Goal: Task Accomplishment & Management: Manage account settings

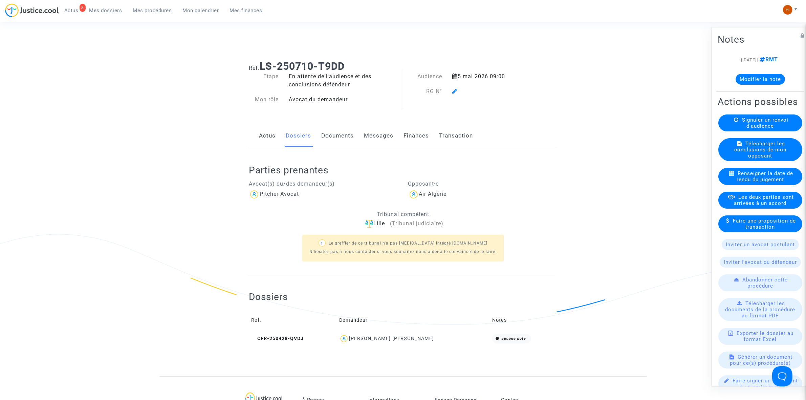
click at [454, 90] on icon at bounding box center [454, 90] width 5 height 5
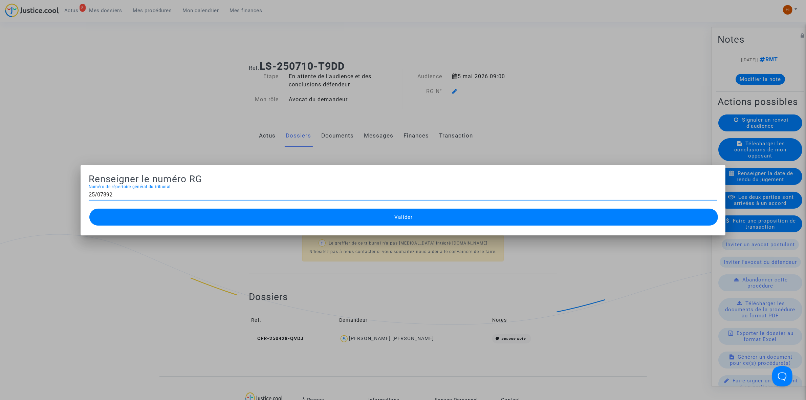
type input "25/07892"
click at [471, 218] on button "Valider" at bounding box center [403, 216] width 628 height 17
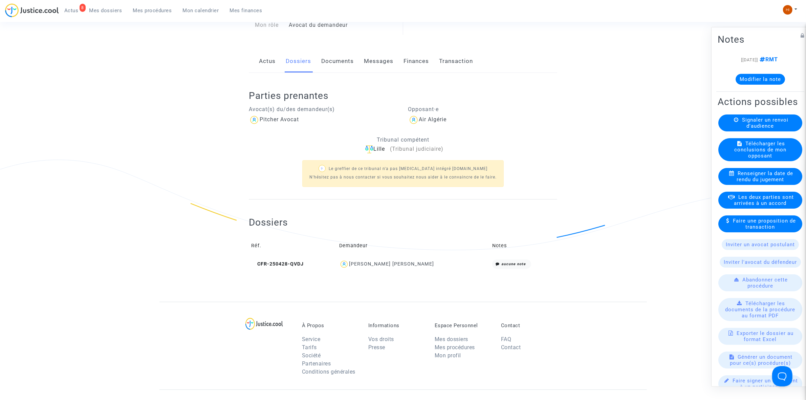
scroll to position [59, 0]
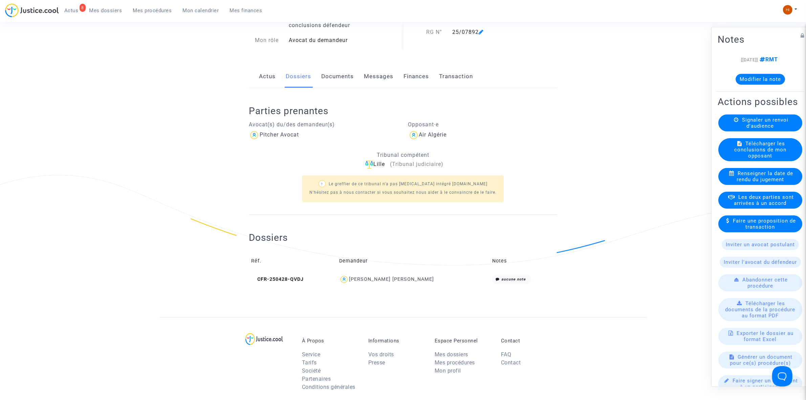
click at [337, 76] on link "Documents" at bounding box center [337, 76] width 32 height 22
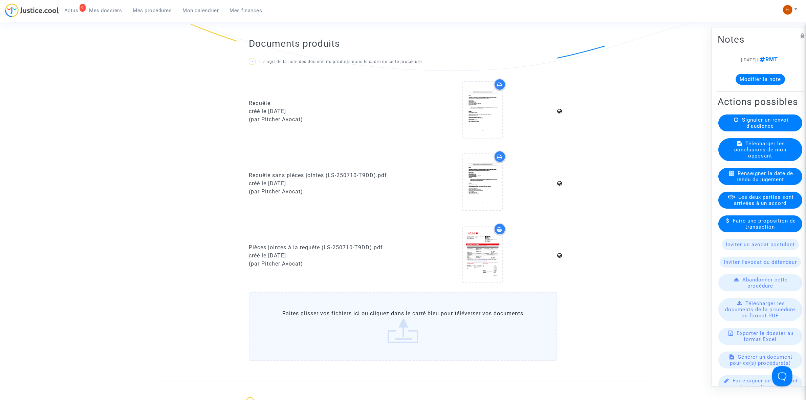
scroll to position [465, 0]
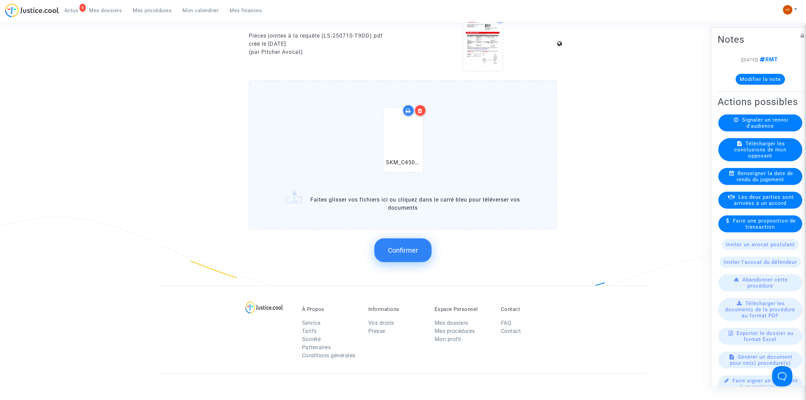
click at [398, 250] on span "Confirmer" at bounding box center [403, 250] width 30 height 8
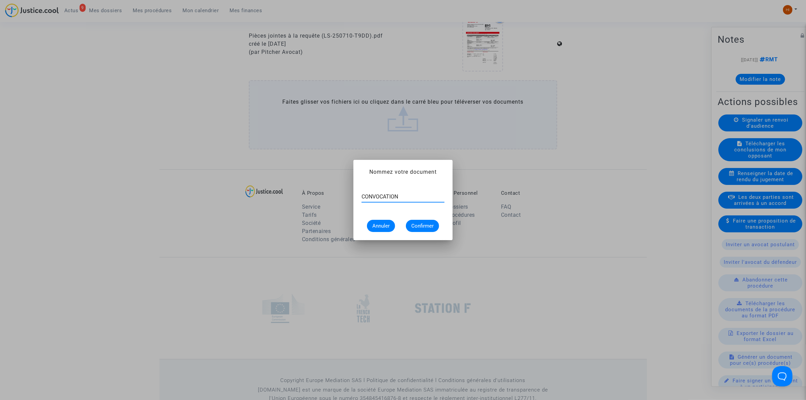
type input "CONVOCATION"
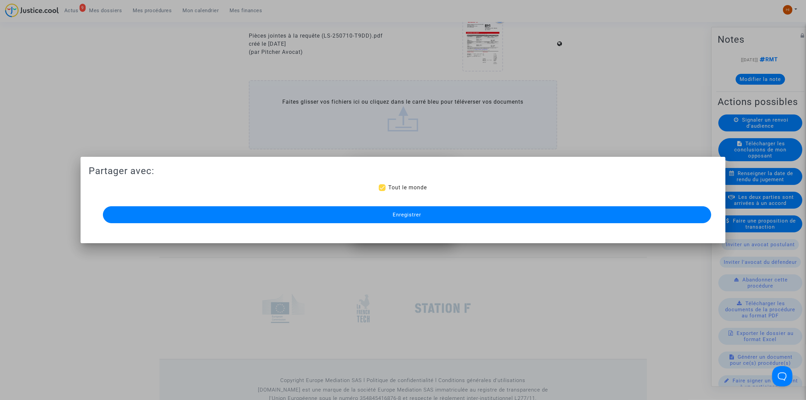
scroll to position [465, 0]
drag, startPoint x: 356, startPoint y: 209, endPoint x: 136, endPoint y: 276, distance: 230.4
click at [356, 208] on button "Enregistrer" at bounding box center [407, 214] width 608 height 17
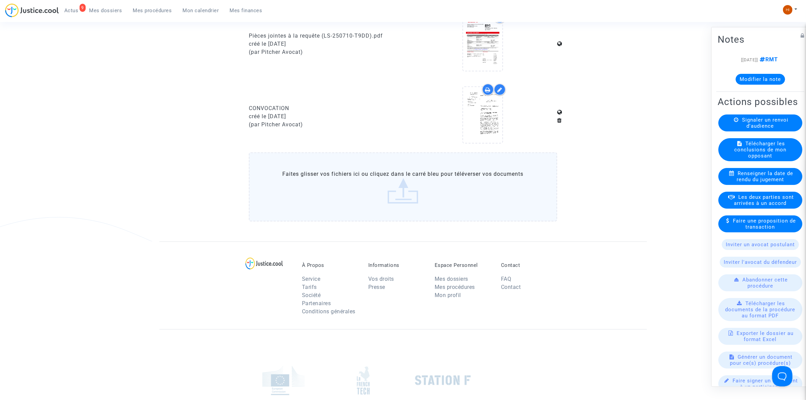
click at [150, 12] on span "Mes procédures" at bounding box center [152, 10] width 39 height 6
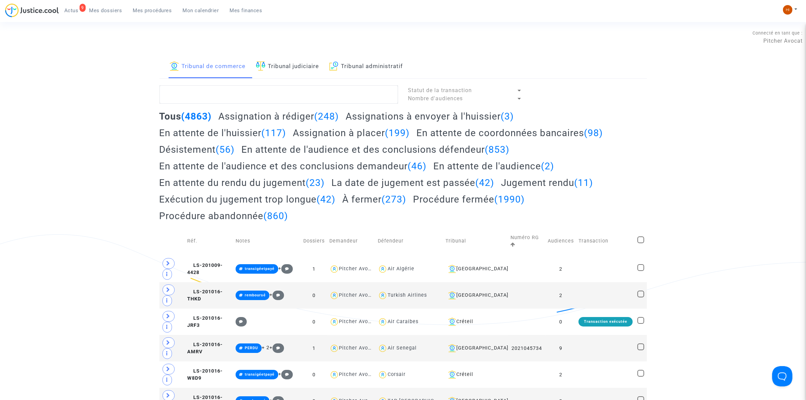
click at [276, 70] on link "Tribunal judiciaire" at bounding box center [287, 66] width 63 height 23
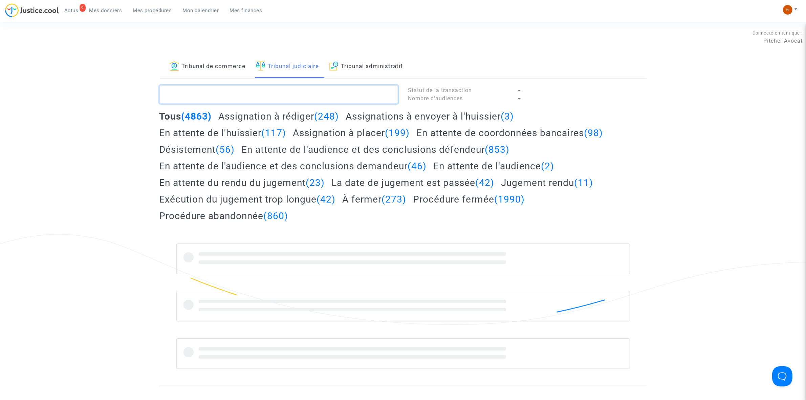
click at [266, 96] on textarea at bounding box center [278, 94] width 239 height 18
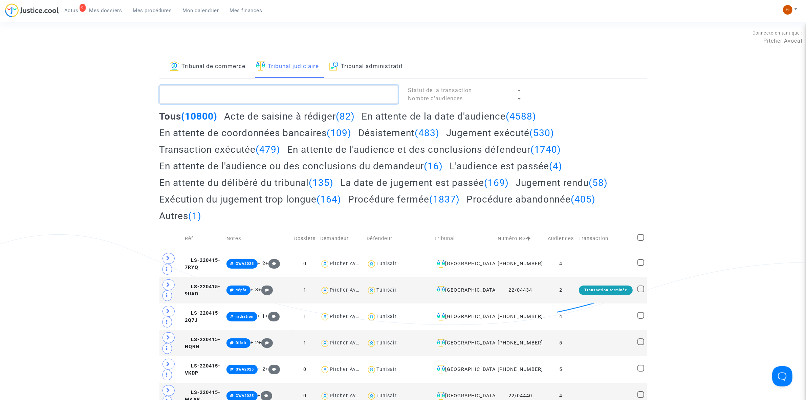
click at [281, 95] on textarea at bounding box center [278, 94] width 239 height 18
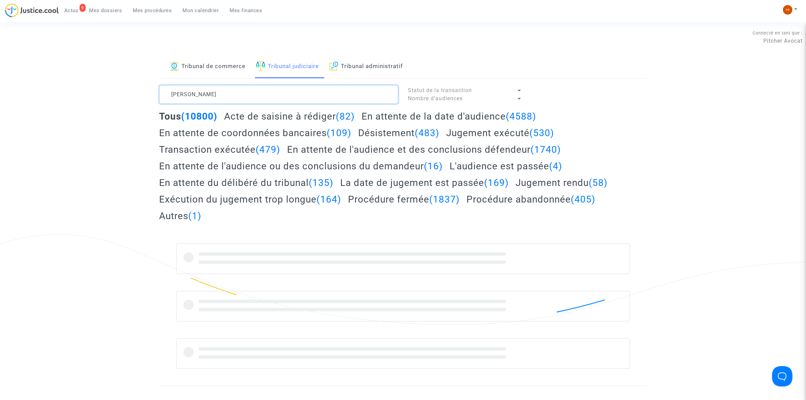
type textarea "[PERSON_NAME]"
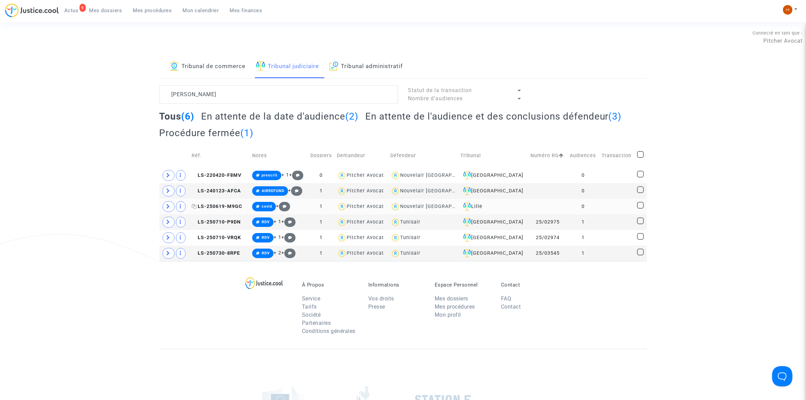
click at [206, 206] on span "LS-250619-M9GC" at bounding box center [216, 206] width 50 height 6
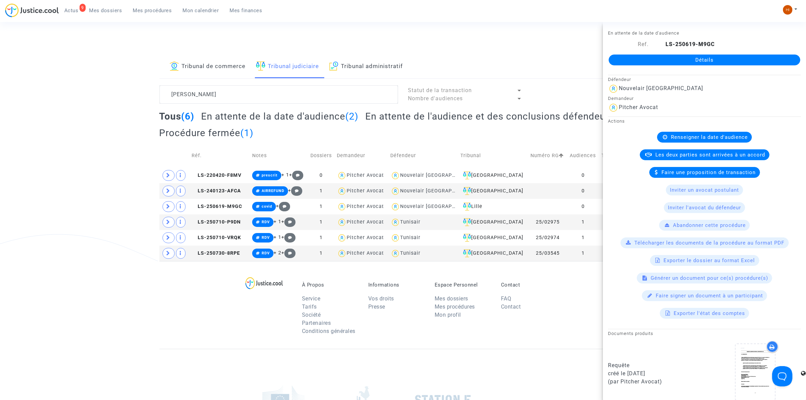
click at [690, 58] on link "Détails" at bounding box center [703, 59] width 191 height 11
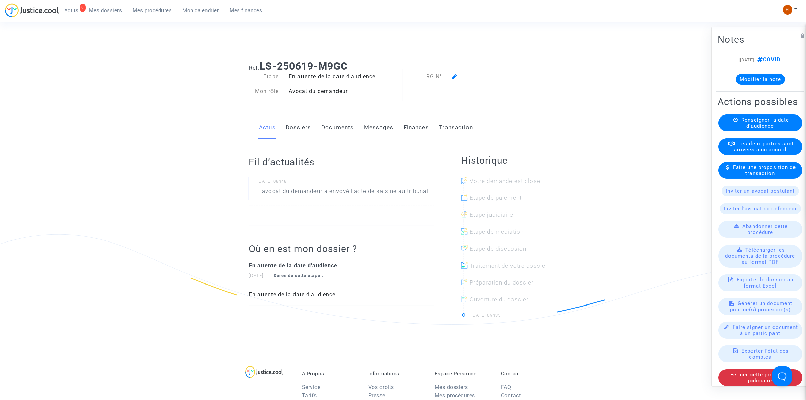
click at [302, 133] on link "Dossiers" at bounding box center [298, 127] width 25 height 22
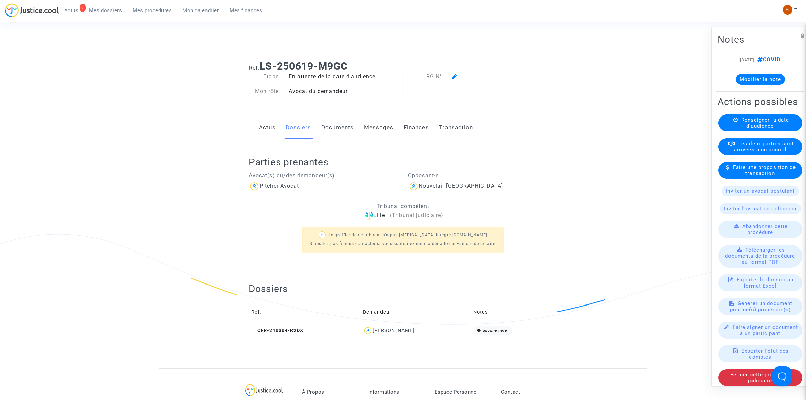
click at [745, 129] on span "Renseigner la date d'audience" at bounding box center [765, 122] width 48 height 12
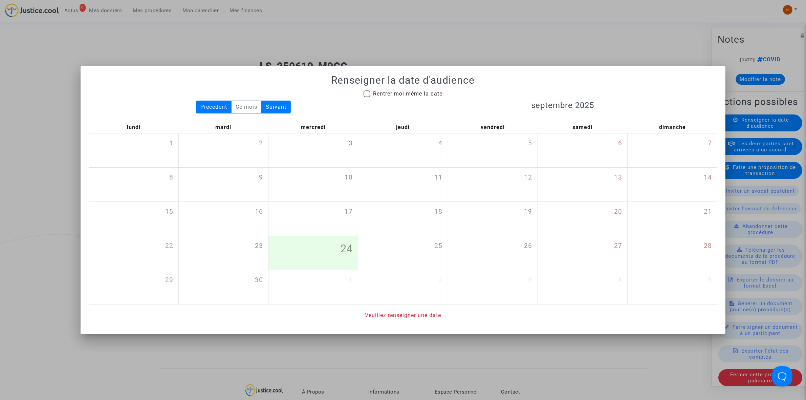
click at [398, 91] on span "Rentrer moi-même la date" at bounding box center [407, 93] width 69 height 6
click at [367, 97] on input "Rentrer moi-même la date" at bounding box center [366, 97] width 0 height 0
checkbox input "true"
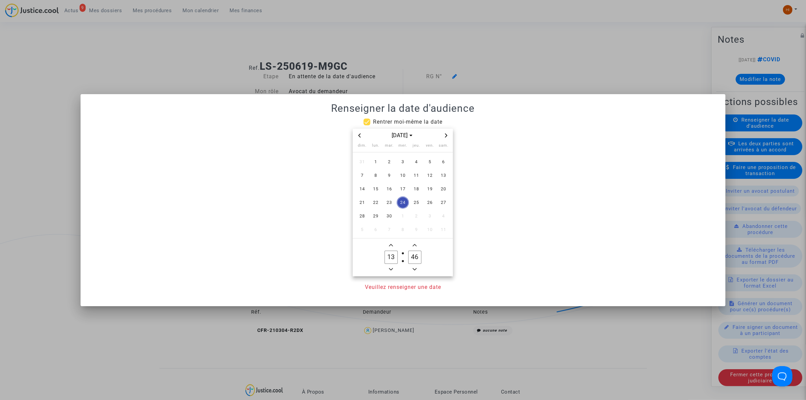
click at [447, 136] on icon "Next month" at bounding box center [446, 135] width 4 height 4
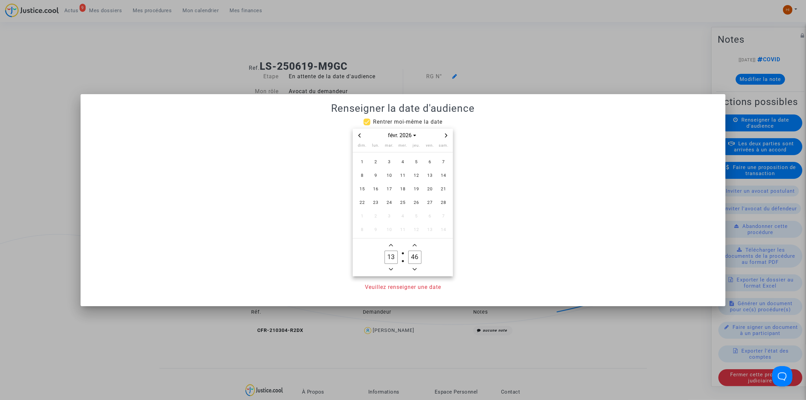
click at [447, 136] on icon "Next month" at bounding box center [446, 135] width 4 height 4
click at [382, 177] on td "10" at bounding box center [389, 175] width 14 height 14
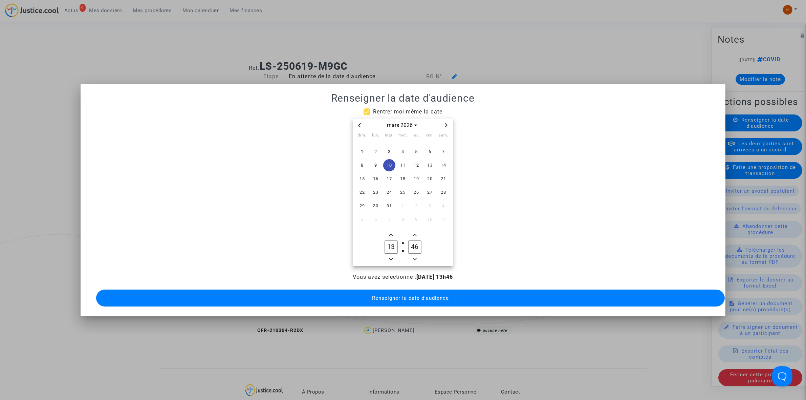
click at [396, 258] on owl-date-time-timer-box "13 Hour" at bounding box center [391, 247] width 24 height 32
click at [387, 247] on input "13" at bounding box center [390, 246] width 13 height 13
click at [388, 255] on span "Minus a hour" at bounding box center [391, 259] width 8 height 8
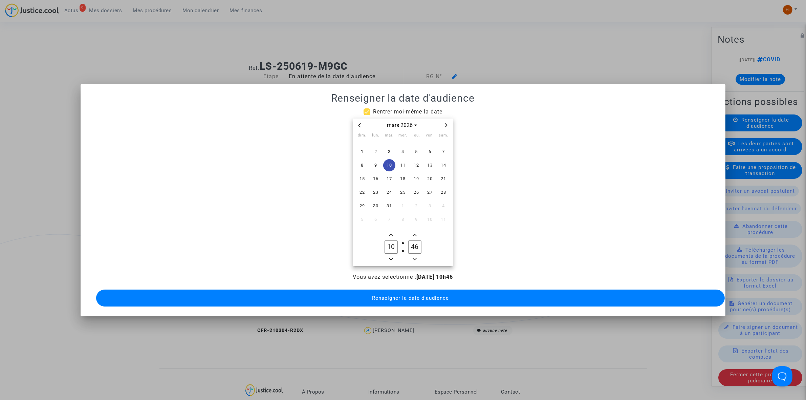
click at [389, 257] on icon "Minus a hour" at bounding box center [391, 259] width 4 height 4
type input "09"
click at [413, 241] on input "46" at bounding box center [414, 246] width 13 height 13
drag, startPoint x: 413, startPoint y: 241, endPoint x: 403, endPoint y: 243, distance: 10.2
click at [413, 241] on input "46" at bounding box center [414, 246] width 13 height 13
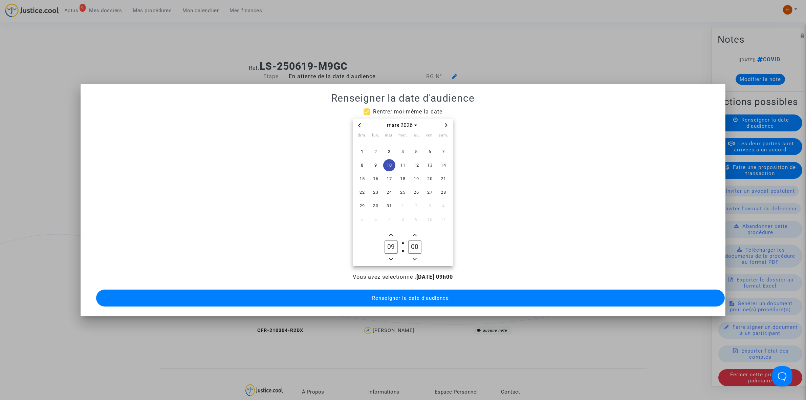
type input "00"
click at [394, 300] on button "Renseigner la date d'audience" at bounding box center [410, 297] width 628 height 17
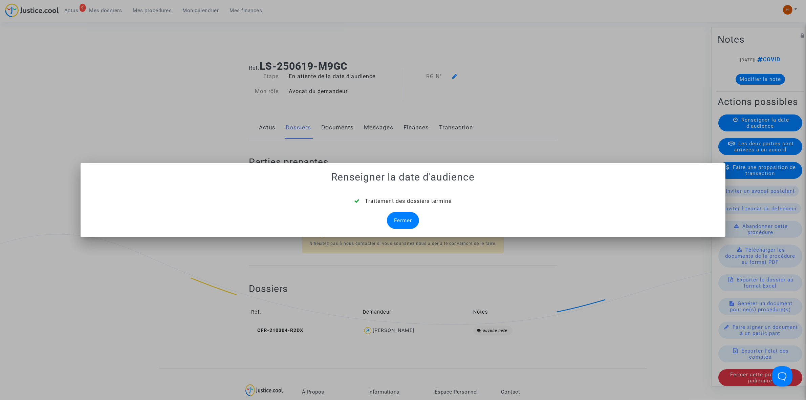
click at [396, 213] on div "Fermer" at bounding box center [403, 220] width 32 height 17
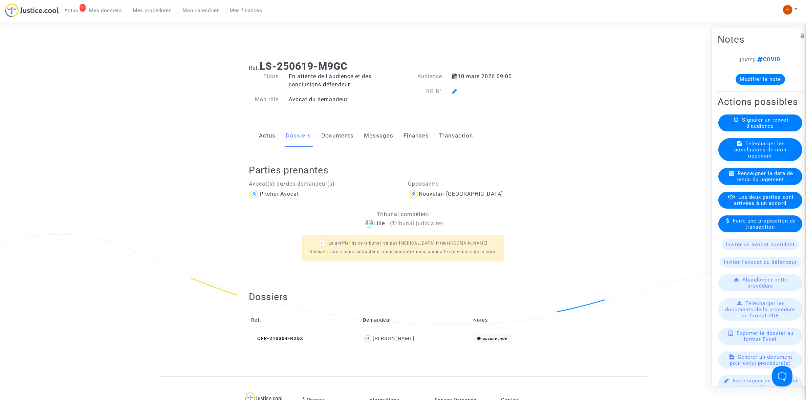
click at [453, 90] on icon at bounding box center [454, 90] width 5 height 5
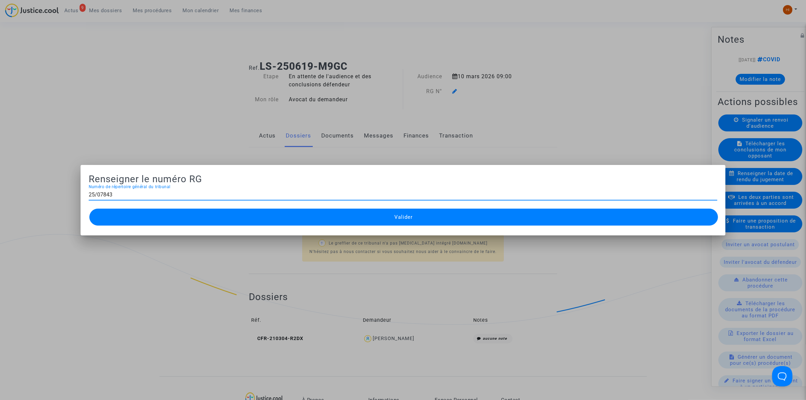
type input "25/07843"
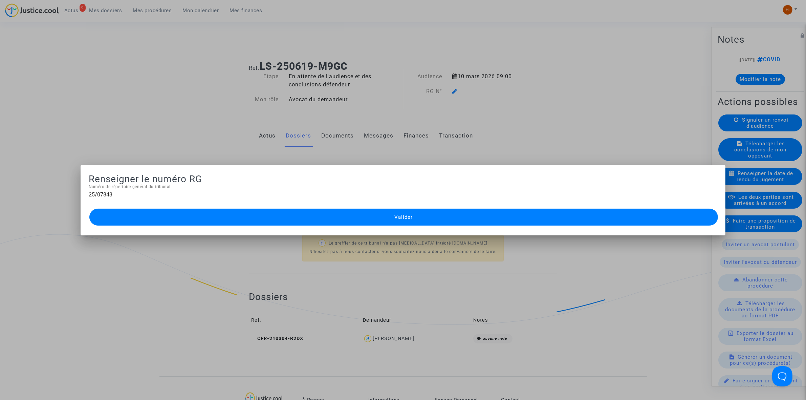
click at [374, 215] on button "Valider" at bounding box center [403, 216] width 628 height 17
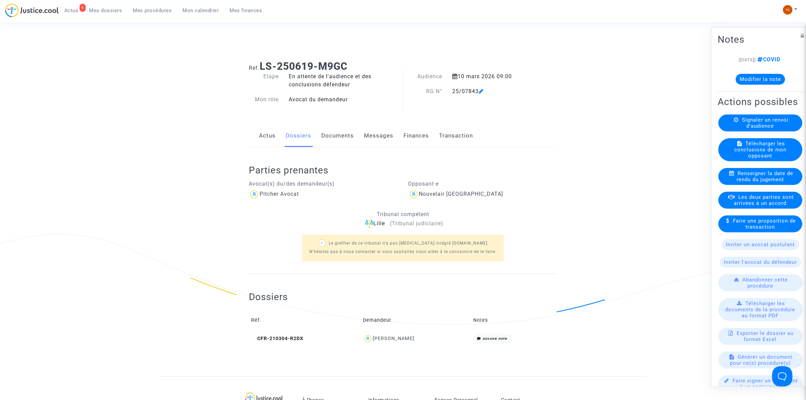
click at [318, 133] on div "Actus Dossiers Documents Messages Finances Transaction" at bounding box center [403, 136] width 308 height 23
click at [326, 138] on link "Documents" at bounding box center [337, 136] width 32 height 22
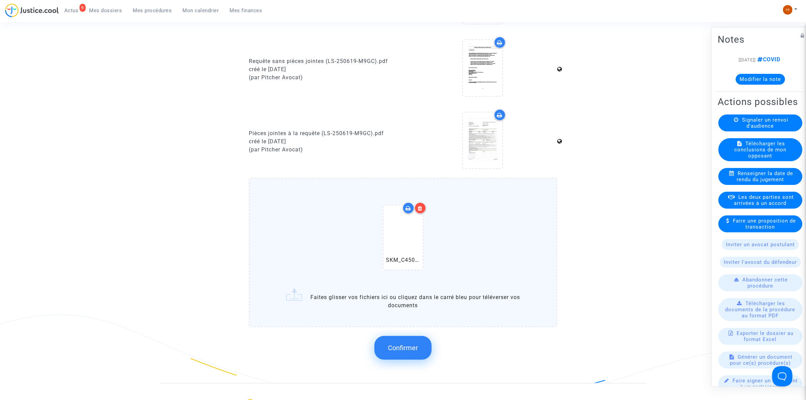
scroll to position [507, 0]
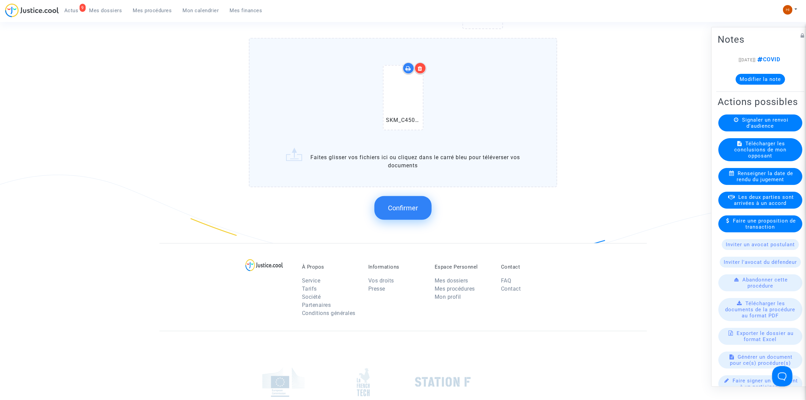
click at [405, 207] on span "Confirmer" at bounding box center [403, 208] width 30 height 8
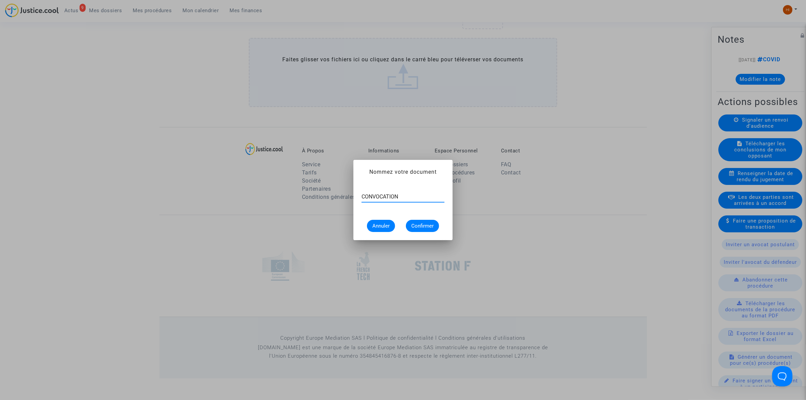
type input "CONVOCATION"
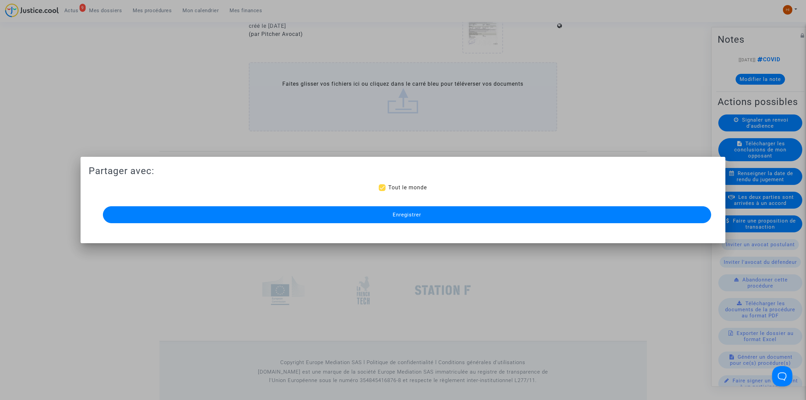
click at [407, 206] on button "Enregistrer" at bounding box center [407, 214] width 608 height 17
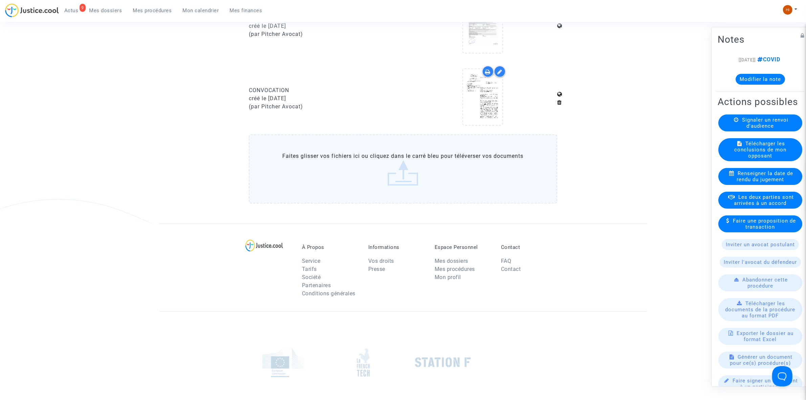
click at [146, 6] on link "Mes procédures" at bounding box center [153, 10] width 50 height 10
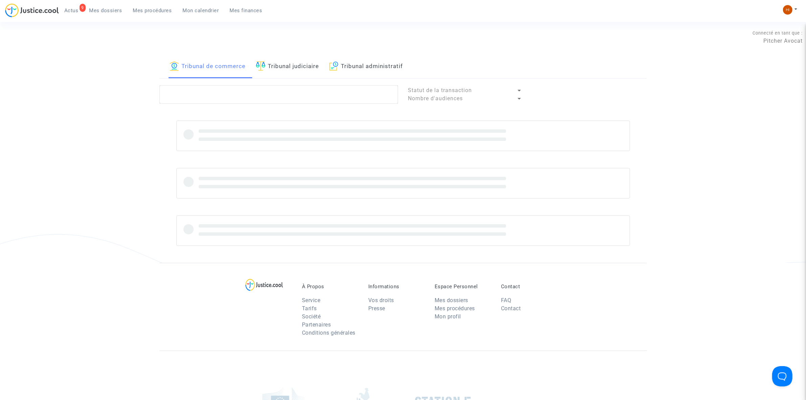
click at [287, 71] on link "Tribunal judiciaire" at bounding box center [287, 66] width 63 height 23
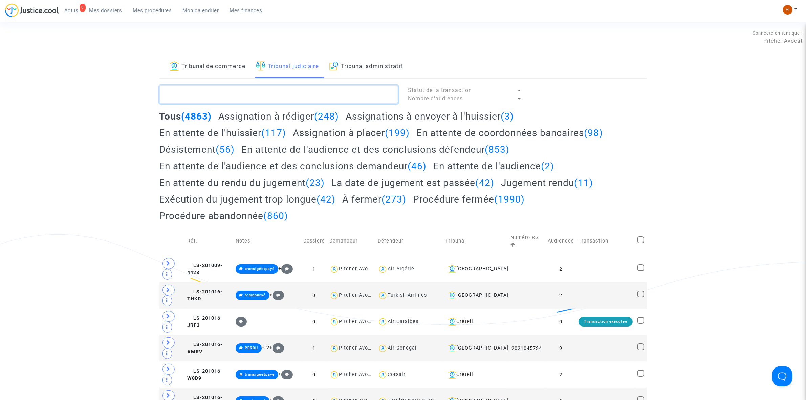
click at [271, 97] on textarea at bounding box center [278, 94] width 239 height 18
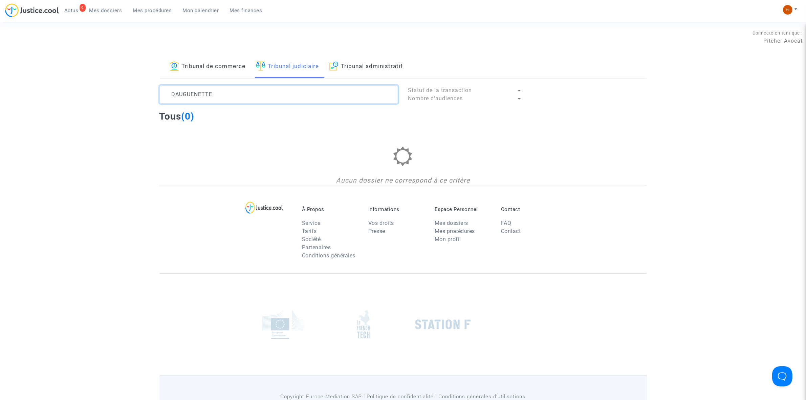
click at [161, 94] on textarea at bounding box center [278, 94] width 239 height 18
drag, startPoint x: 224, startPoint y: 103, endPoint x: 176, endPoint y: 114, distance: 49.2
click at [176, 114] on lawsuits-list "DAUGUENETTE Statut de la transaction Nombre d'audiences Tous (0) Aucun dossier …" at bounding box center [402, 135] width 487 height 100
type textarea "D"
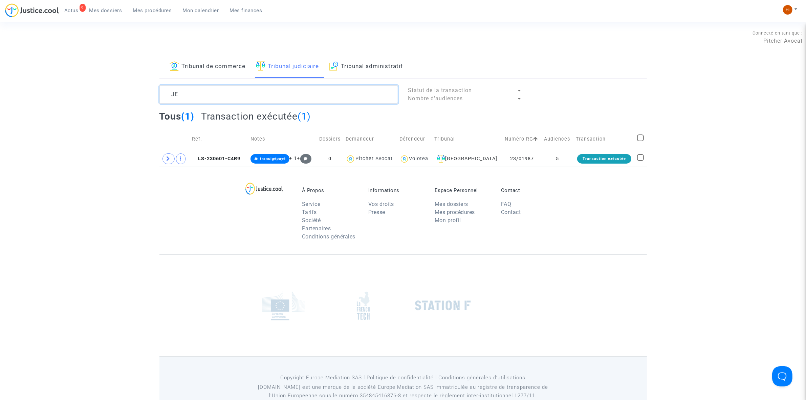
type textarea "J"
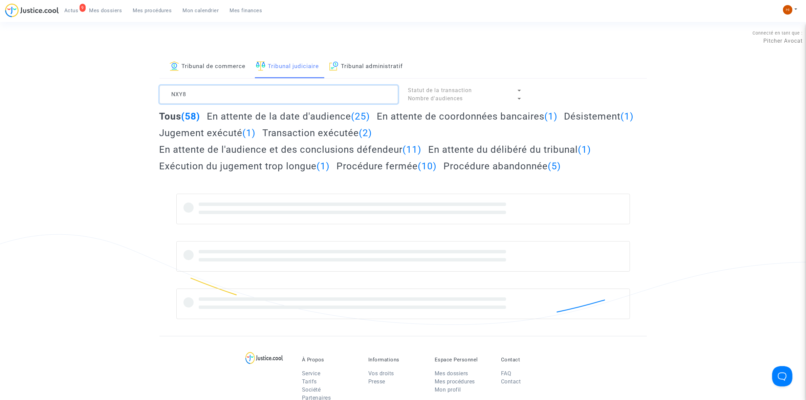
type textarea "NXY8"
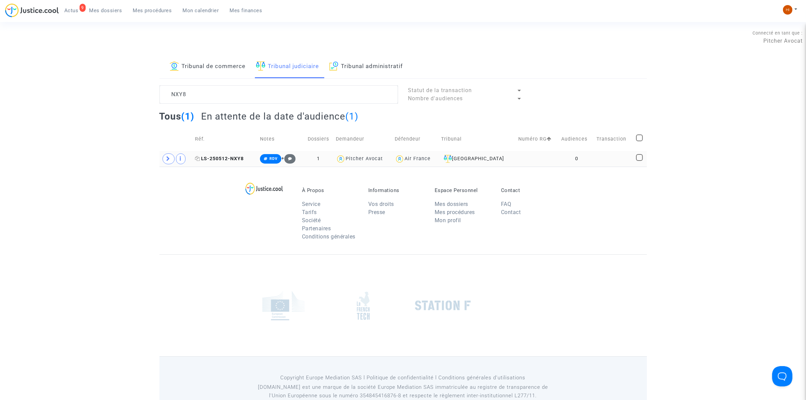
click at [240, 161] on span "LS-250512-NXY8" at bounding box center [219, 159] width 49 height 6
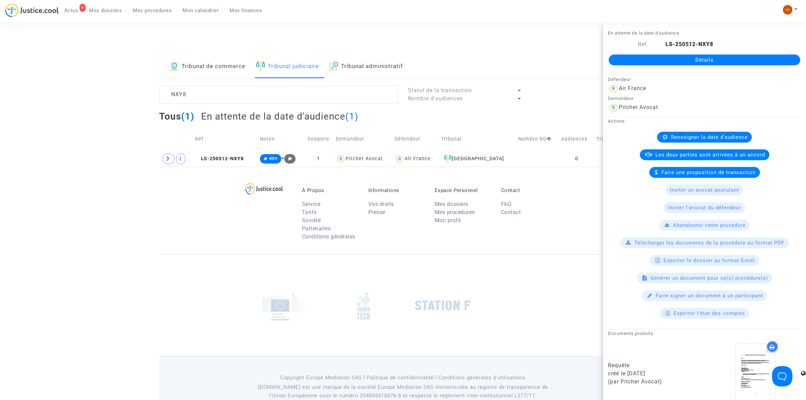
click at [647, 58] on link "Détails" at bounding box center [703, 59] width 191 height 11
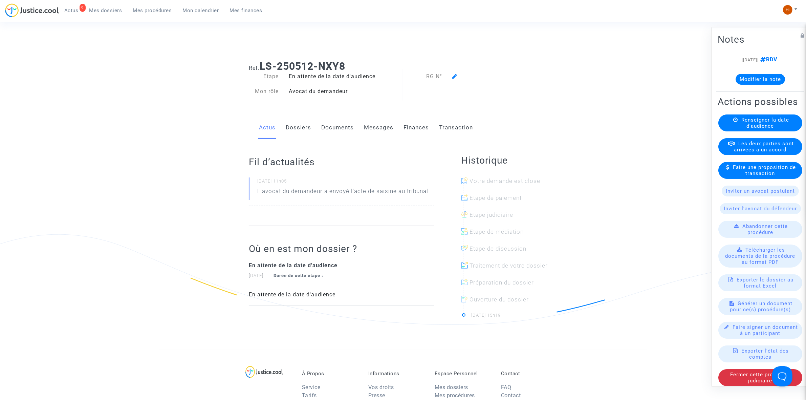
click at [742, 131] on div "Renseigner la date d'audience" at bounding box center [760, 122] width 84 height 17
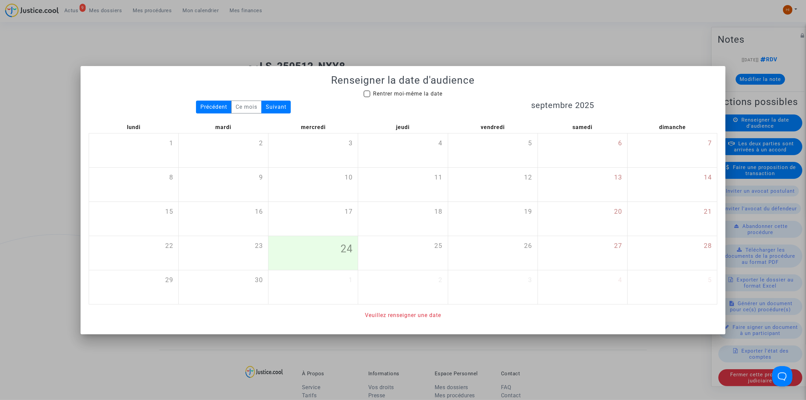
click at [420, 93] on span "Rentrer moi-même la date" at bounding box center [407, 93] width 69 height 6
click at [367, 97] on input "Rentrer moi-même la date" at bounding box center [366, 97] width 0 height 0
checkbox input "true"
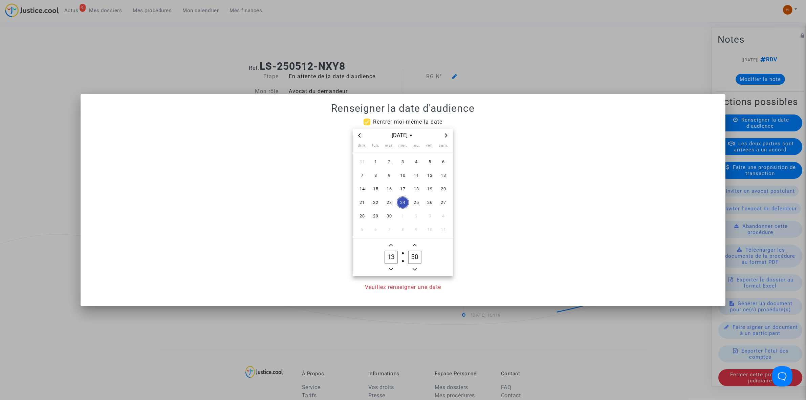
click at [447, 135] on icon "Next month" at bounding box center [446, 135] width 2 height 4
click at [414, 160] on span "4" at bounding box center [416, 162] width 12 height 12
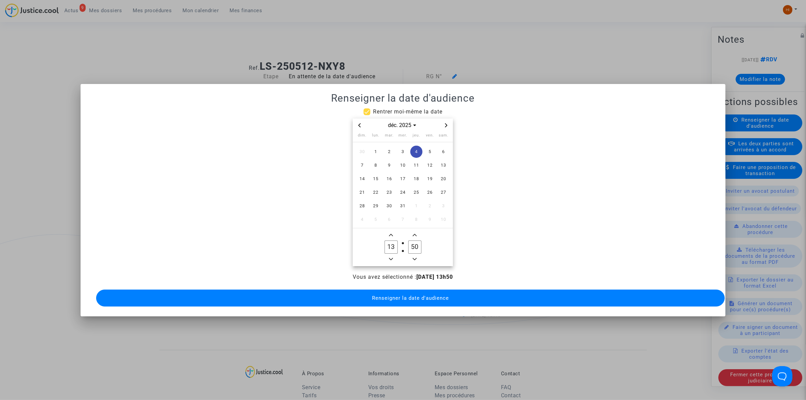
click at [392, 257] on icon "Minus a hour" at bounding box center [391, 259] width 4 height 4
type input "09"
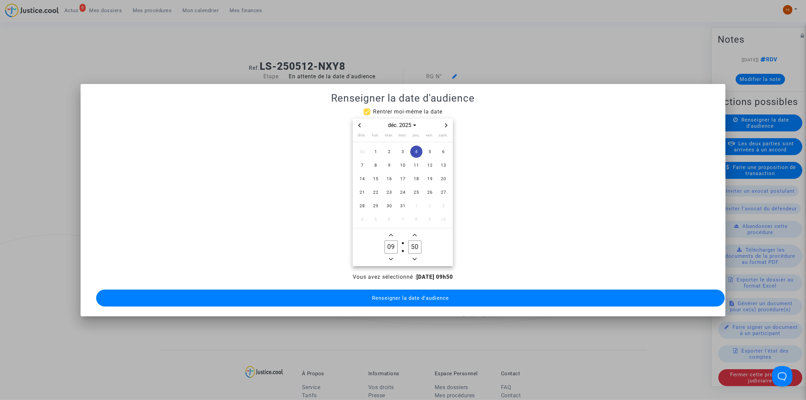
click at [412, 245] on input "50" at bounding box center [414, 246] width 13 height 13
type input "00"
click at [378, 298] on button "Renseigner la date d'audience" at bounding box center [410, 297] width 628 height 17
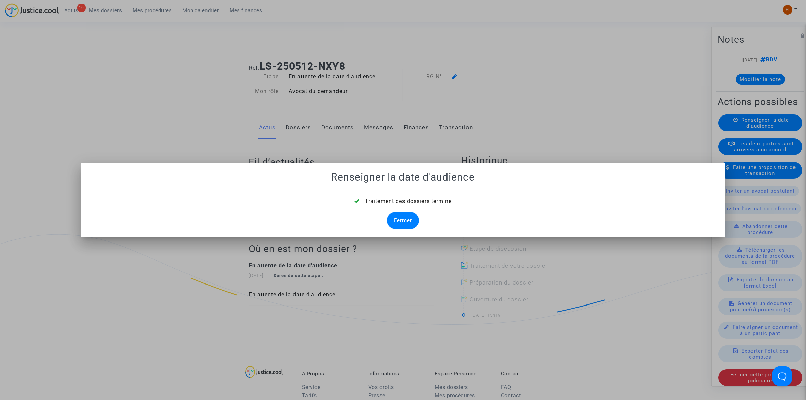
click at [405, 232] on mat-dialog-container "Renseigner la date d'audience Traitement des dossiers terminé Fermer" at bounding box center [403, 200] width 645 height 74
click at [405, 218] on div "Fermer" at bounding box center [403, 220] width 32 height 17
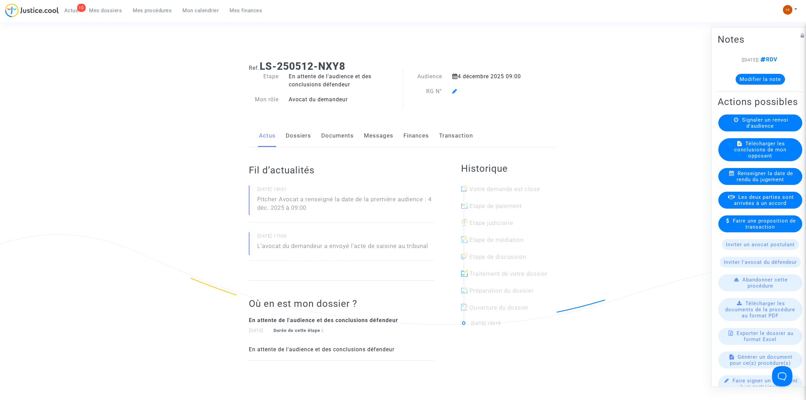
click at [341, 139] on link "Documents" at bounding box center [337, 136] width 32 height 22
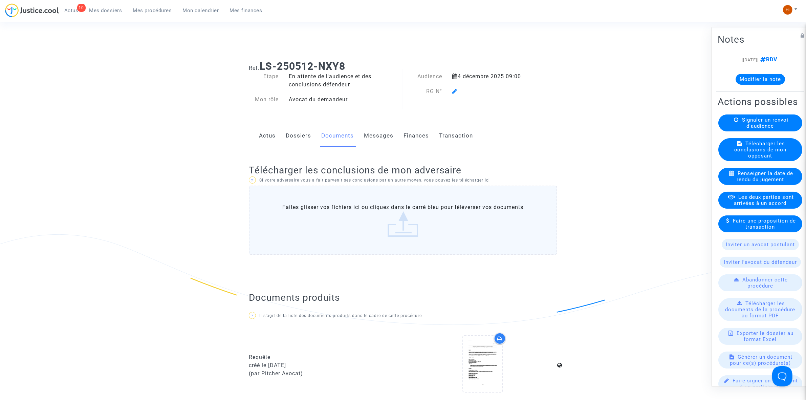
click at [295, 129] on link "Dossiers" at bounding box center [298, 136] width 25 height 22
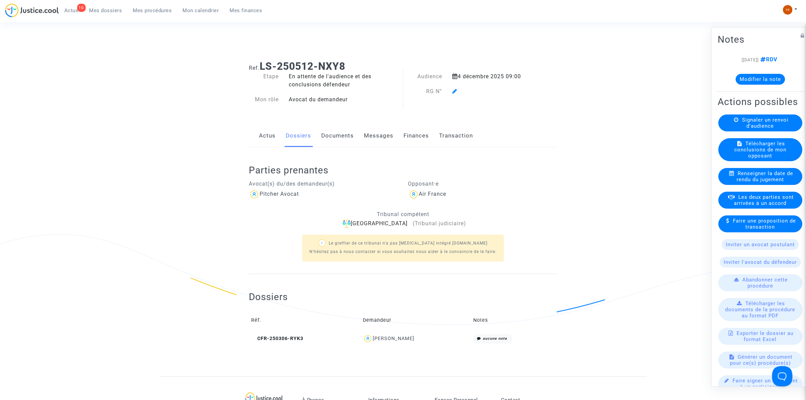
click at [454, 90] on icon at bounding box center [454, 90] width 5 height 5
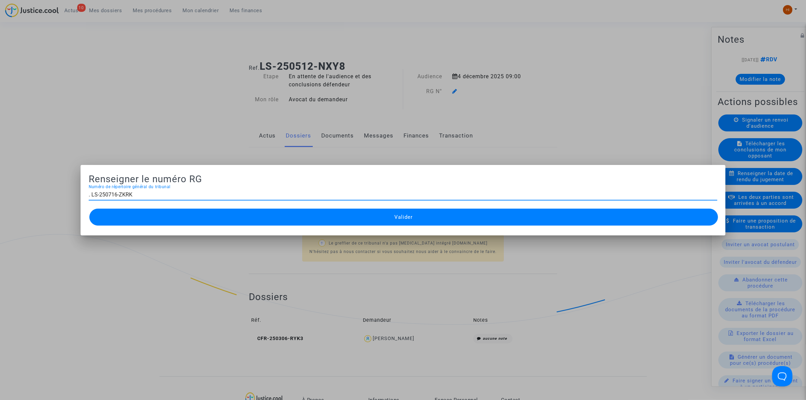
type input ". LS-250716-ZKR"
type input "25/01146"
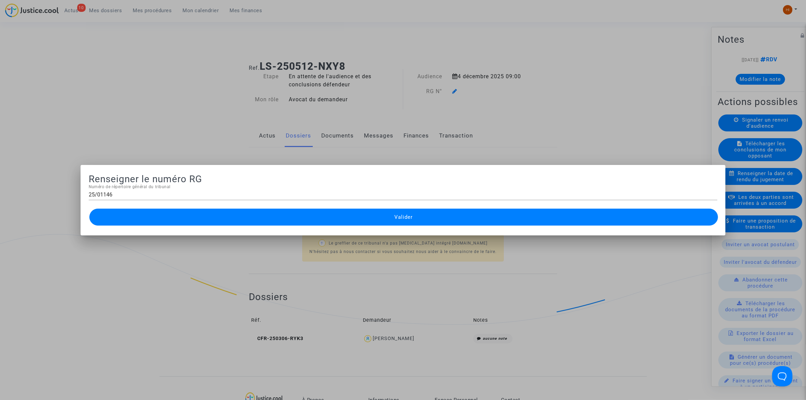
click at [382, 223] on button "Valider" at bounding box center [403, 216] width 628 height 17
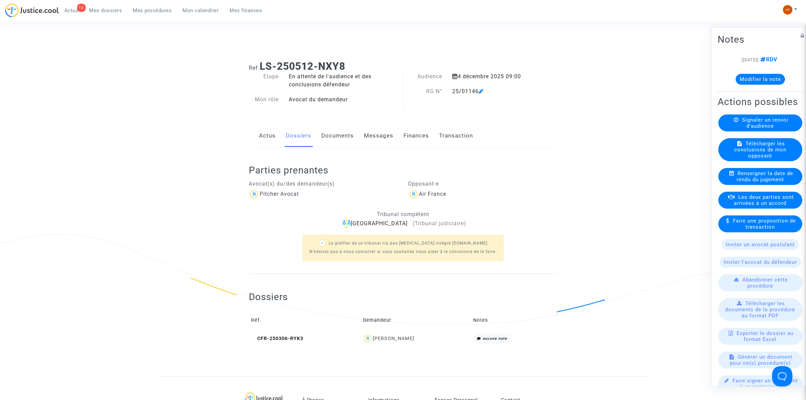
click at [333, 137] on link "Documents" at bounding box center [337, 136] width 32 height 22
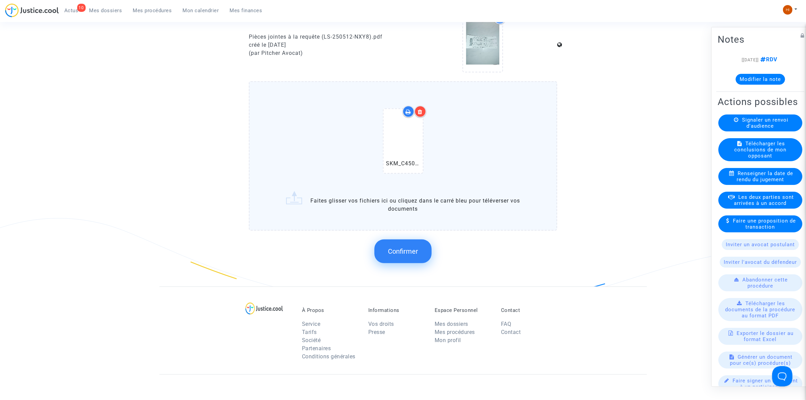
scroll to position [465, 0]
click at [400, 256] on button "Confirmer" at bounding box center [402, 250] width 57 height 24
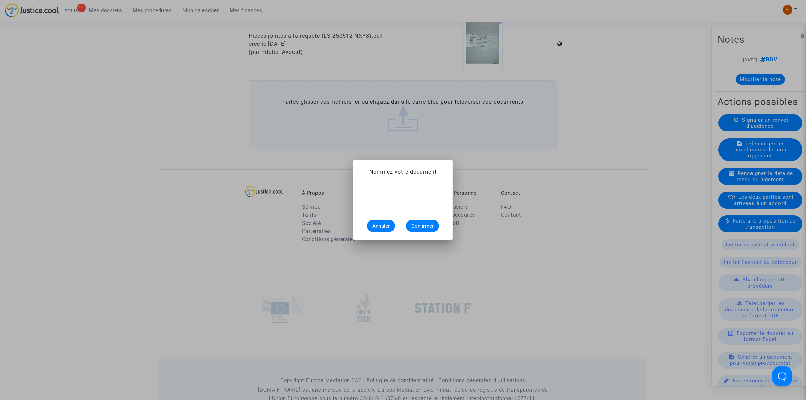
scroll to position [0, 0]
type input "CONVOCATION"
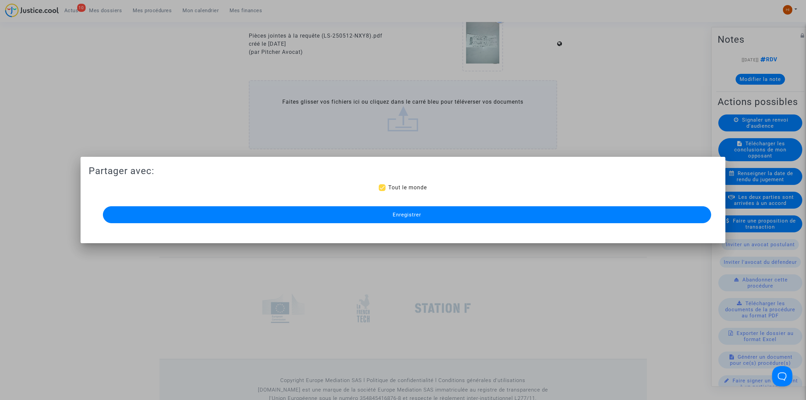
click at [462, 218] on button "Enregistrer" at bounding box center [407, 214] width 608 height 17
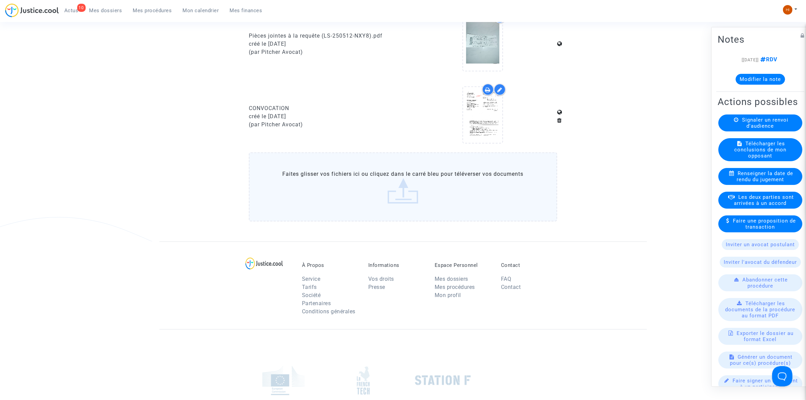
click at [160, 13] on span "Mes procédures" at bounding box center [152, 10] width 39 height 6
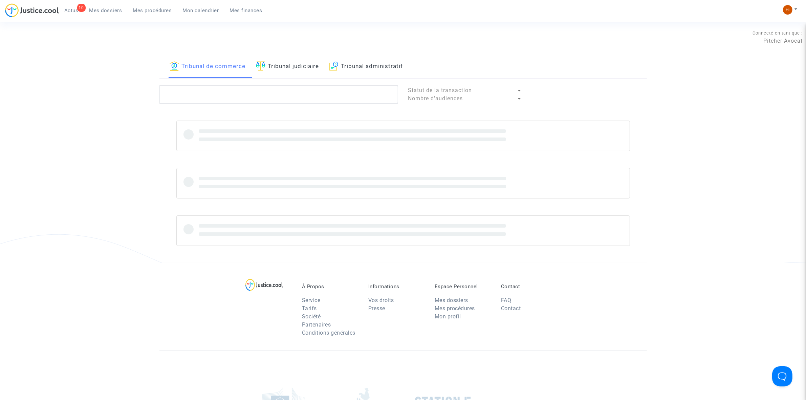
drag, startPoint x: 299, startPoint y: 63, endPoint x: 298, endPoint y: 69, distance: 7.0
click at [298, 63] on link "Tribunal judiciaire" at bounding box center [287, 66] width 63 height 23
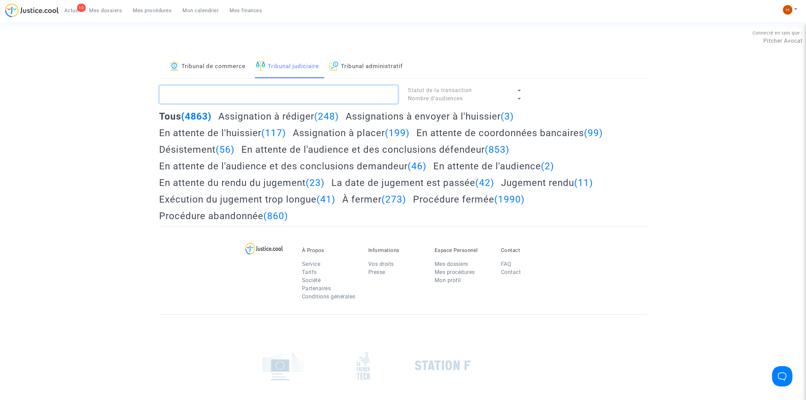
drag, startPoint x: 292, startPoint y: 93, endPoint x: 288, endPoint y: 94, distance: 3.8
click at [290, 94] on textarea at bounding box center [278, 94] width 239 height 18
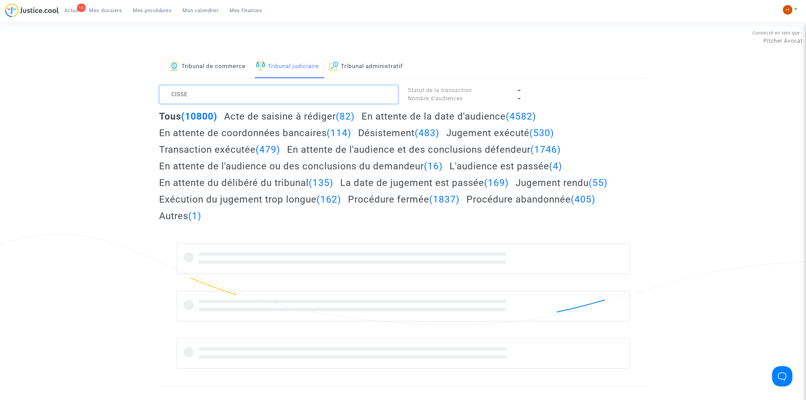
type textarea "CISSE"
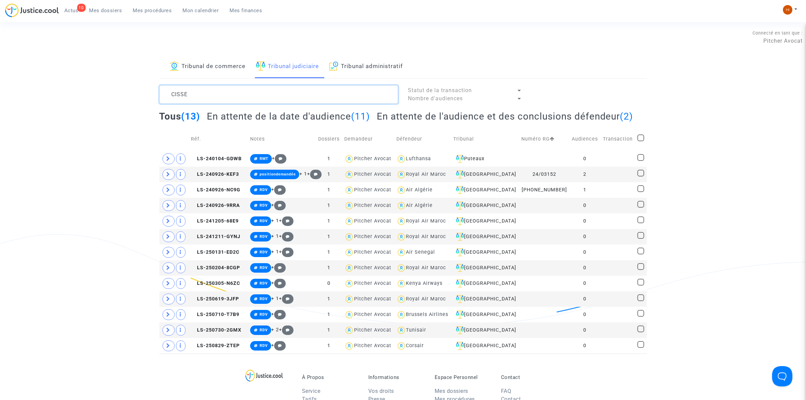
click at [206, 96] on textarea at bounding box center [278, 94] width 239 height 18
click at [480, 178] on div "[GEOGRAPHIC_DATA]" at bounding box center [484, 174] width 63 height 8
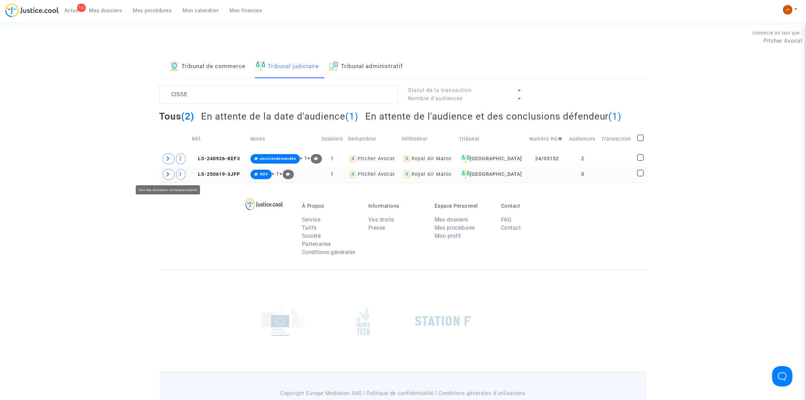
click at [166, 175] on span at bounding box center [168, 174] width 12 height 11
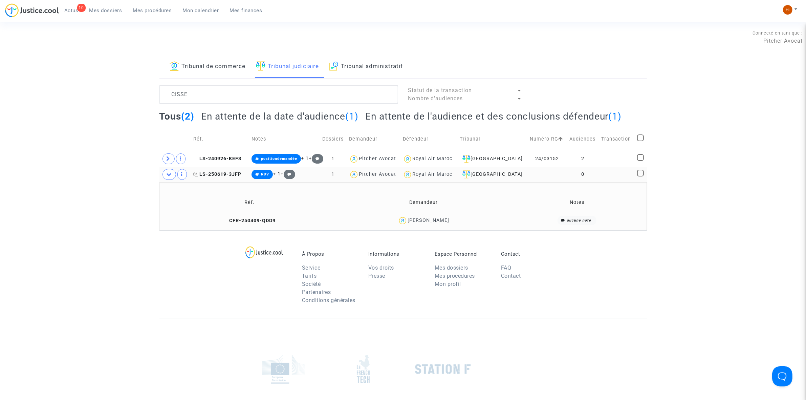
click at [227, 177] on span "LS-250619-3JFP" at bounding box center [217, 174] width 48 height 6
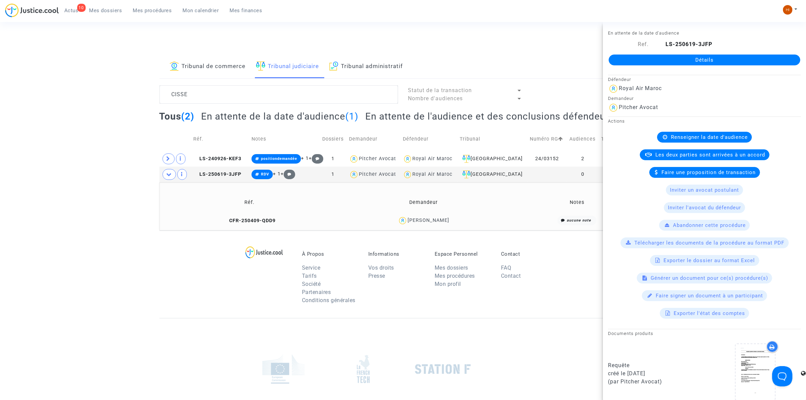
click at [693, 62] on link "Détails" at bounding box center [703, 59] width 191 height 11
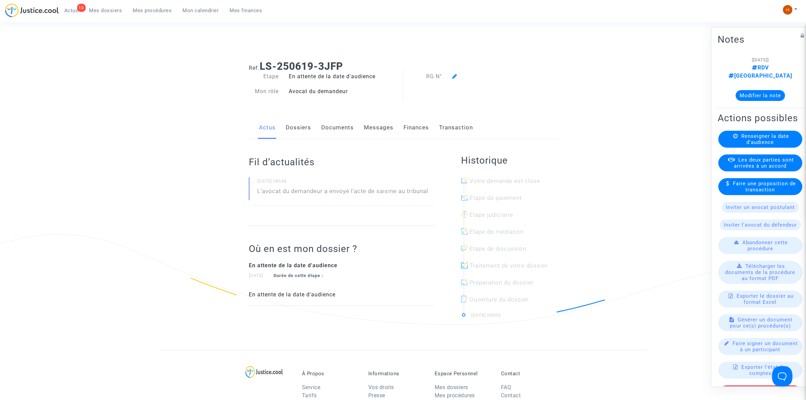
click at [767, 139] on span "Renseigner la date d'audience" at bounding box center [765, 139] width 48 height 12
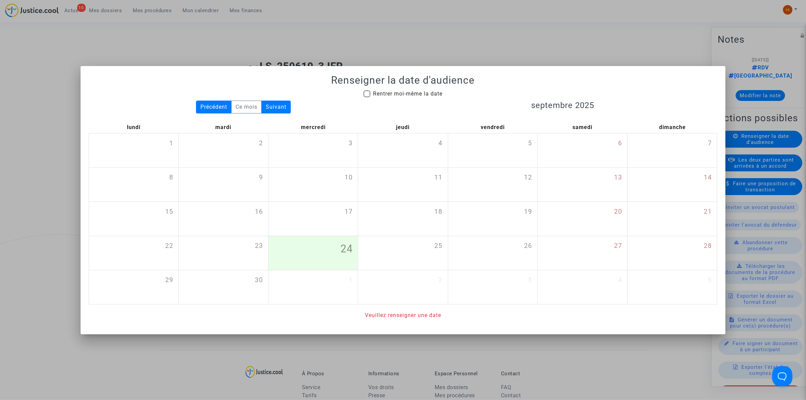
click at [378, 90] on span "Rentrer moi-même la date" at bounding box center [407, 93] width 69 height 6
click at [367, 97] on input "Rentrer moi-même la date" at bounding box center [366, 97] width 0 height 0
checkbox input "true"
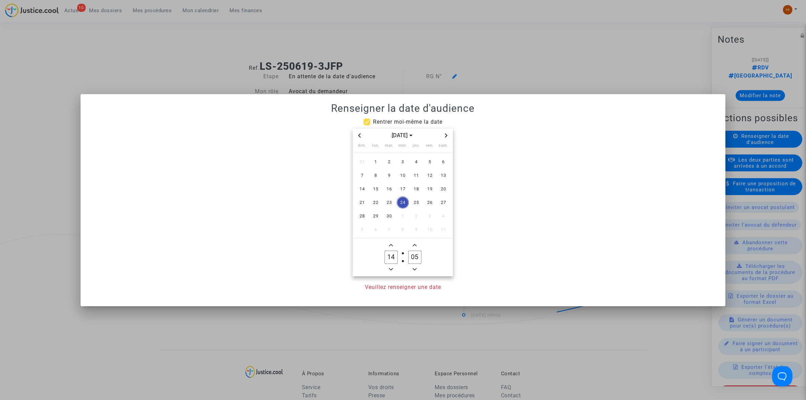
click at [450, 136] on span "Next month" at bounding box center [446, 135] width 8 height 8
click at [449, 136] on span "Next month" at bounding box center [446, 135] width 8 height 8
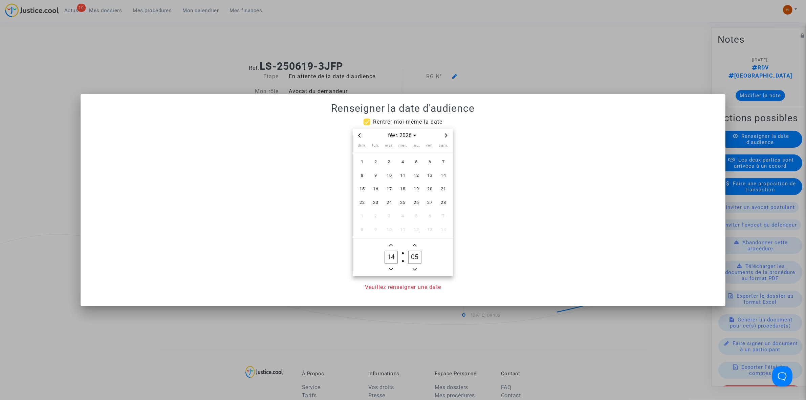
click at [449, 136] on span "Next month" at bounding box center [446, 135] width 8 height 8
click at [448, 136] on icon "Next month" at bounding box center [446, 135] width 4 height 4
click at [430, 178] on span "10" at bounding box center [430, 175] width 12 height 12
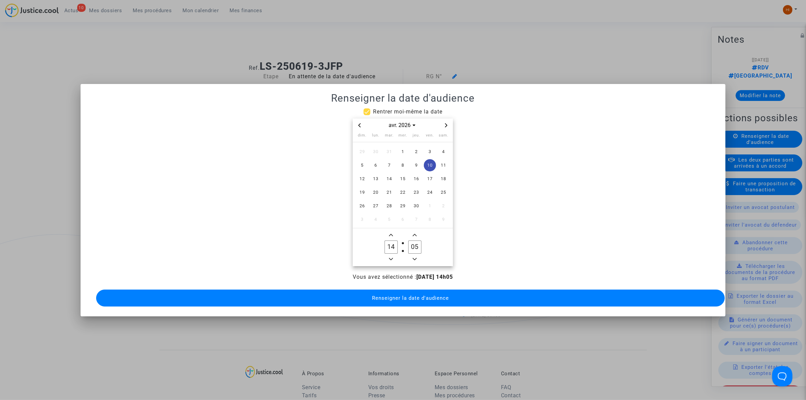
click at [389, 257] on icon "Minus a hour" at bounding box center [391, 259] width 4 height 4
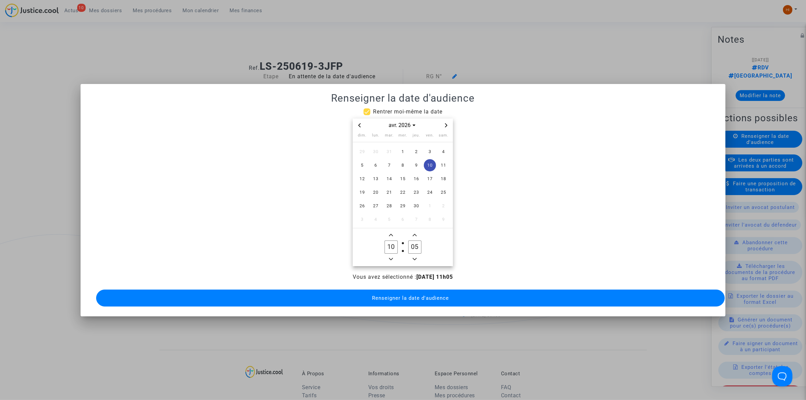
type input "09"
click at [415, 244] on input "05" at bounding box center [414, 246] width 13 height 13
type input "00"
click at [408, 296] on span "Renseigner la date d'audience" at bounding box center [410, 298] width 77 height 6
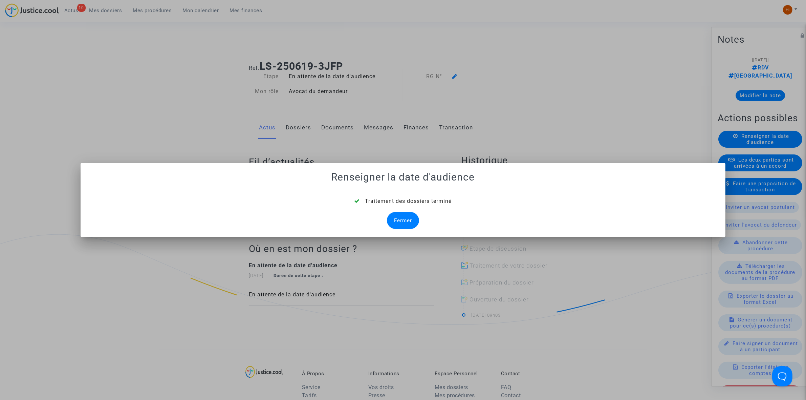
click at [415, 223] on div "Fermer" at bounding box center [403, 220] width 32 height 17
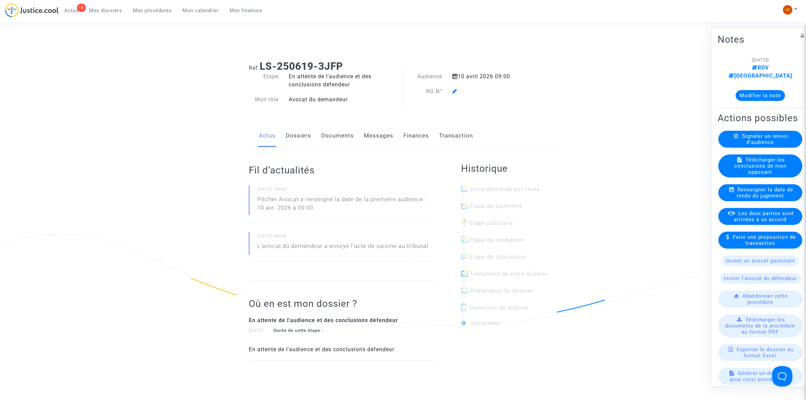
click at [453, 90] on icon at bounding box center [454, 90] width 5 height 5
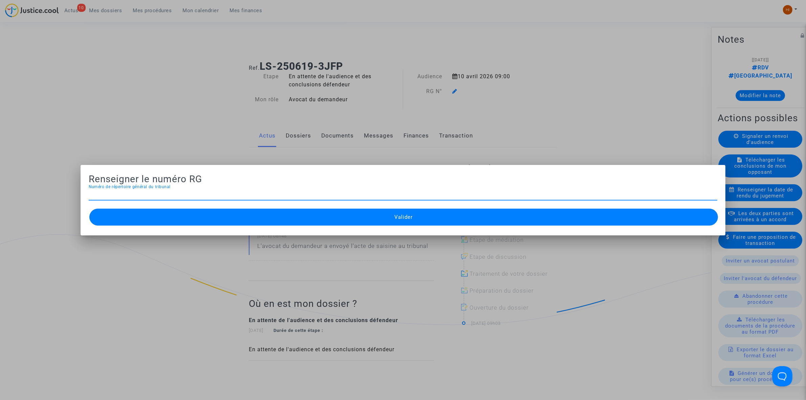
paste input "3250148"
type input "3250148"
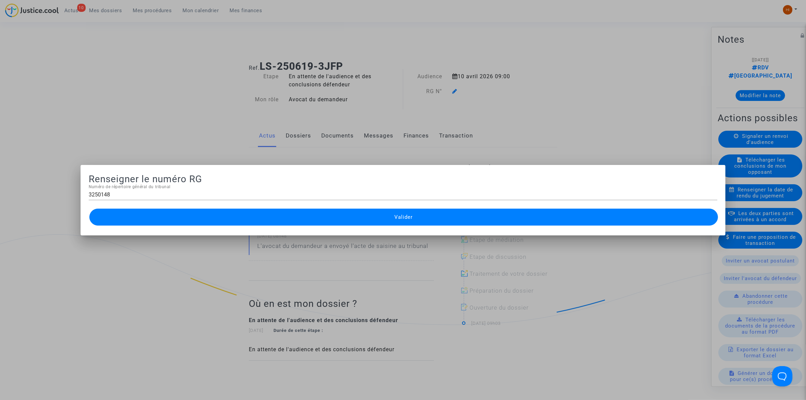
click at [453, 90] on div at bounding box center [403, 200] width 806 height 400
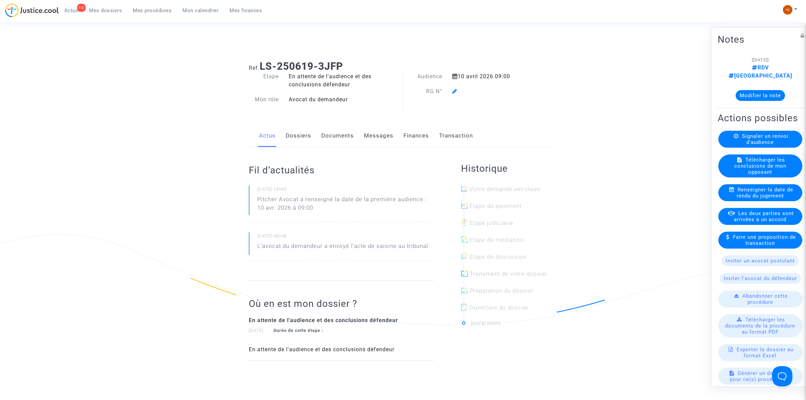
click at [453, 90] on icon at bounding box center [454, 90] width 5 height 5
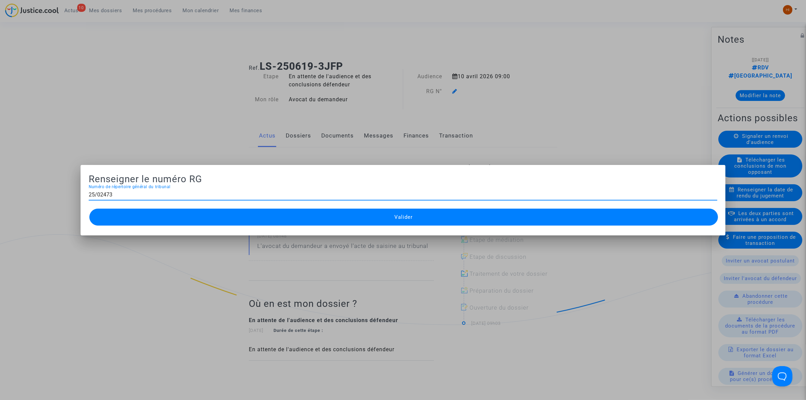
type input "25/02473"
click at [439, 214] on button "Valider" at bounding box center [403, 216] width 628 height 17
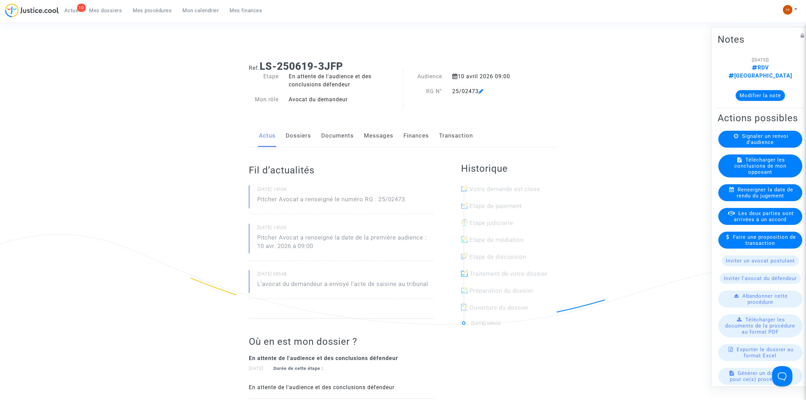
click at [343, 136] on link "Documents" at bounding box center [337, 136] width 32 height 22
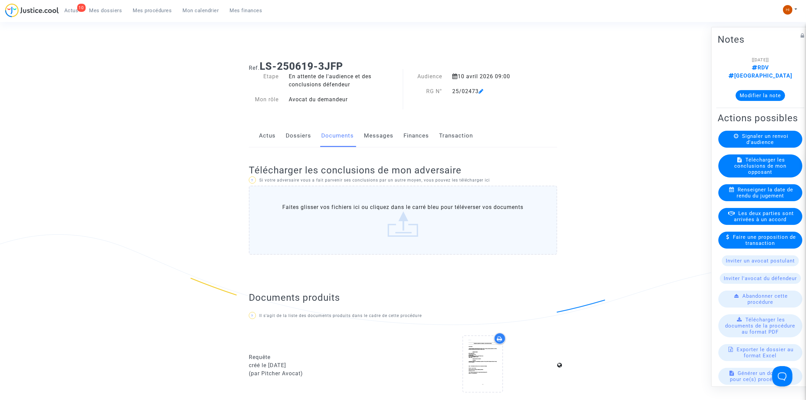
click at [291, 138] on link "Dossiers" at bounding box center [298, 136] width 25 height 22
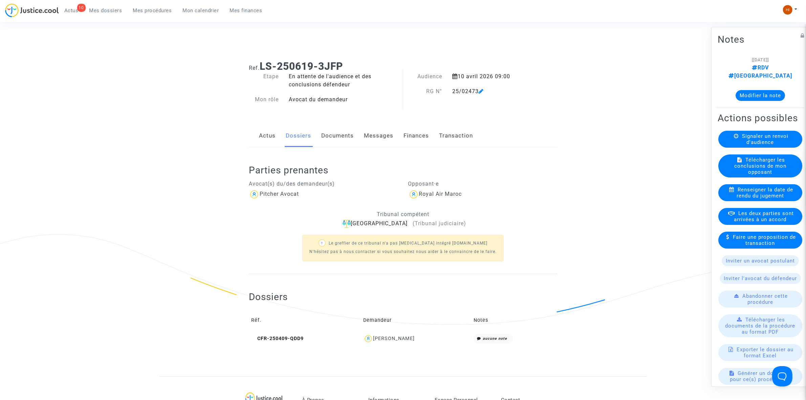
click at [334, 142] on link "Documents" at bounding box center [337, 136] width 32 height 22
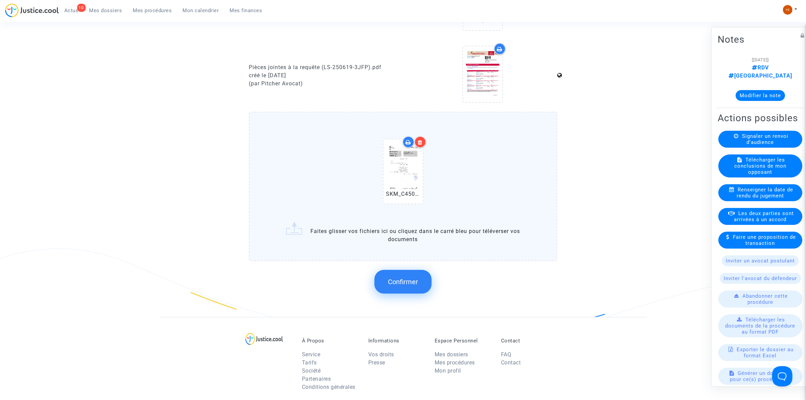
scroll to position [465, 0]
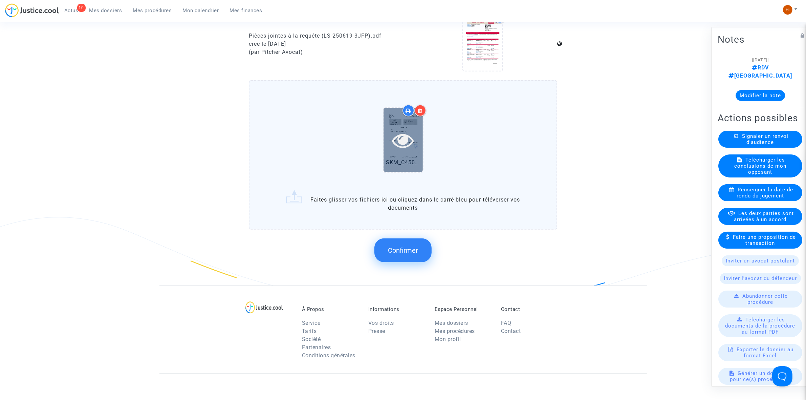
click at [394, 143] on icon at bounding box center [403, 140] width 22 height 22
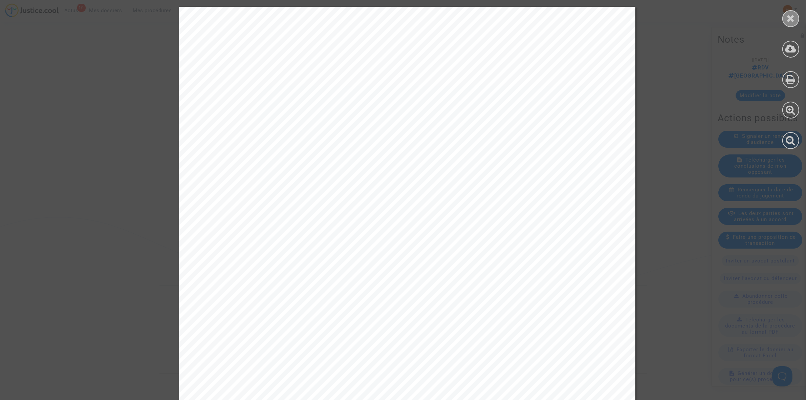
click at [787, 13] on icon at bounding box center [790, 18] width 8 height 10
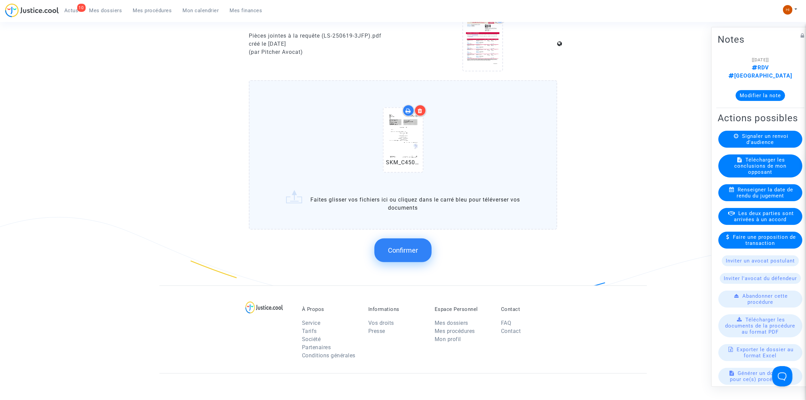
drag, startPoint x: 415, startPoint y: 241, endPoint x: 418, endPoint y: 241, distance: 3.4
click at [415, 242] on button "Confirmer" at bounding box center [402, 250] width 57 height 24
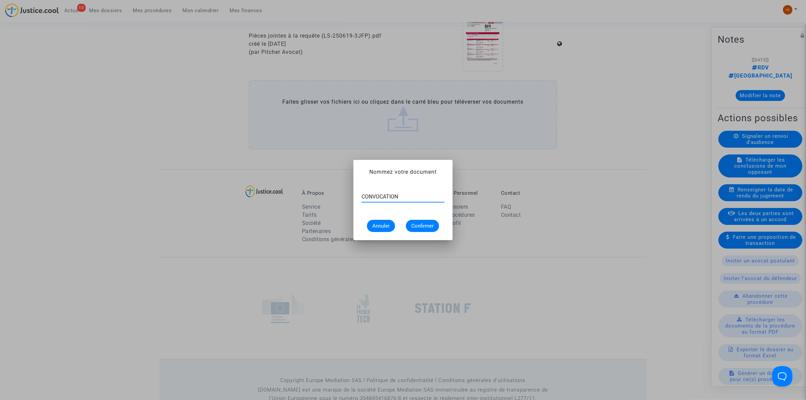
type input "CONVOCATION"
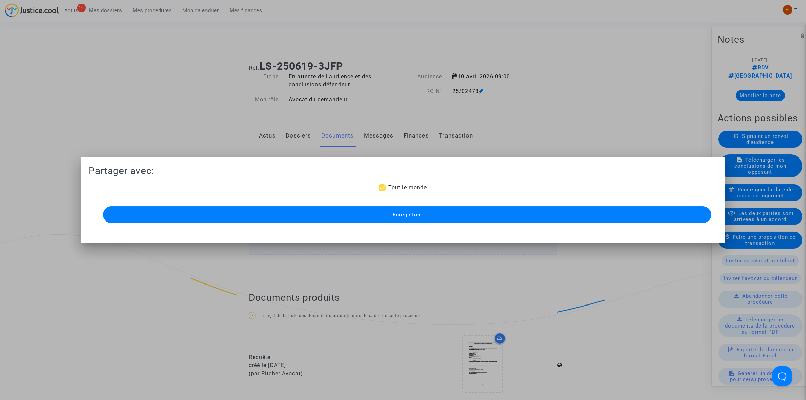
scroll to position [465, 0]
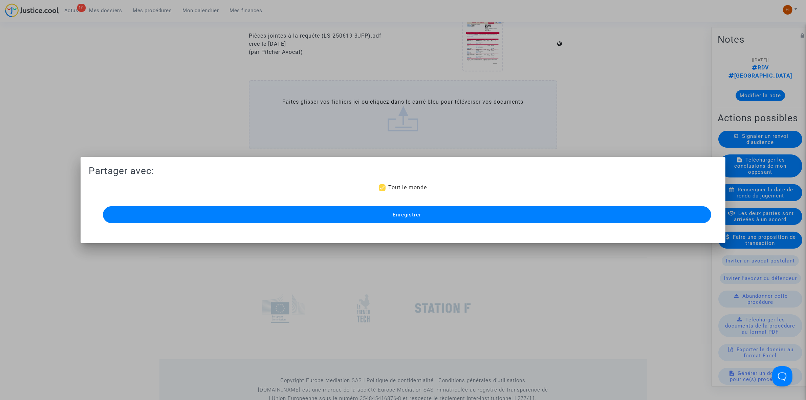
click at [349, 212] on button "Enregistrer" at bounding box center [407, 214] width 608 height 17
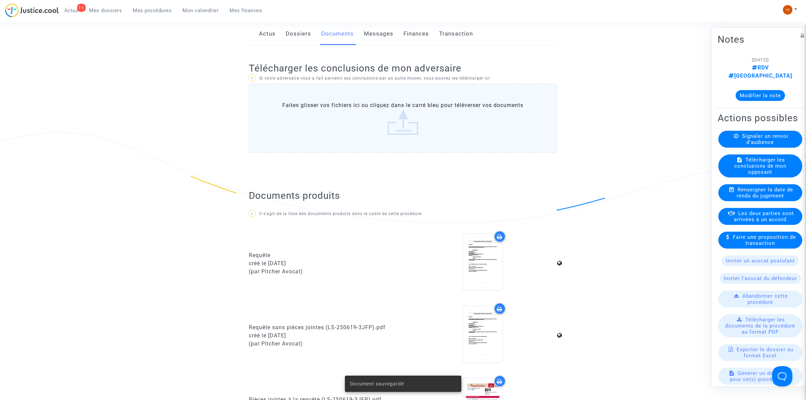
scroll to position [0, 0]
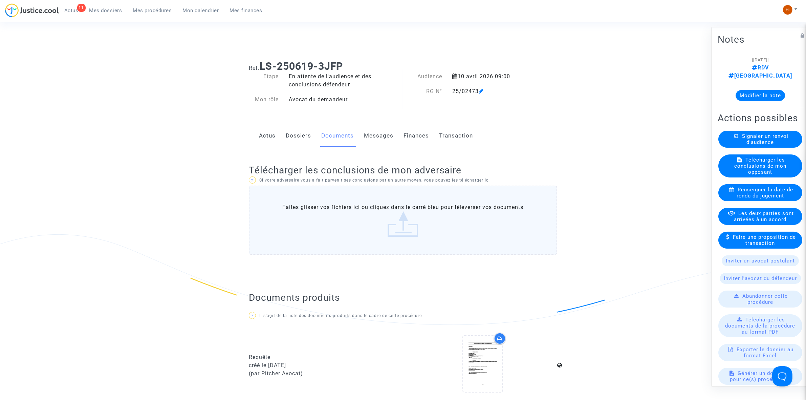
click at [290, 131] on link "Dossiers" at bounding box center [298, 136] width 25 height 22
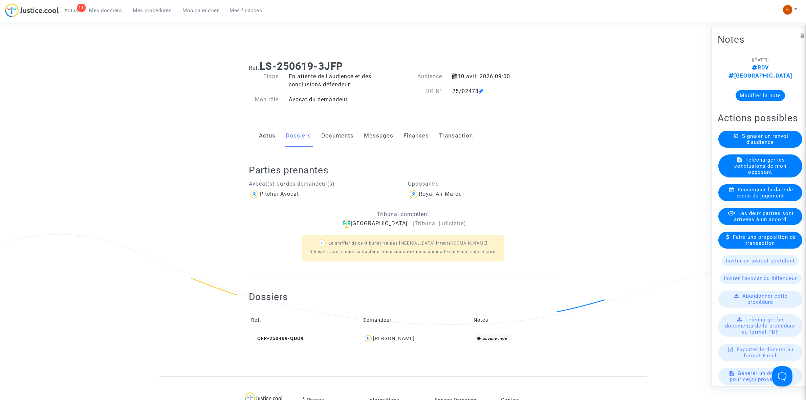
drag, startPoint x: 109, startPoint y: 12, endPoint x: 141, endPoint y: 12, distance: 32.1
click at [109, 12] on span "Mes dossiers" at bounding box center [105, 10] width 33 height 6
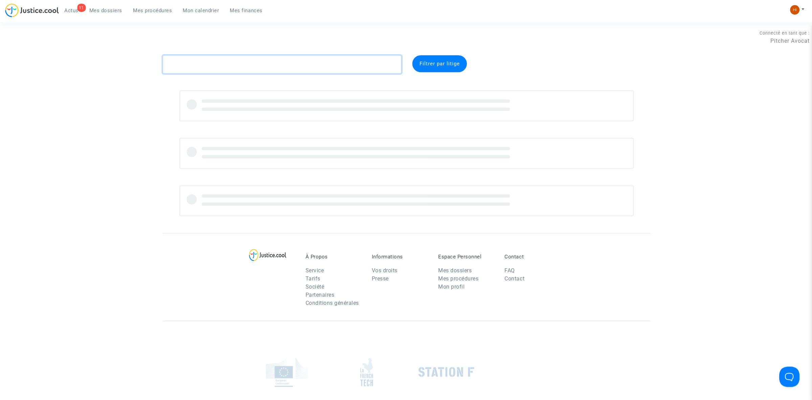
click at [260, 68] on textarea at bounding box center [281, 64] width 239 height 18
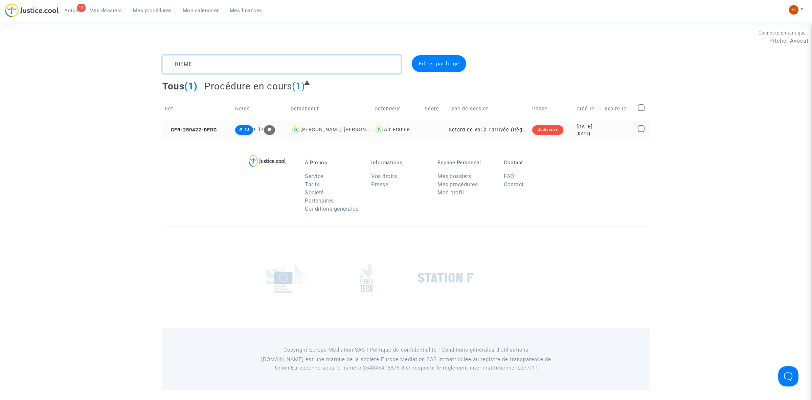
type textarea "DIEME"
click at [210, 126] on td "CFR-250422-DFDC" at bounding box center [197, 130] width 70 height 18
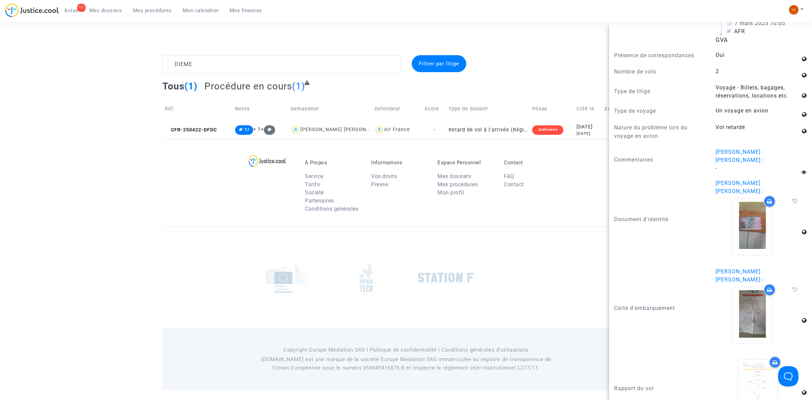
scroll to position [592, 0]
click at [742, 215] on icon at bounding box center [753, 226] width 22 height 22
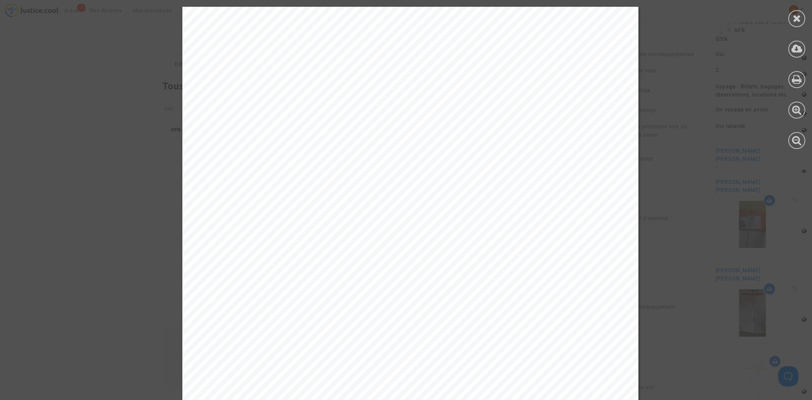
click at [792, 26] on div at bounding box center [797, 78] width 30 height 156
click at [799, 19] on icon at bounding box center [797, 18] width 8 height 10
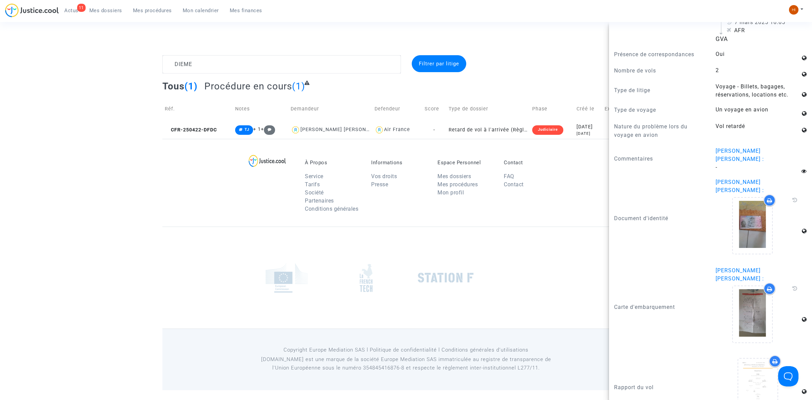
click at [254, 50] on div "Connecté en tant que : Pitcher Avocat" at bounding box center [404, 47] width 809 height 16
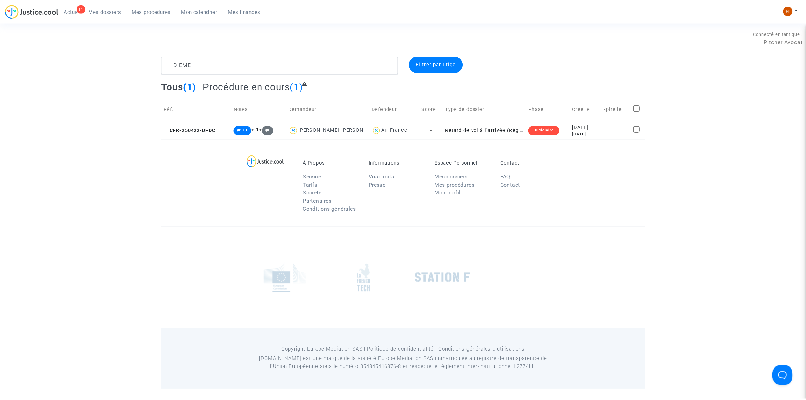
scroll to position [0, 0]
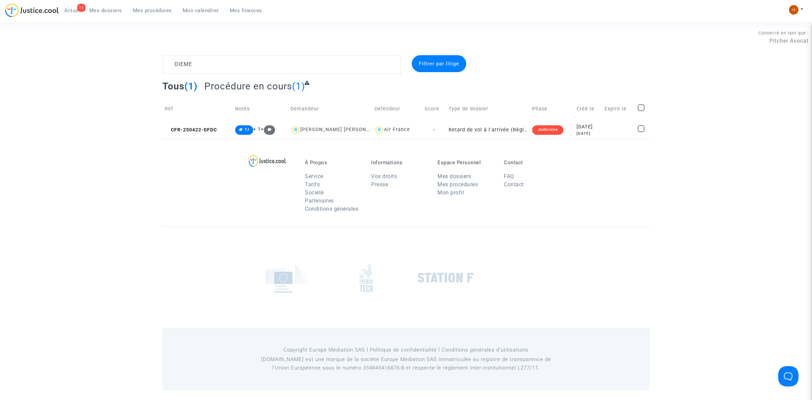
click at [158, 13] on span "Mes procédures" at bounding box center [152, 10] width 39 height 6
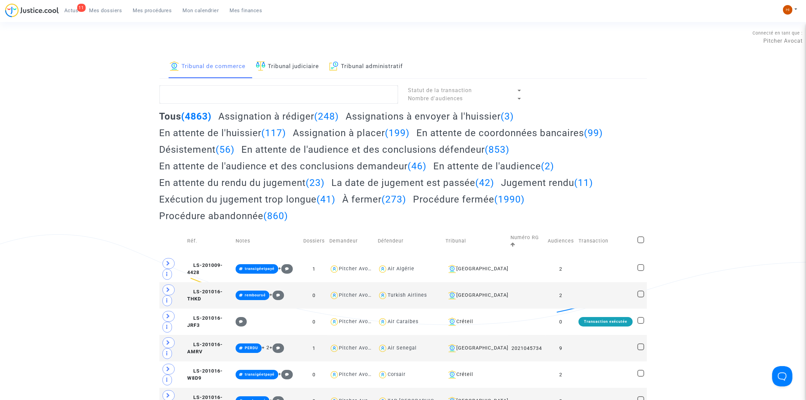
click at [259, 63] on img at bounding box center [260, 65] width 9 height 9
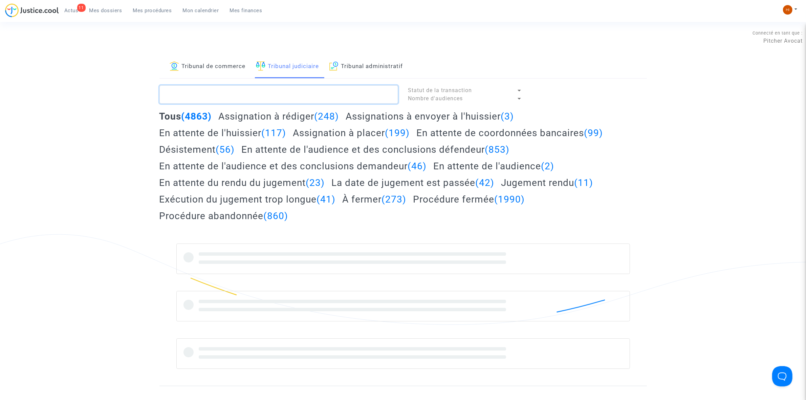
click at [274, 101] on textarea at bounding box center [278, 94] width 239 height 18
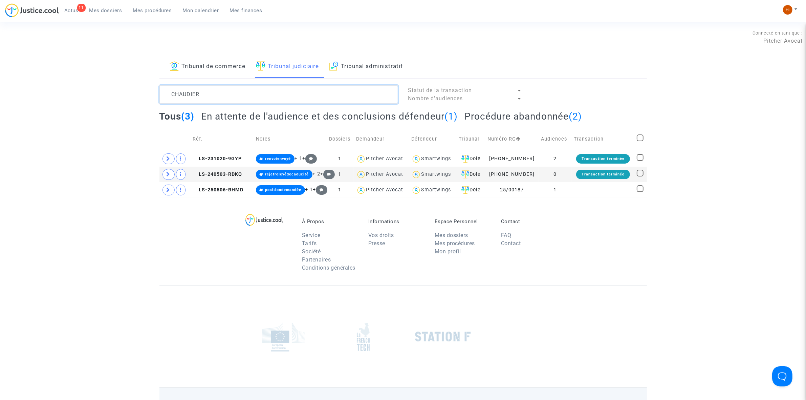
type textarea "CHAUDIER"
drag, startPoint x: 410, startPoint y: 118, endPoint x: 405, endPoint y: 119, distance: 4.8
click at [408, 117] on h2 "En attente de l'audience et des conclusions défendeur (1)" at bounding box center [329, 116] width 256 height 12
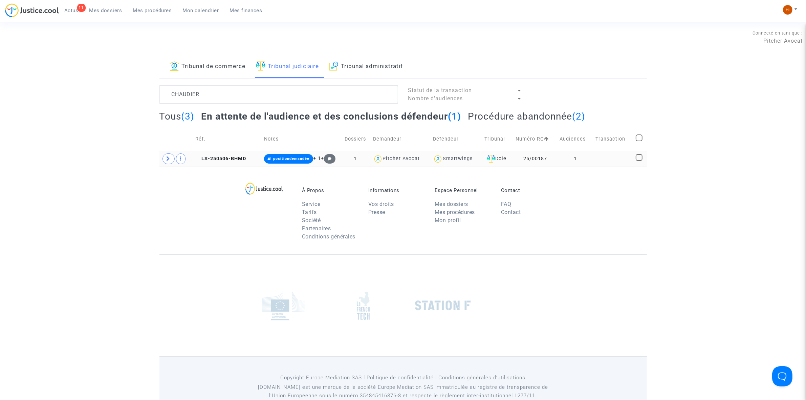
click at [241, 154] on td "LS-250506-BHMD" at bounding box center [227, 159] width 68 height 16
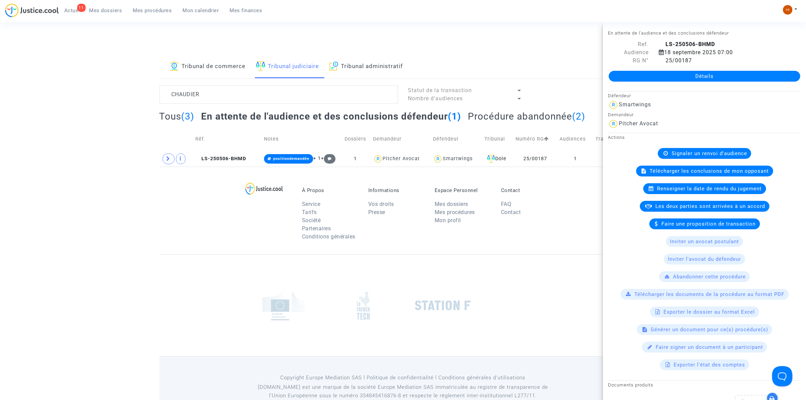
click at [694, 154] on span "Signaler un renvoi d'audience" at bounding box center [708, 153] width 75 height 6
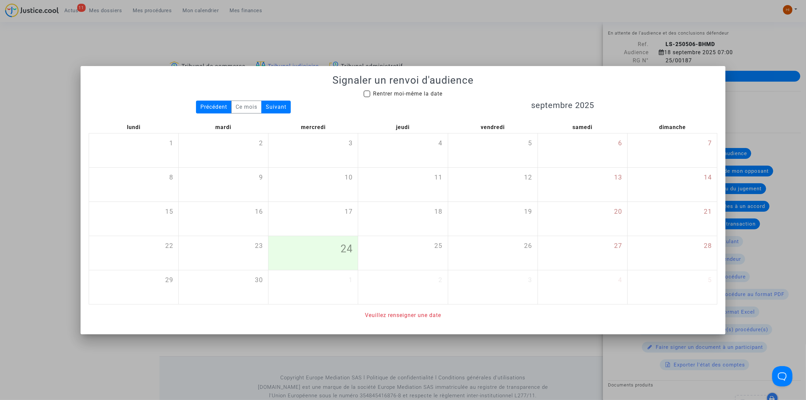
click at [402, 94] on span "Rentrer moi-même la date" at bounding box center [407, 93] width 69 height 6
click at [367, 97] on input "Rentrer moi-même la date" at bounding box center [366, 97] width 0 height 0
checkbox input "true"
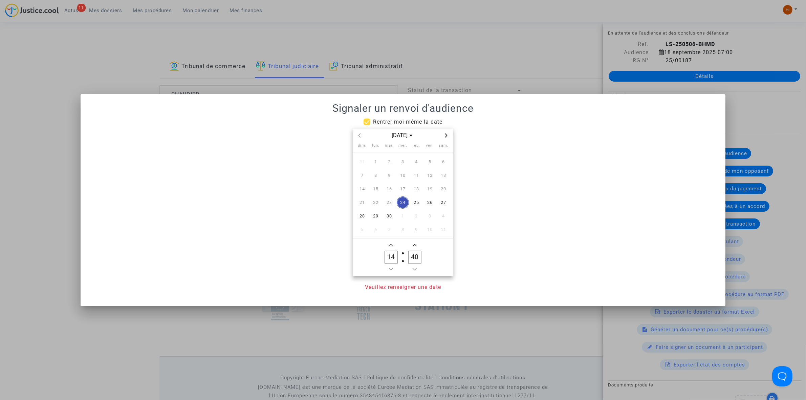
drag, startPoint x: 446, startPoint y: 137, endPoint x: 450, endPoint y: 135, distance: 5.3
click at [447, 137] on icon "Next month" at bounding box center [446, 135] width 4 height 4
click at [479, 48] on div at bounding box center [403, 200] width 806 height 400
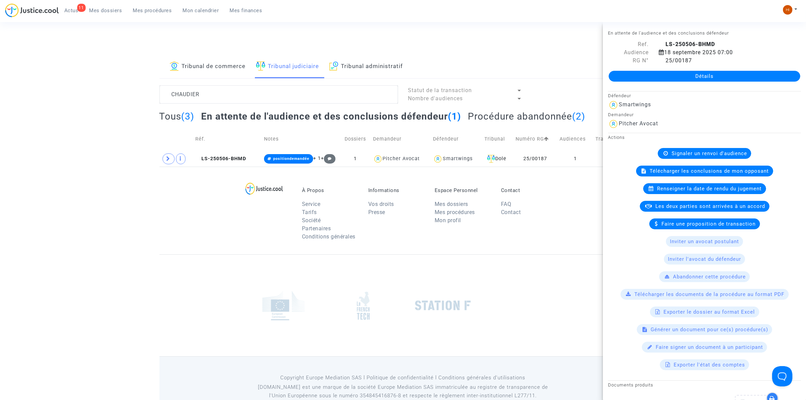
click at [692, 68] on div "Détails" at bounding box center [704, 76] width 203 height 23
drag, startPoint x: 692, startPoint y: 74, endPoint x: 687, endPoint y: 83, distance: 10.4
click at [692, 74] on link "Détails" at bounding box center [703, 76] width 191 height 11
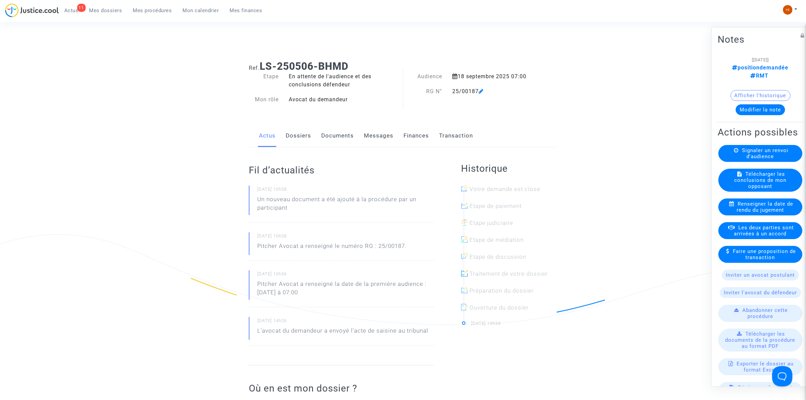
click at [751, 151] on span "Signaler un renvoi d'audience" at bounding box center [765, 153] width 46 height 12
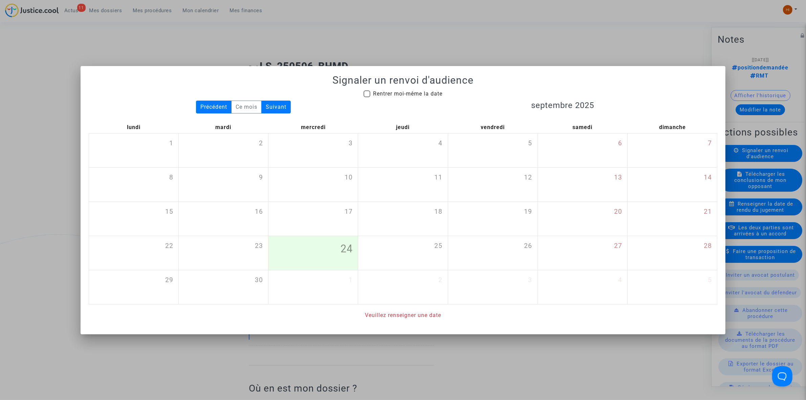
click at [418, 95] on span "Rentrer moi-même la date" at bounding box center [407, 93] width 69 height 6
click at [367, 97] on input "Rentrer moi-même la date" at bounding box center [366, 97] width 0 height 0
checkbox input "true"
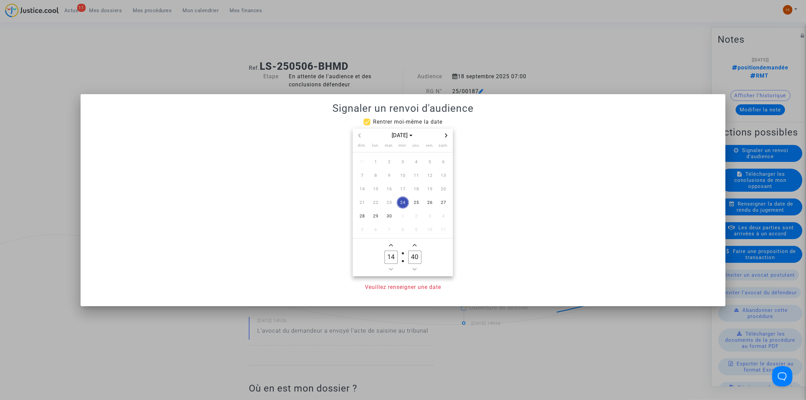
click at [444, 133] on icon "Next month" at bounding box center [446, 135] width 4 height 4
click at [415, 188] on span "16" at bounding box center [416, 189] width 12 height 12
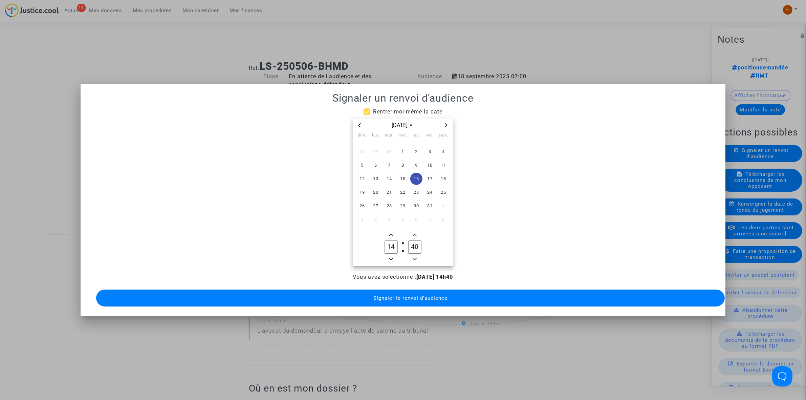
click at [392, 261] on owl-date-time-timer "14 Hour 40 Minute" at bounding box center [403, 247] width 100 height 38
click at [386, 257] on owl-date-time-timer-box "14 Hour" at bounding box center [391, 247] width 24 height 32
click at [394, 255] on span "Minus a hour" at bounding box center [391, 259] width 8 height 8
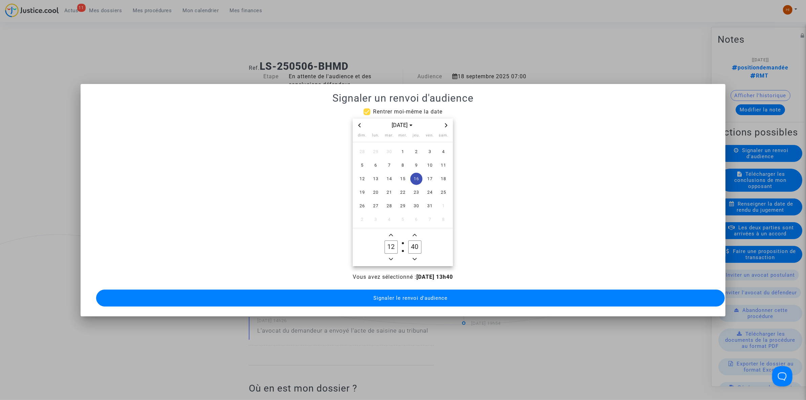
click at [394, 255] on span "Minus a hour" at bounding box center [391, 259] width 8 height 8
click at [392, 255] on span "Minus a hour" at bounding box center [391, 259] width 8 height 8
type input "09"
click at [421, 240] on input "40" at bounding box center [414, 246] width 13 height 13
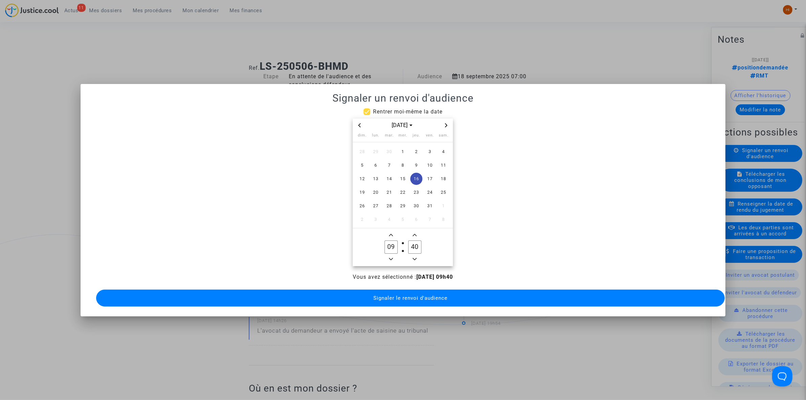
click at [421, 240] on input "40" at bounding box center [414, 246] width 13 height 13
type input "00"
click at [408, 296] on span "Signaler le renvoi d'audience" at bounding box center [410, 298] width 74 height 6
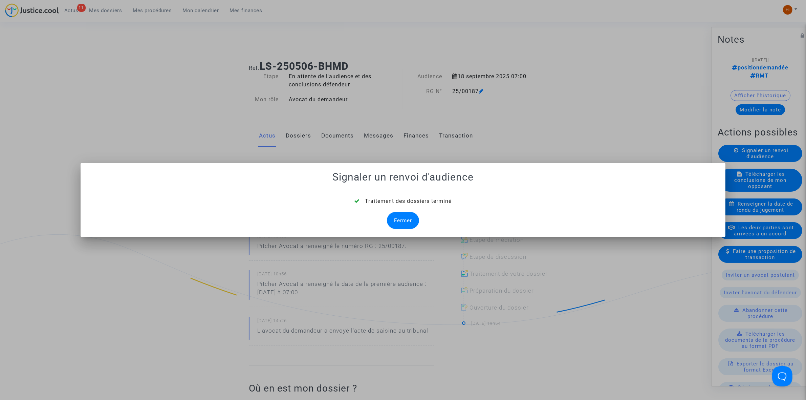
click at [398, 219] on div "Fermer" at bounding box center [403, 220] width 32 height 17
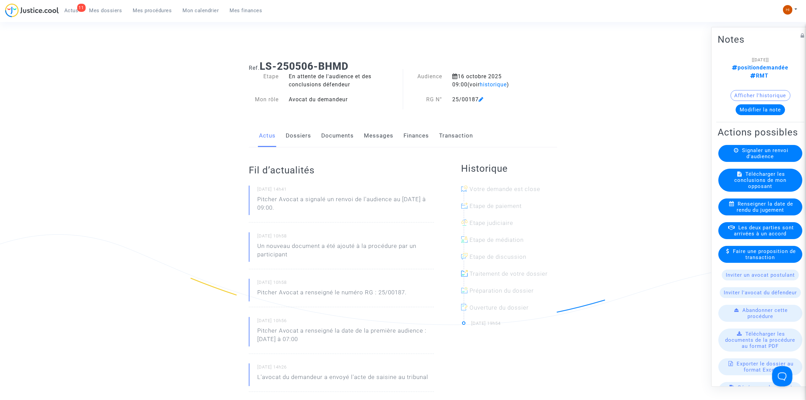
click at [343, 135] on link "Documents" at bounding box center [337, 136] width 32 height 22
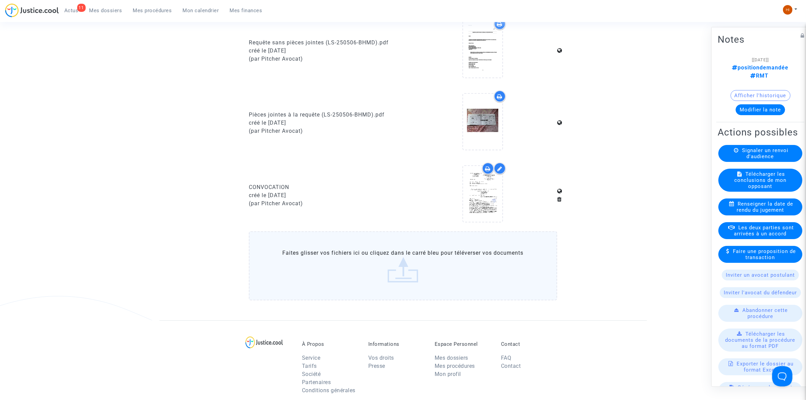
scroll to position [423, 0]
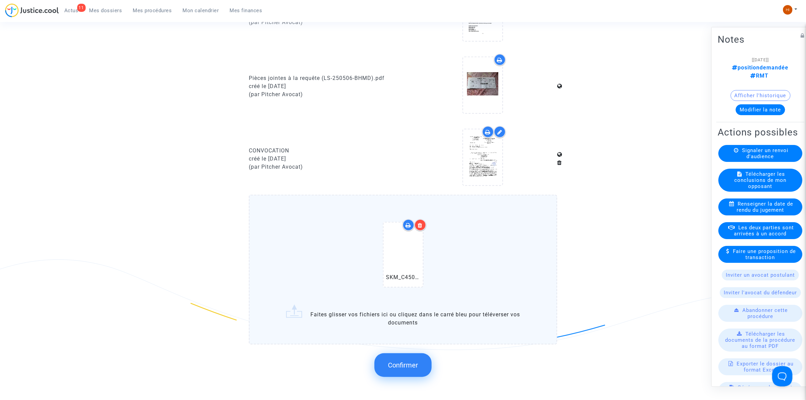
click at [397, 362] on span "Confirmer" at bounding box center [403, 365] width 30 height 8
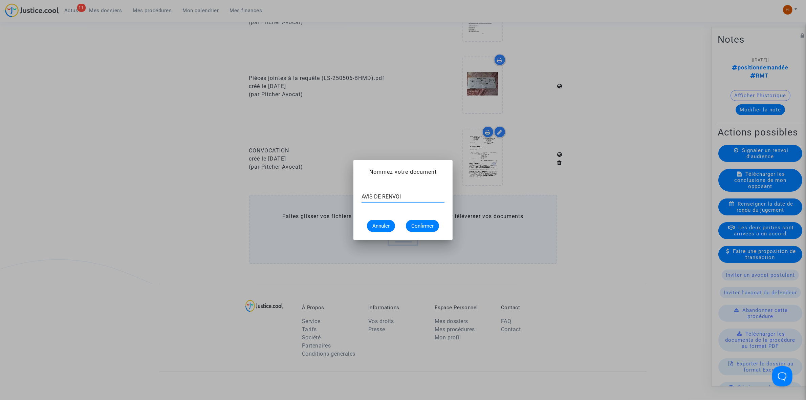
type input "AVIS DE RENVOI"
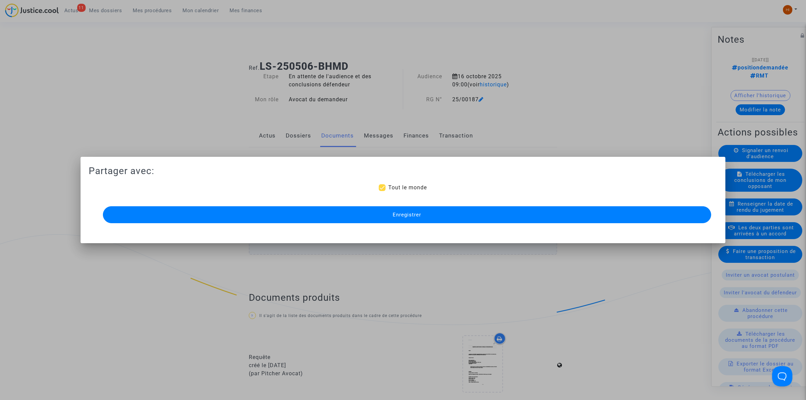
scroll to position [423, 0]
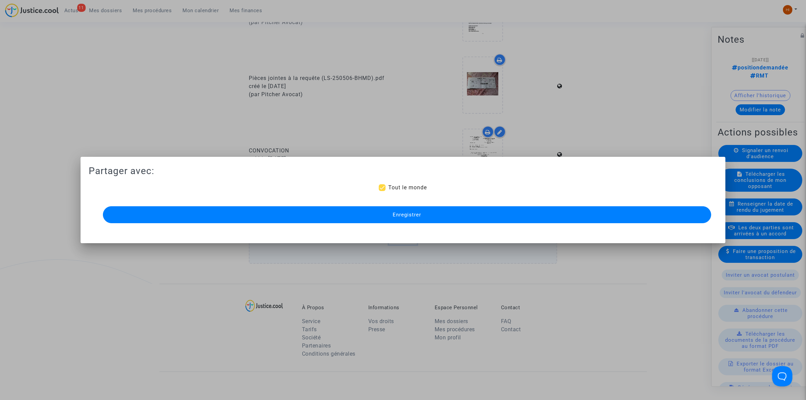
click at [569, 220] on button "Enregistrer" at bounding box center [407, 214] width 608 height 17
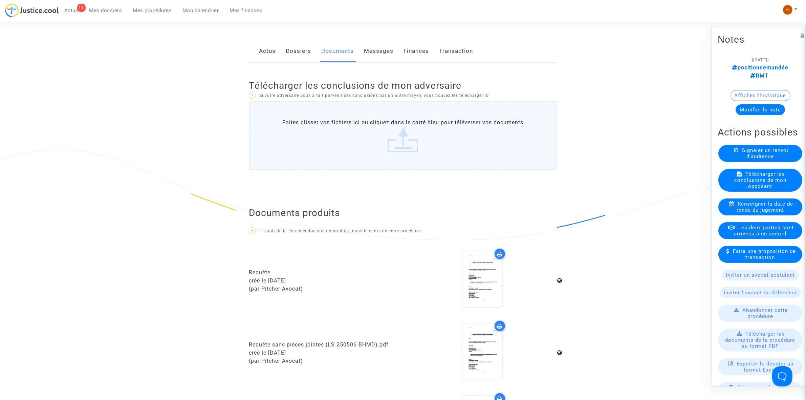
scroll to position [0, 0]
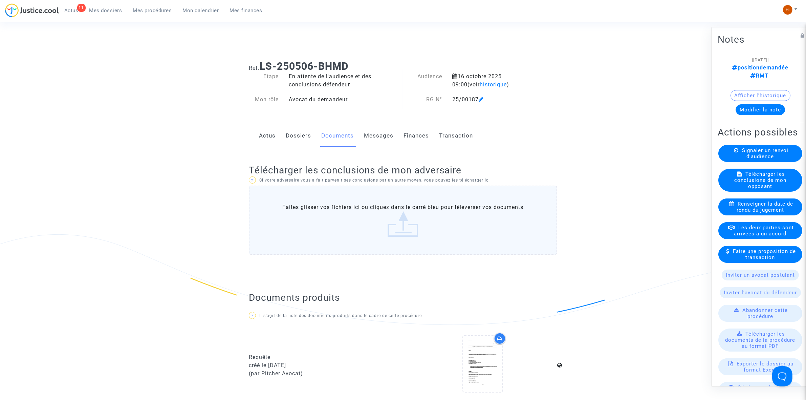
click at [154, 10] on span "Mes procédures" at bounding box center [152, 10] width 39 height 6
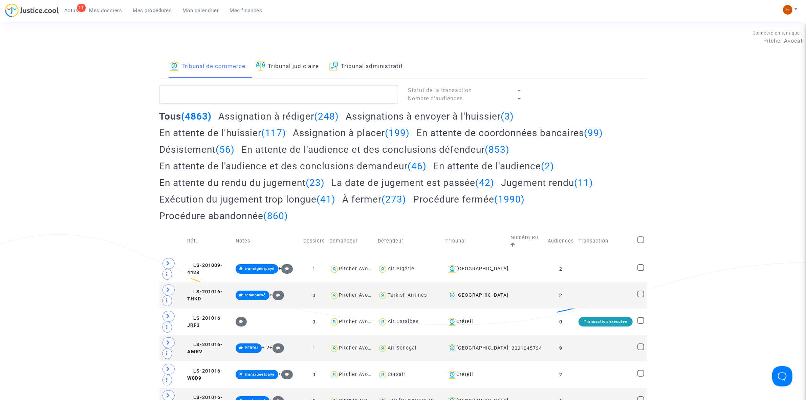
click at [308, 66] on link "Tribunal judiciaire" at bounding box center [287, 66] width 63 height 23
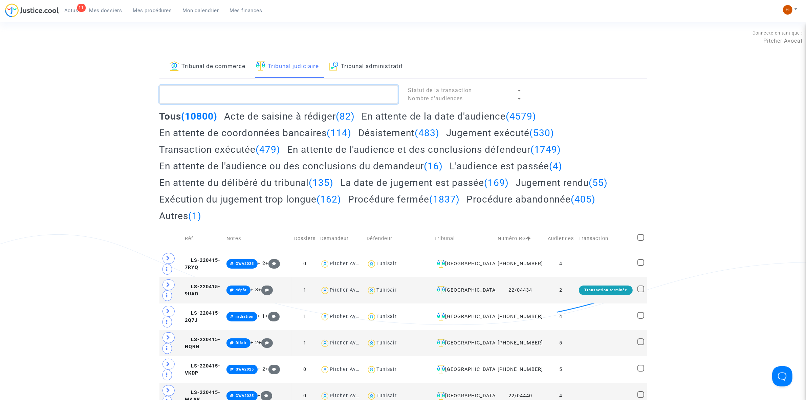
click at [312, 99] on textarea at bounding box center [278, 94] width 239 height 18
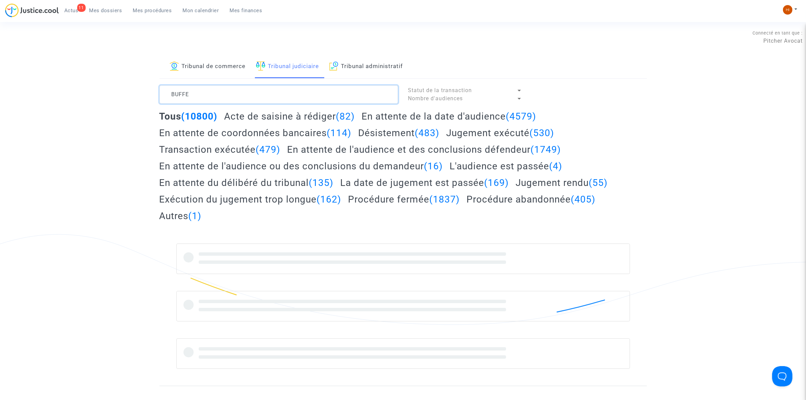
type textarea "BUFFET"
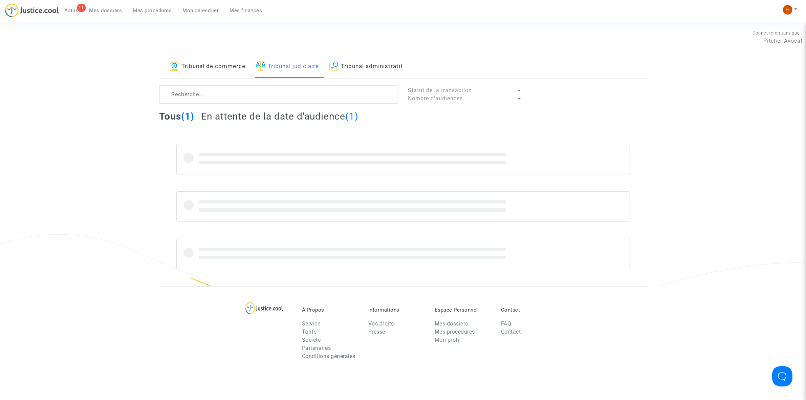
click at [377, 71] on link "Tribunal administratif" at bounding box center [366, 66] width 74 height 23
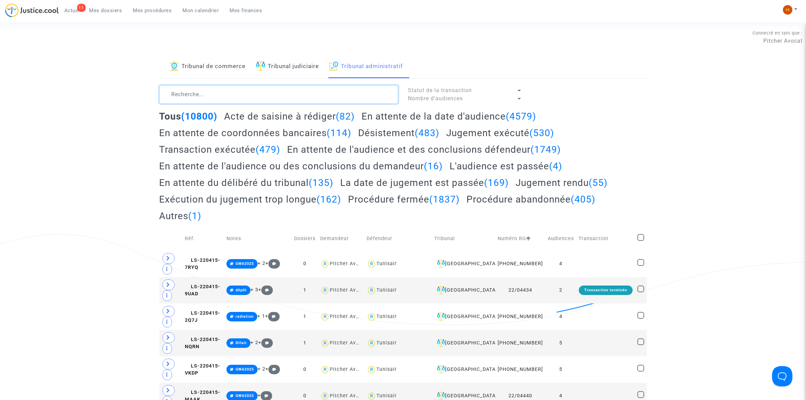
click at [361, 95] on textarea at bounding box center [278, 94] width 239 height 18
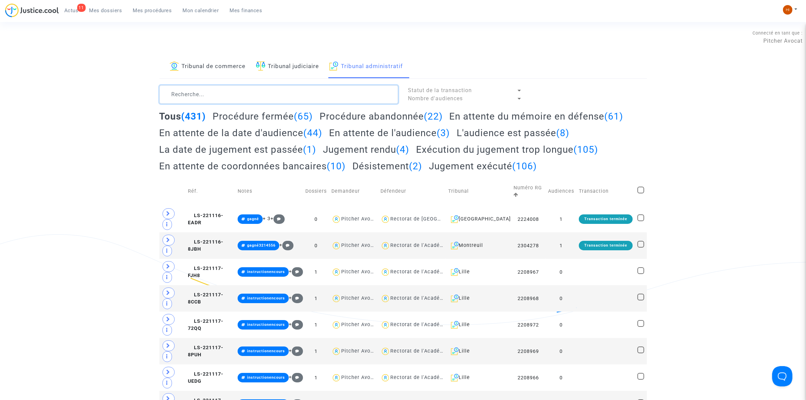
paste textarea "BUFFET"
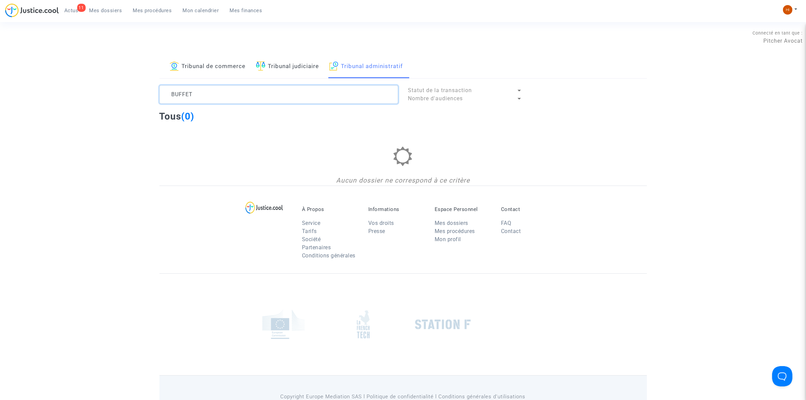
type textarea "BUFFET"
click at [100, 8] on span "Mes dossiers" at bounding box center [105, 10] width 33 height 6
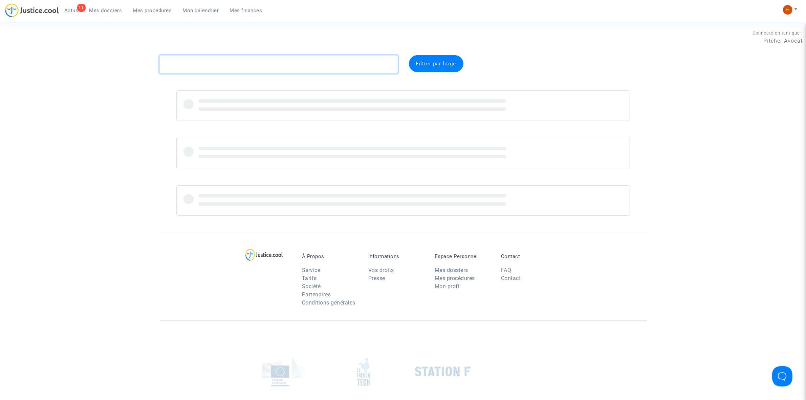
click at [331, 68] on textarea at bounding box center [278, 64] width 239 height 18
paste textarea "BUFFET"
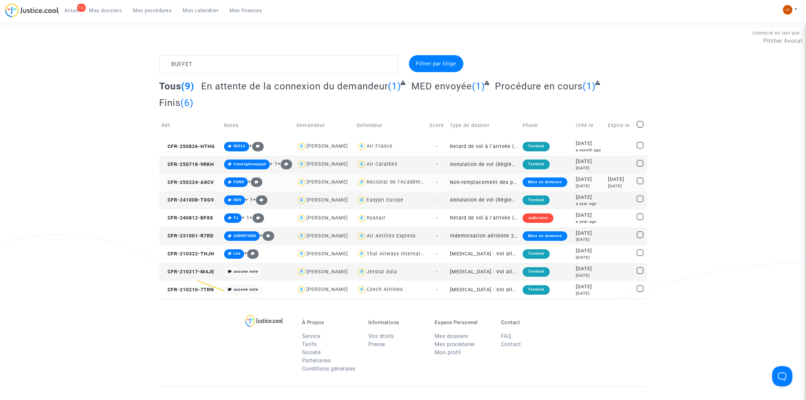
click at [381, 181] on div "Rectorat de l'Académie d'Orléans-Tours" at bounding box center [416, 182] width 100 height 6
type textarea "BUFFET @"Rectorat de l'Académie d'Orléans-Tours""
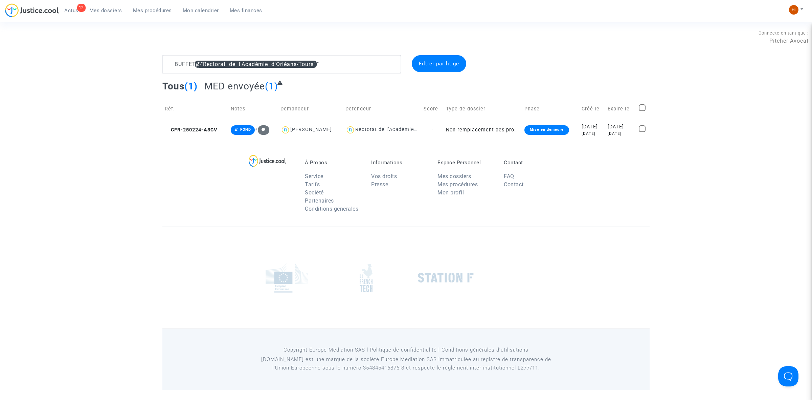
click at [205, 118] on td "Réf." at bounding box center [195, 109] width 66 height 24
click at [209, 129] on span "CFR-250224-A8CV" at bounding box center [191, 130] width 52 height 6
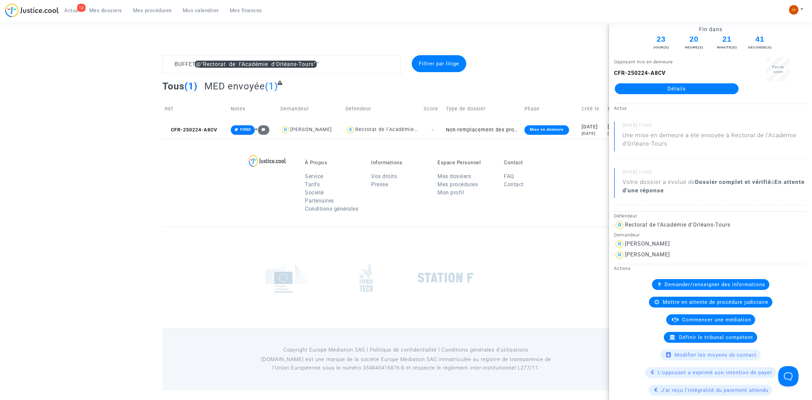
click at [688, 84] on link "Détails" at bounding box center [677, 88] width 124 height 11
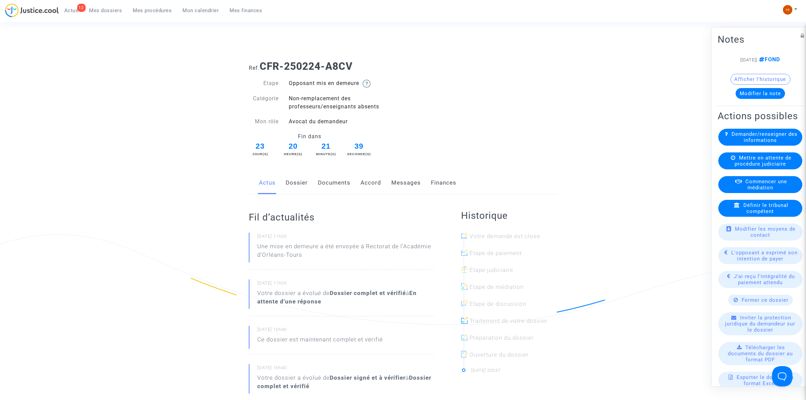
click at [331, 183] on link "Documents" at bounding box center [334, 183] width 32 height 22
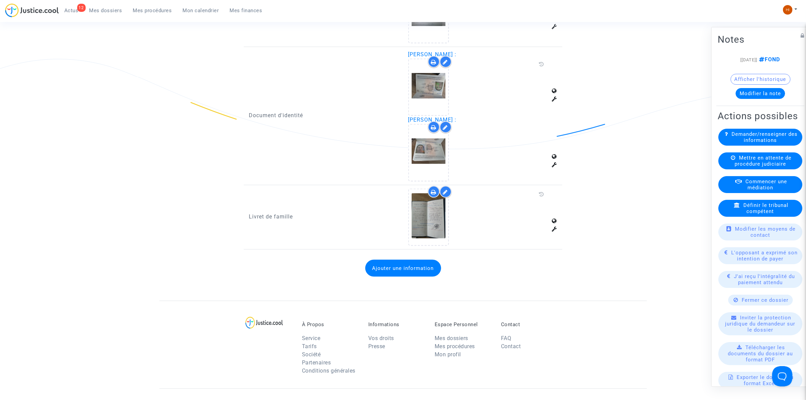
scroll to position [1214, 0]
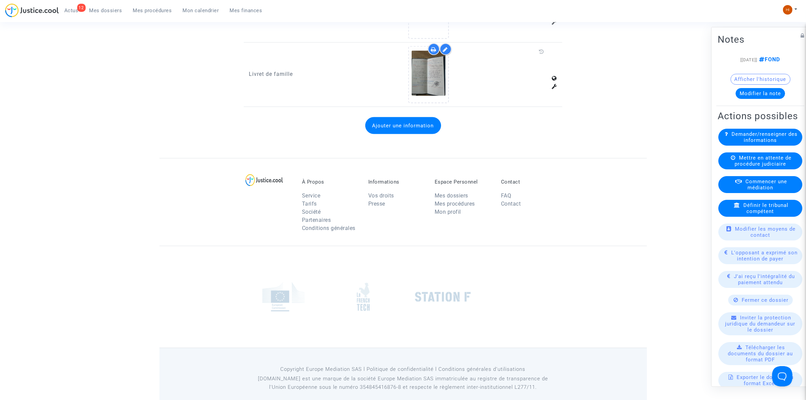
click at [381, 118] on button "Ajouter une information" at bounding box center [403, 125] width 76 height 17
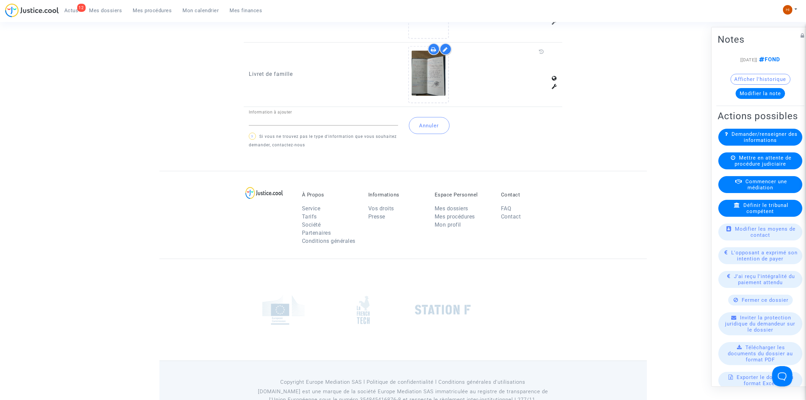
click at [248, 112] on div "Information à ajouter ? Si vous ne trouvez pas le type d'information que vous s…" at bounding box center [323, 130] width 159 height 40
click at [287, 117] on input "Information à ajouter" at bounding box center [323, 120] width 149 height 6
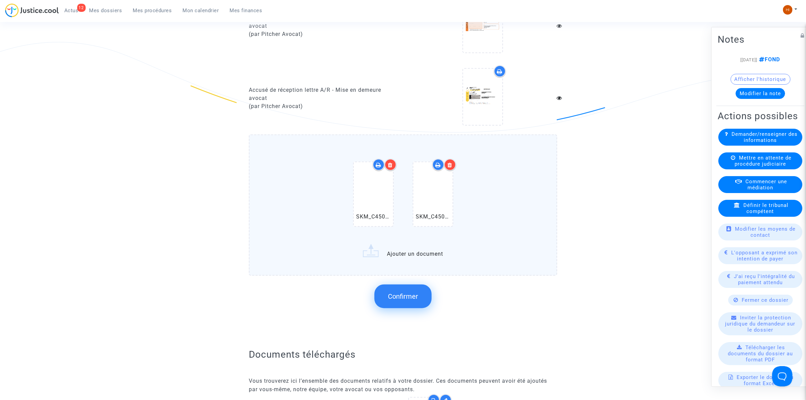
scroll to position [664, 0]
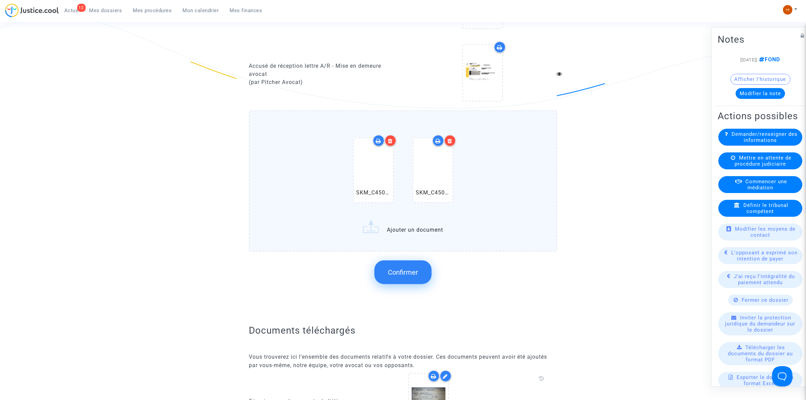
click at [388, 268] on span "Confirmer" at bounding box center [403, 272] width 30 height 8
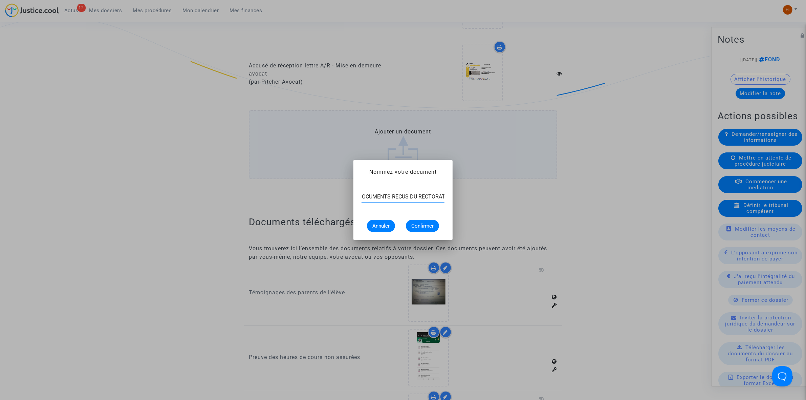
scroll to position [0, 39]
type input "COURRIER ET DOCUMENTS RECUS DU RECTORAT"
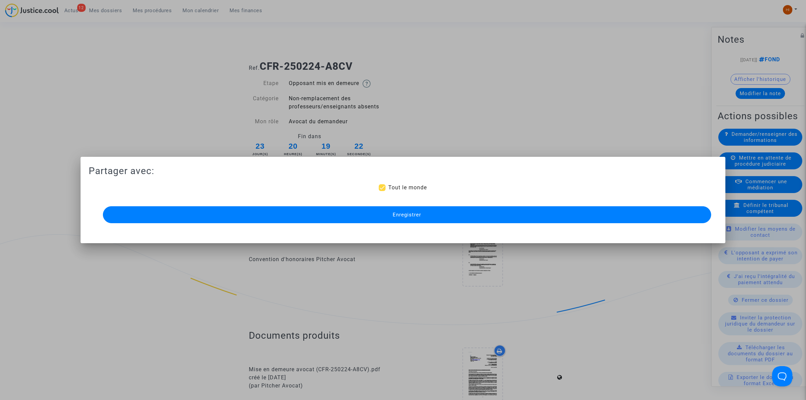
scroll to position [664, 0]
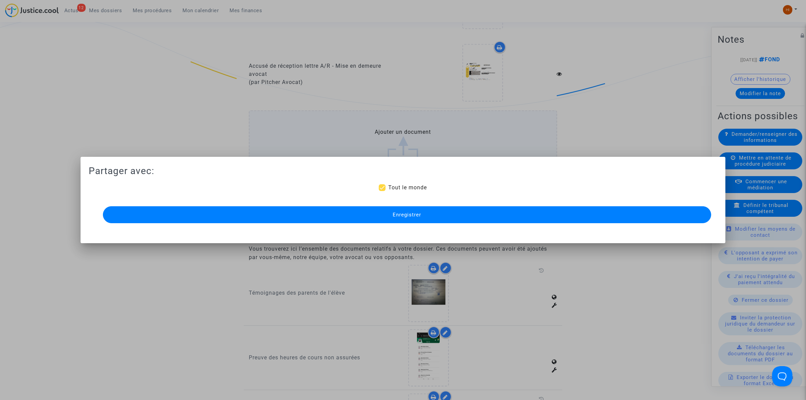
click at [580, 209] on button "Enregistrer" at bounding box center [407, 214] width 608 height 17
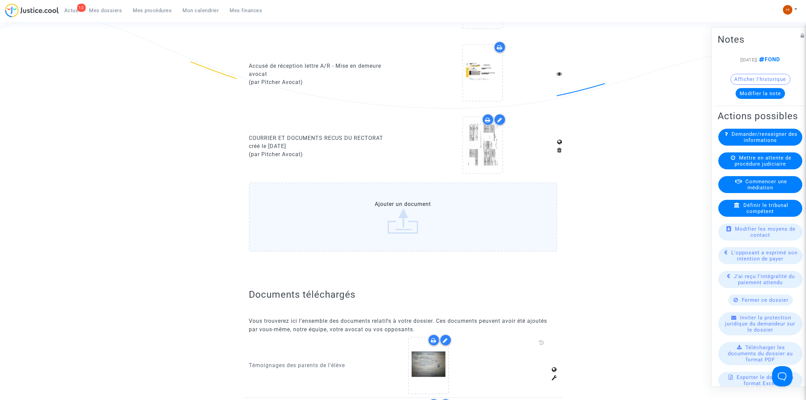
click at [152, 9] on span "Mes procédures" at bounding box center [152, 10] width 39 height 6
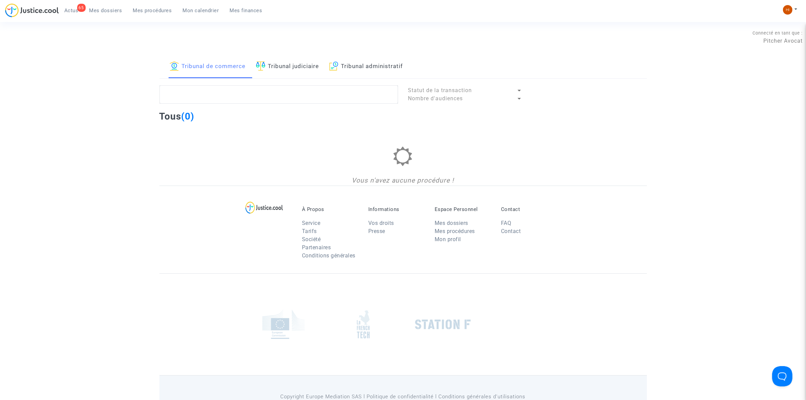
click at [390, 66] on link "Tribunal administratif" at bounding box center [366, 66] width 74 height 23
click at [372, 88] on textarea at bounding box center [278, 94] width 239 height 18
paste textarea "TAMBY Raherimanana"
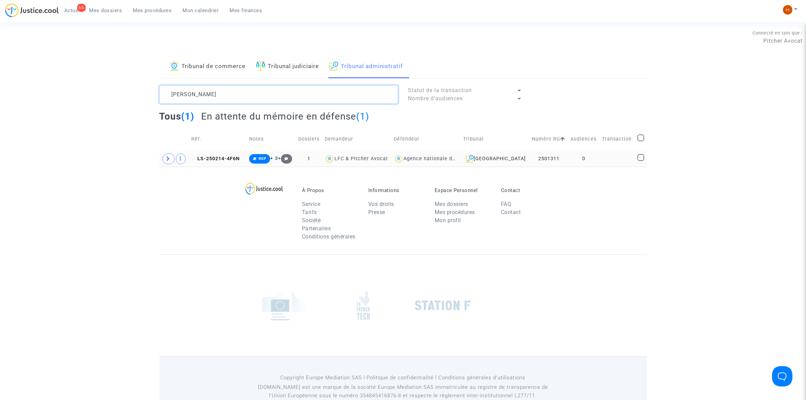
type textarea "TAMBY Raherimanana"
click at [613, 157] on td at bounding box center [616, 159] width 35 height 16
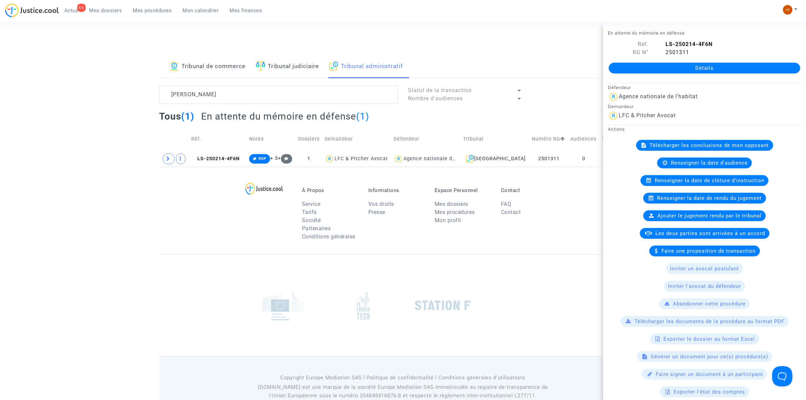
click at [694, 65] on link "Détails" at bounding box center [703, 68] width 191 height 11
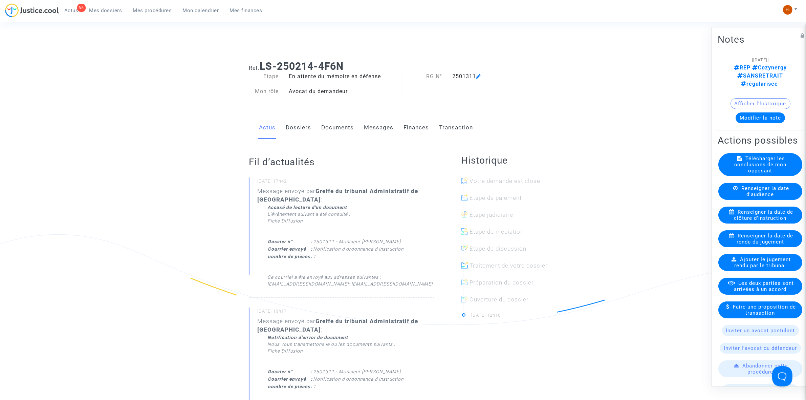
click at [750, 218] on span "Renseigner la date de clôture d'instruction" at bounding box center [763, 214] width 59 height 12
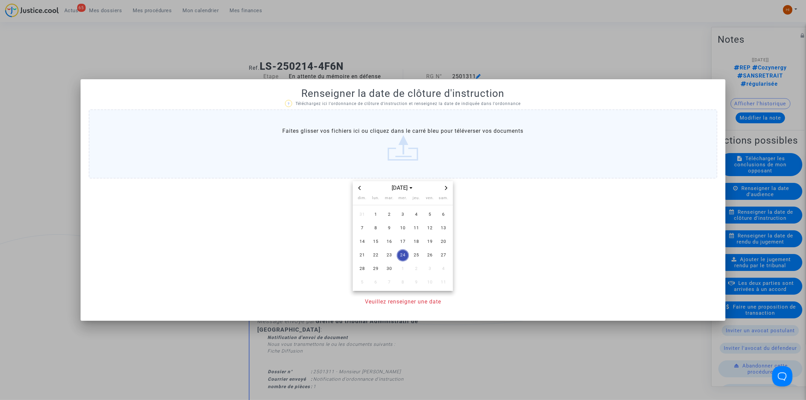
click at [288, 58] on div at bounding box center [403, 200] width 806 height 400
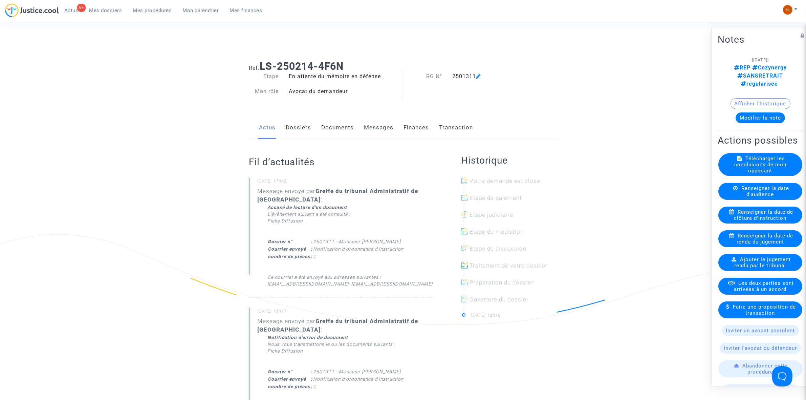
click at [299, 128] on link "Dossiers" at bounding box center [298, 127] width 25 height 22
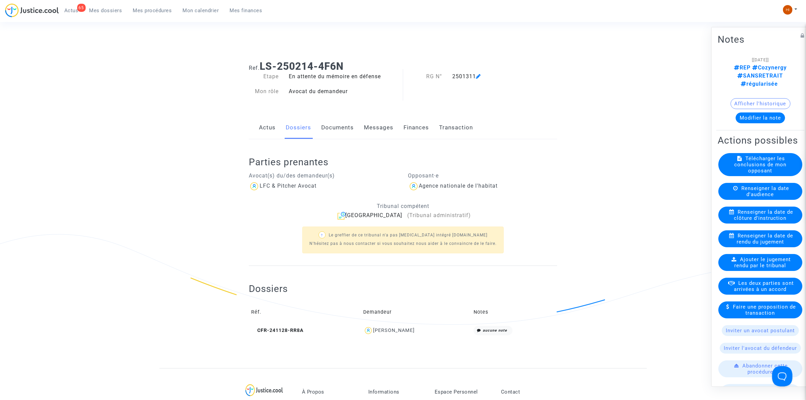
click at [741, 221] on span "Renseigner la date de clôture d'instruction" at bounding box center [763, 214] width 59 height 12
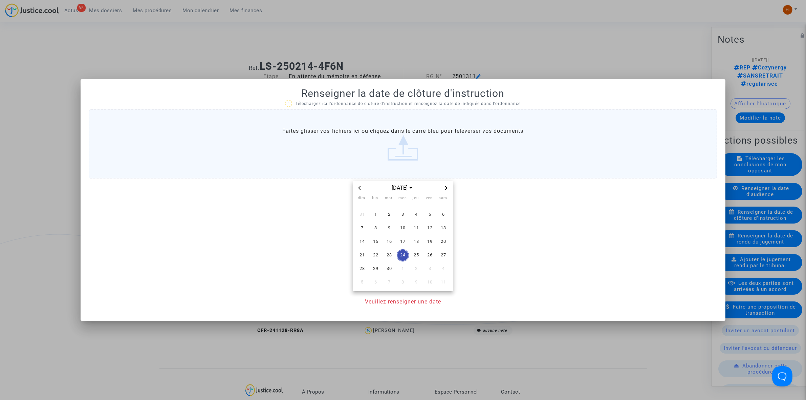
click at [445, 188] on icon "Next month" at bounding box center [446, 188] width 4 height 4
click at [385, 228] on span "4" at bounding box center [389, 228] width 12 height 12
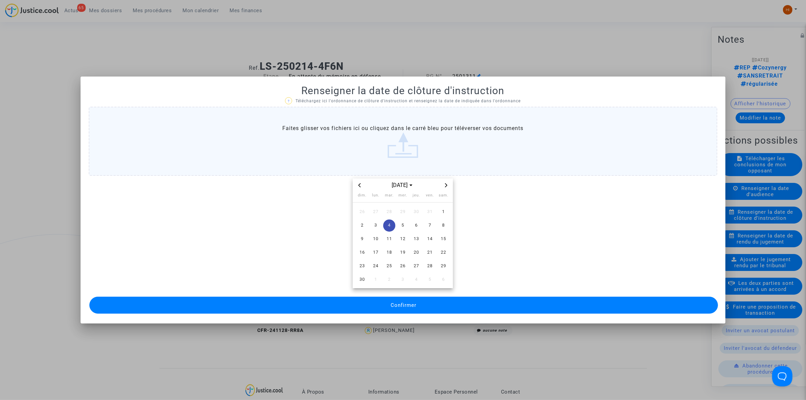
click at [383, 311] on button "Confirmer" at bounding box center [403, 304] width 628 height 17
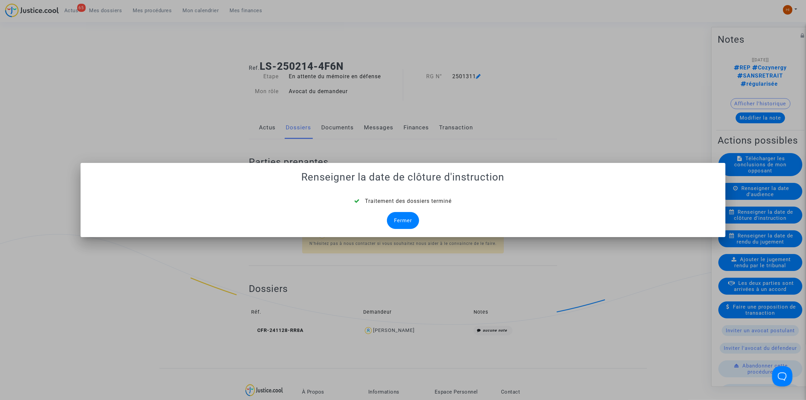
click at [415, 217] on div "Fermer" at bounding box center [403, 220] width 32 height 17
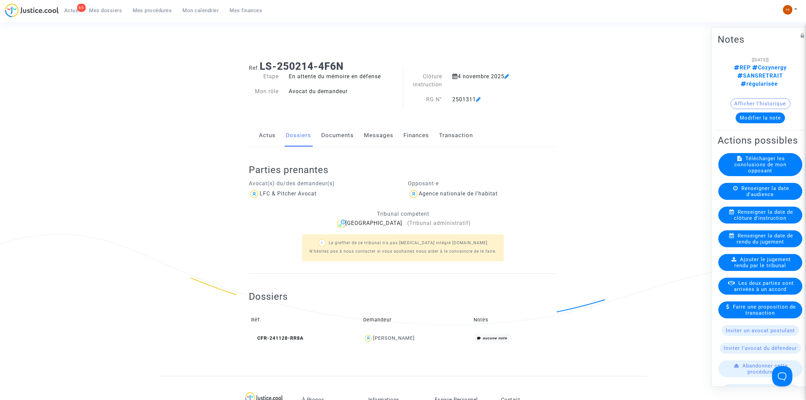
click at [319, 130] on div "Actus Dossiers Documents Messages Finances Transaction" at bounding box center [403, 135] width 308 height 23
click at [329, 135] on link "Documents" at bounding box center [337, 135] width 32 height 22
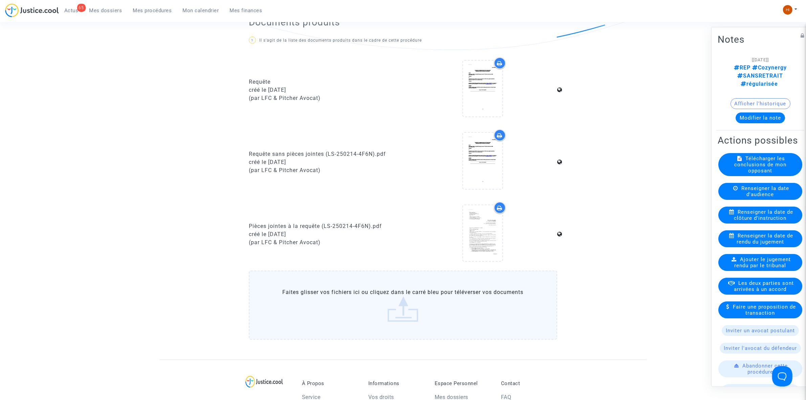
scroll to position [381, 0]
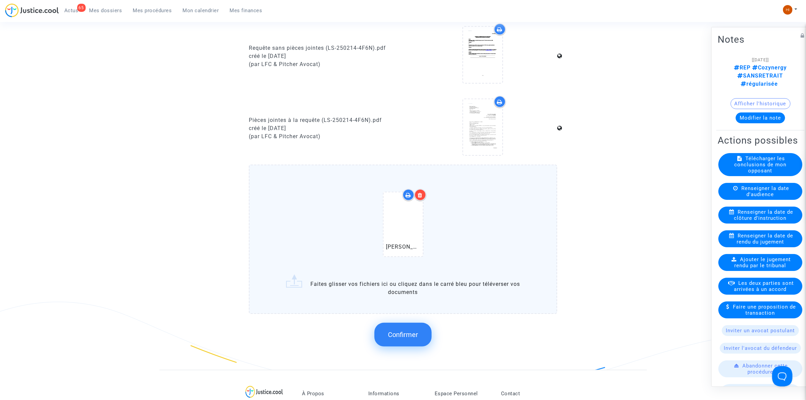
click at [400, 345] on div "Confirmer" at bounding box center [403, 334] width 308 height 36
click at [405, 334] on span "Confirmer" at bounding box center [403, 334] width 30 height 8
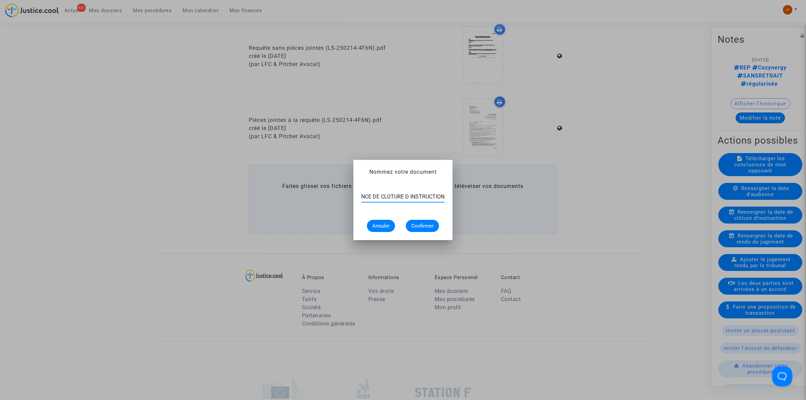
scroll to position [0, 27]
type input "ORDONNANCE DE CLOTURE D INSTRUCTION"
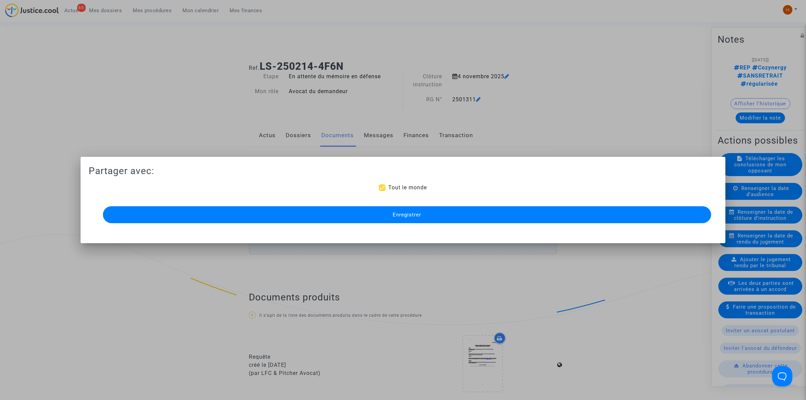
scroll to position [381, 0]
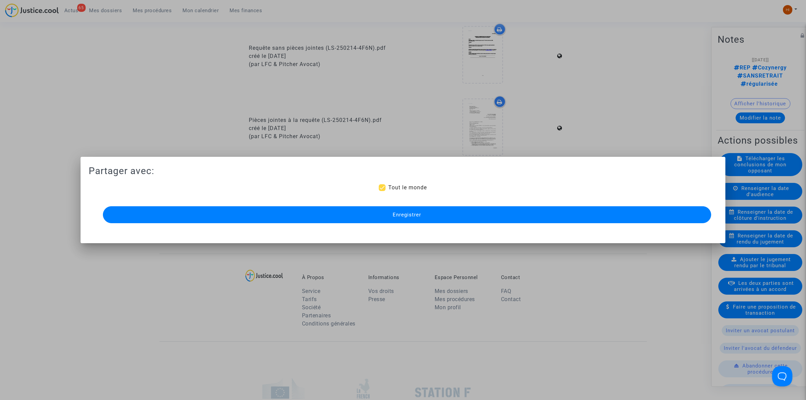
click at [530, 217] on button "Enregistrer" at bounding box center [407, 214] width 608 height 17
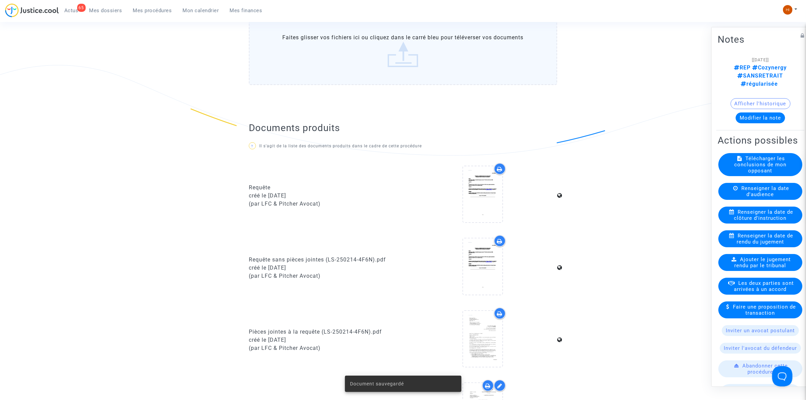
scroll to position [0, 0]
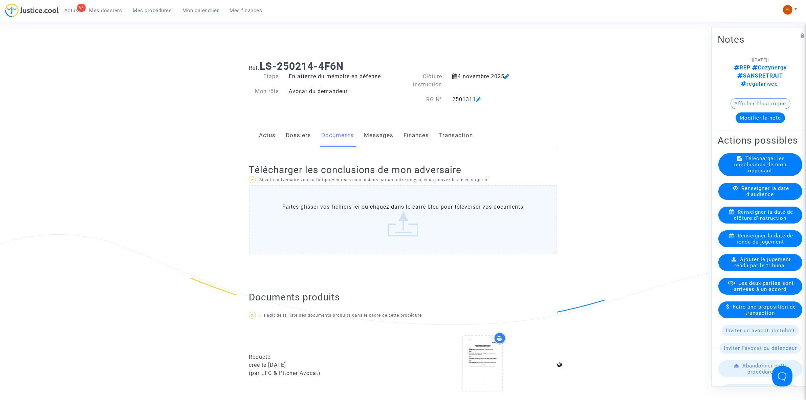
click at [509, 74] on icon at bounding box center [506, 75] width 5 height 5
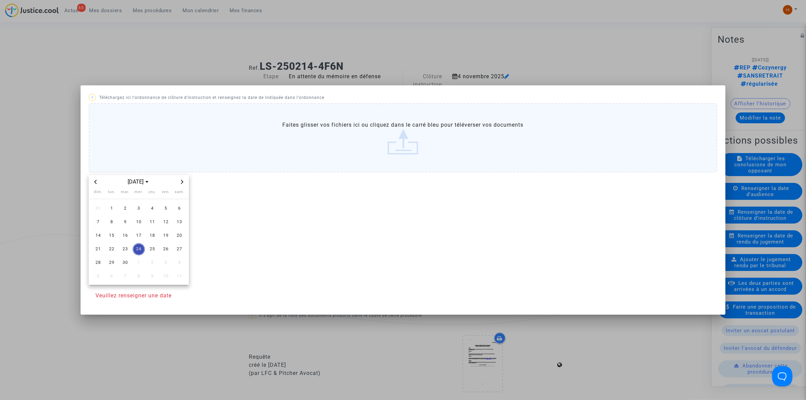
click at [343, 60] on div at bounding box center [403, 200] width 806 height 400
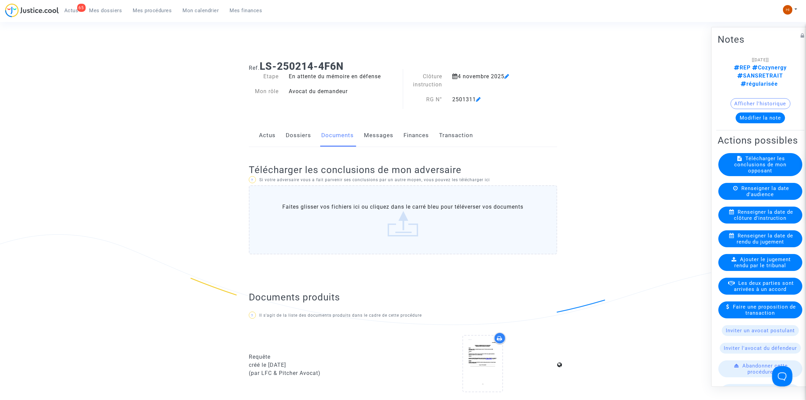
click at [479, 99] on icon at bounding box center [478, 98] width 5 height 5
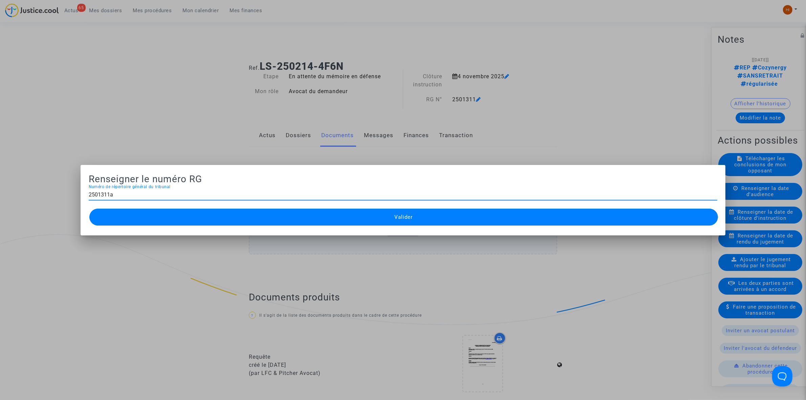
type input "2501311"
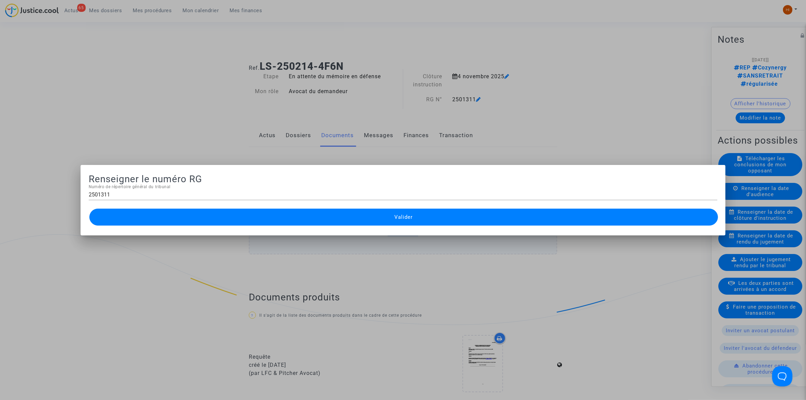
click at [206, 115] on div at bounding box center [403, 200] width 806 height 400
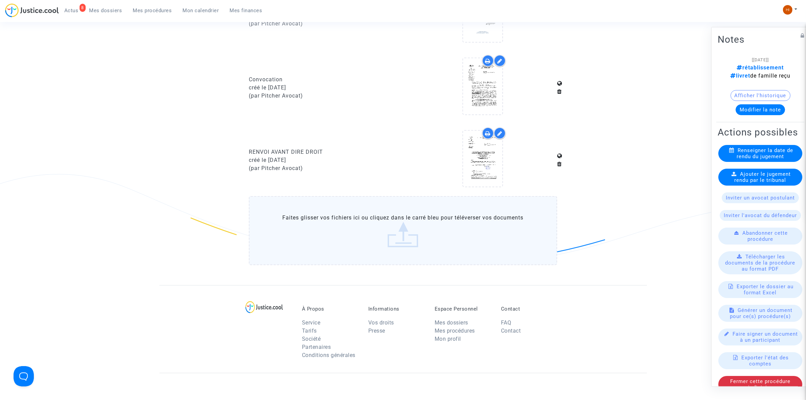
scroll to position [507, 0]
click at [153, 11] on span "Mes procédures" at bounding box center [152, 10] width 39 height 6
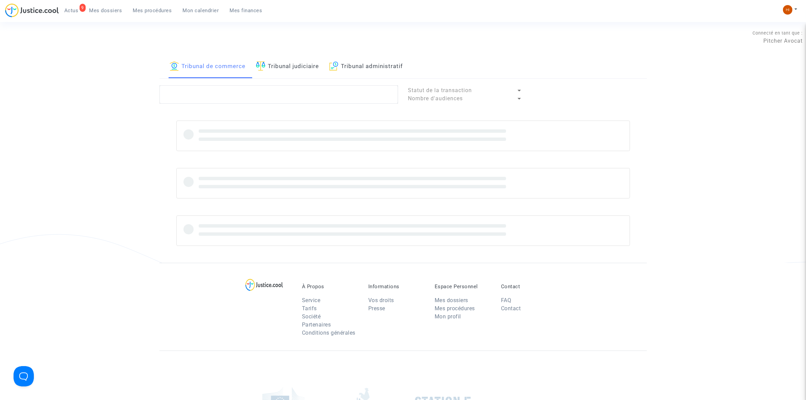
click at [272, 64] on link "Tribunal judiciaire" at bounding box center [287, 66] width 63 height 23
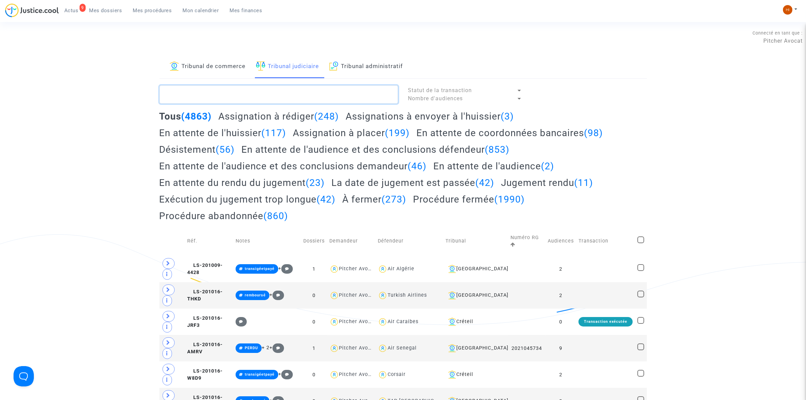
click at [251, 96] on textarea at bounding box center [278, 94] width 239 height 18
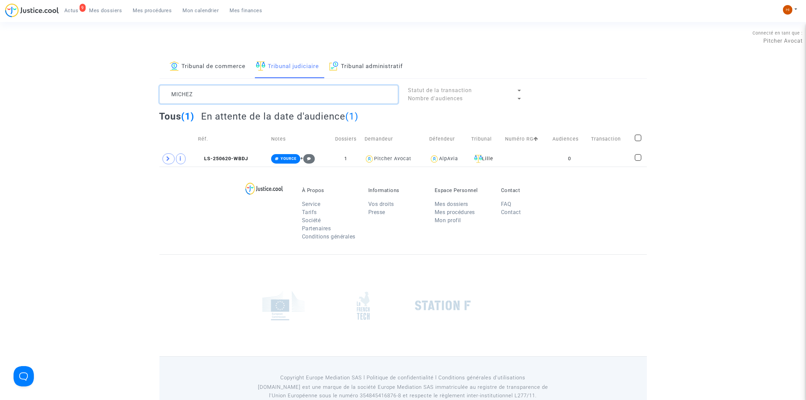
type textarea "MICHEZ"
drag, startPoint x: 234, startPoint y: 156, endPoint x: 674, endPoint y: 163, distance: 439.5
click at [268, 151] on tr "LS-250620-WBDJ YOURCE + 1 Pitcher Avocat AlpAvia Lille 0" at bounding box center [402, 159] width 487 height 16
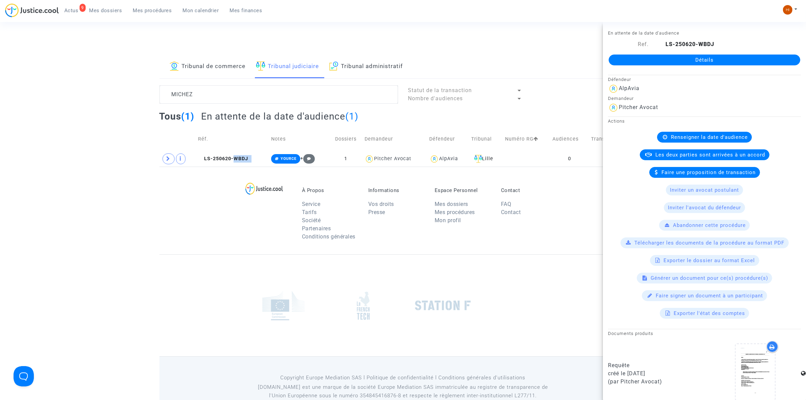
click at [685, 59] on link "Détails" at bounding box center [703, 59] width 191 height 11
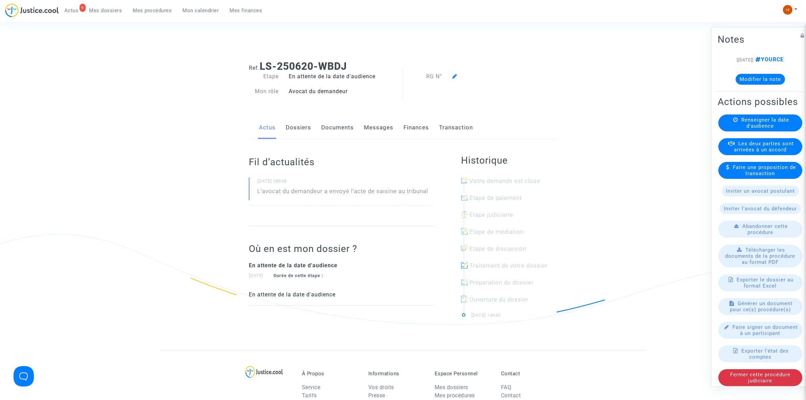
click at [784, 131] on div "Renseigner la date d'audience" at bounding box center [760, 122] width 84 height 17
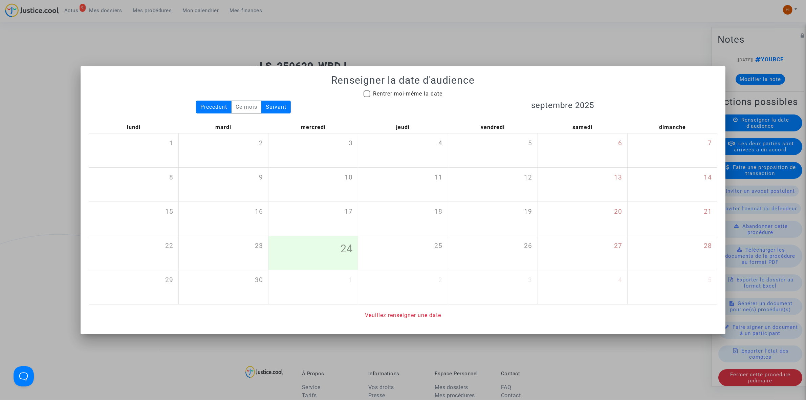
click at [423, 85] on h1 "Renseigner la date d'audience" at bounding box center [403, 80] width 628 height 12
click at [422, 91] on span "Rentrer moi-même la date" at bounding box center [407, 93] width 69 height 6
click at [367, 97] on input "Rentrer moi-même la date" at bounding box center [366, 97] width 0 height 0
checkbox input "true"
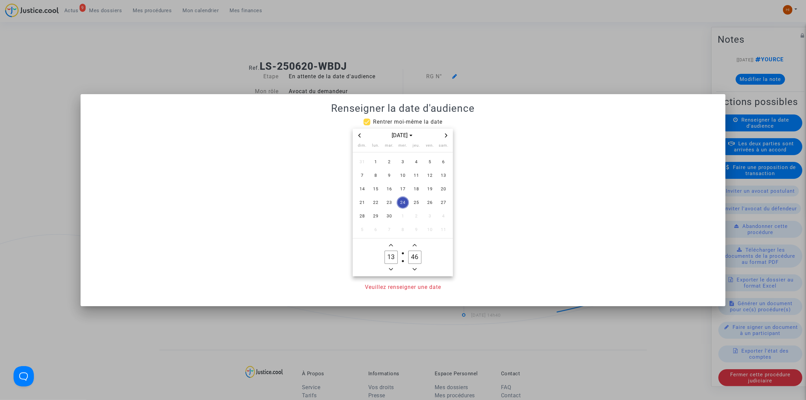
click at [447, 138] on span "Next month" at bounding box center [446, 135] width 8 height 8
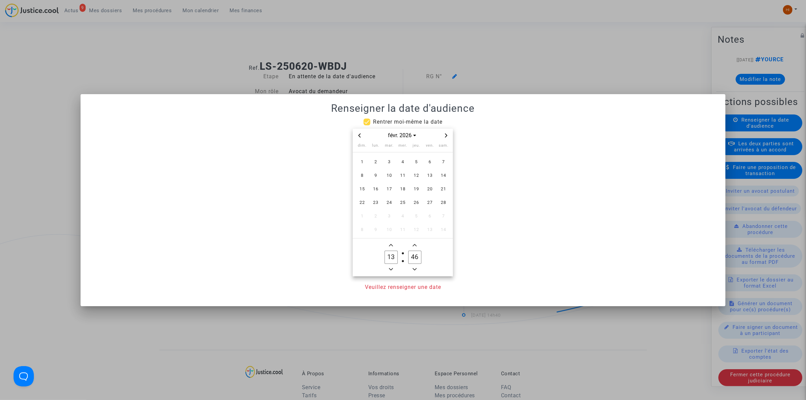
click at [447, 138] on span "Next month" at bounding box center [446, 135] width 8 height 8
click at [384, 174] on span "10" at bounding box center [389, 175] width 12 height 12
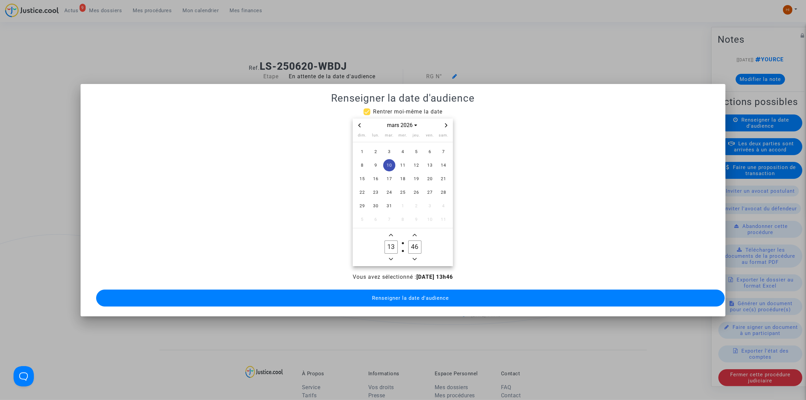
click at [391, 257] on icon "Minus a hour" at bounding box center [391, 259] width 4 height 4
click at [392, 257] on icon "Minus a hour" at bounding box center [391, 259] width 4 height 4
type input "09"
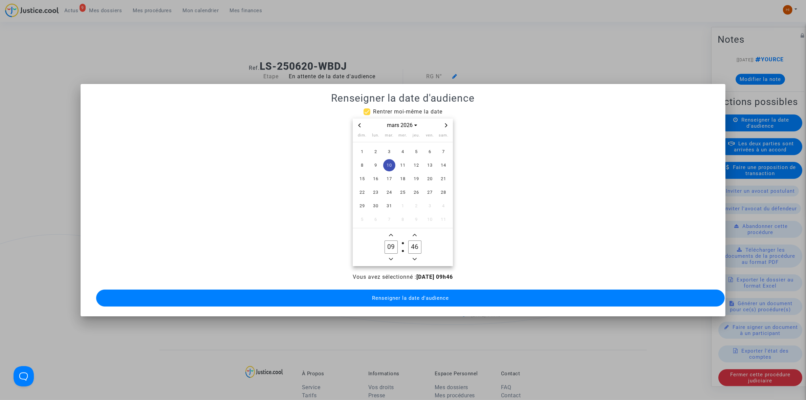
click at [414, 241] on input "46" at bounding box center [414, 246] width 13 height 13
click at [413, 241] on input "46" at bounding box center [414, 246] width 13 height 13
type input "00"
click at [404, 299] on button "Renseigner la date d'audience" at bounding box center [410, 297] width 628 height 17
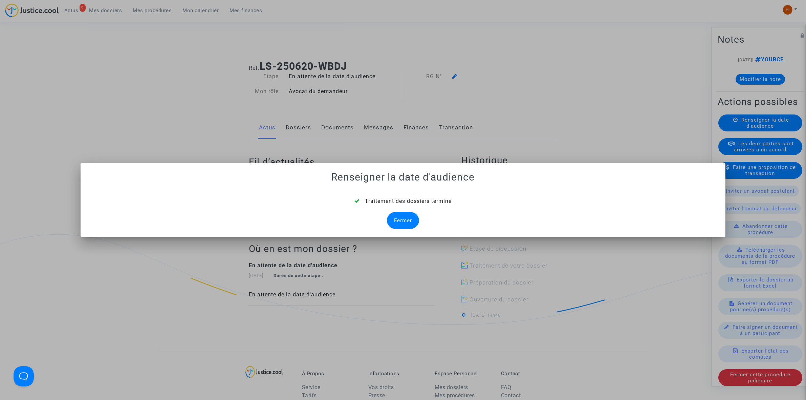
click at [404, 213] on div "Fermer" at bounding box center [403, 220] width 32 height 17
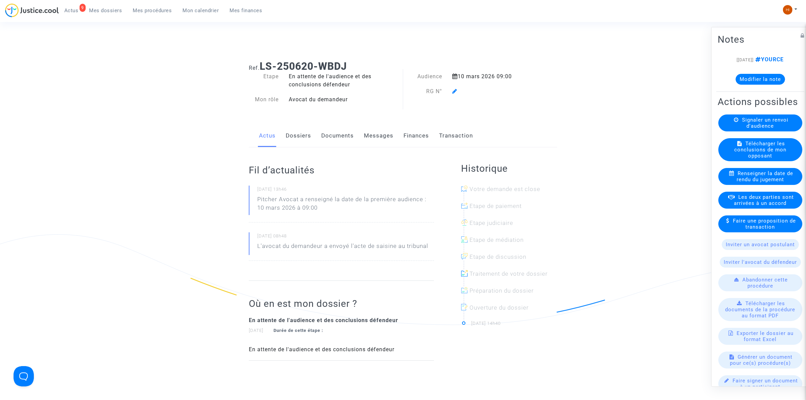
click at [457, 85] on div "Audience 10 mars 2026 09:00 RG N°" at bounding box center [469, 91] width 133 height 38
click at [456, 90] on icon at bounding box center [454, 90] width 5 height 5
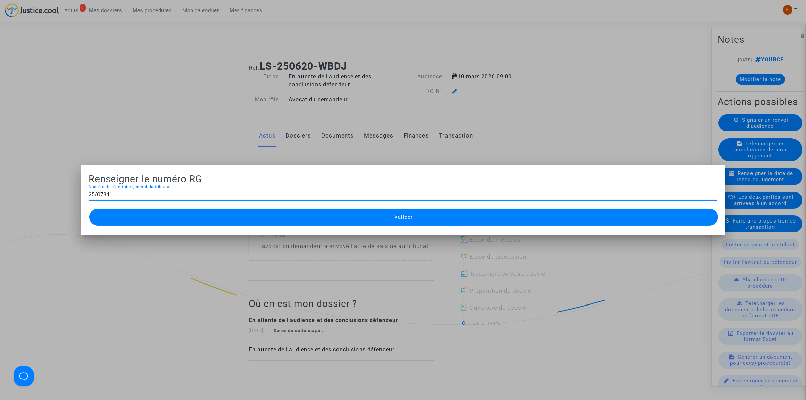
type input "25/07841"
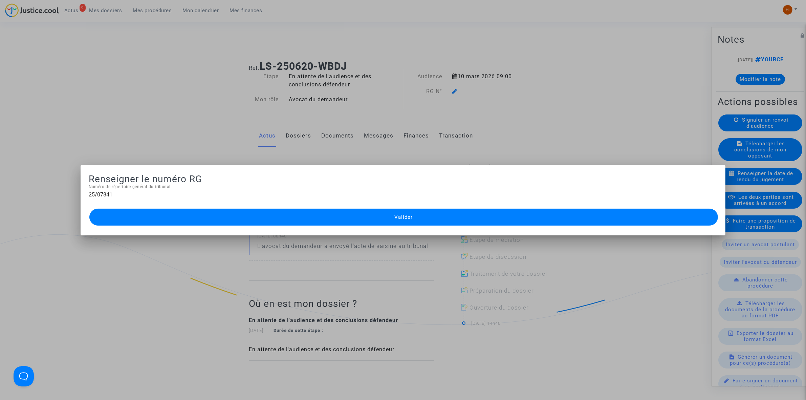
click at [246, 224] on button "Valider" at bounding box center [403, 216] width 628 height 17
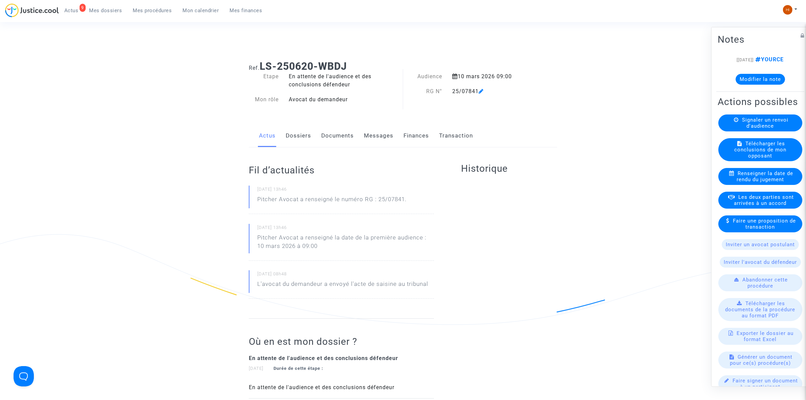
click at [341, 133] on link "Documents" at bounding box center [337, 136] width 32 height 22
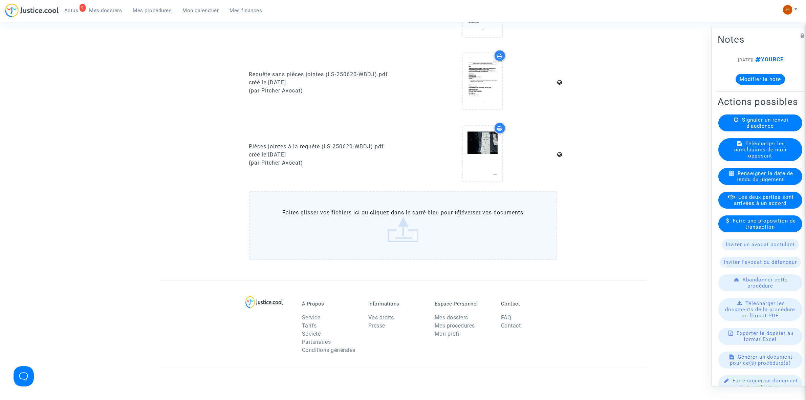
scroll to position [423, 0]
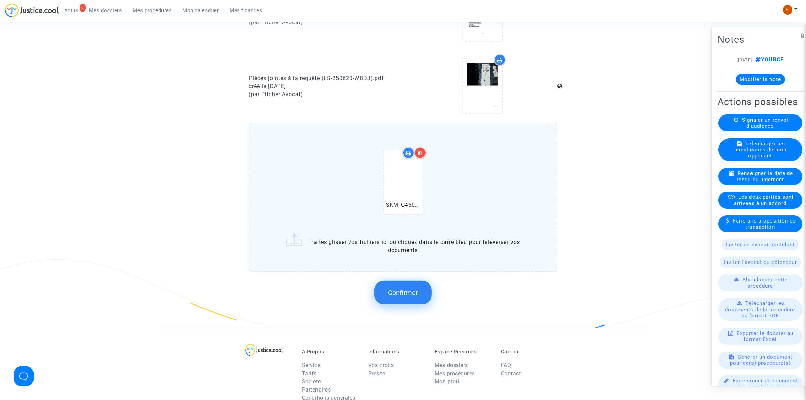
click at [391, 297] on button "Confirmer" at bounding box center [402, 292] width 57 height 24
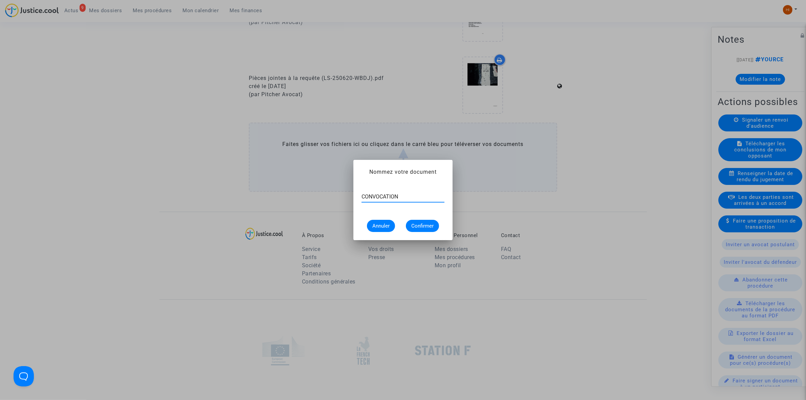
type input "CONVOCATION"
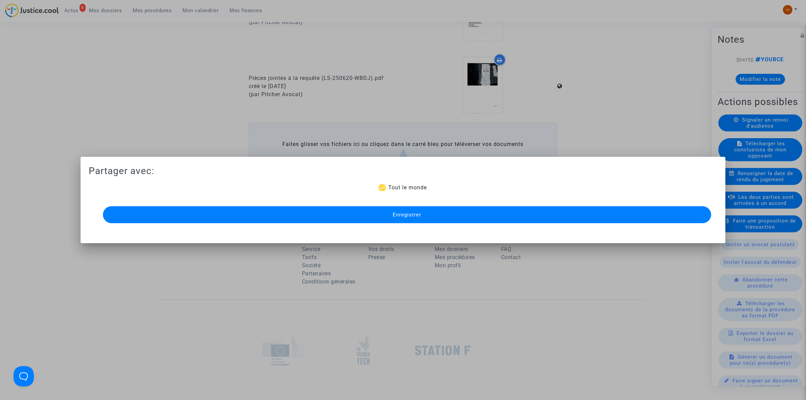
click at [423, 219] on button "Enregistrer" at bounding box center [407, 214] width 608 height 17
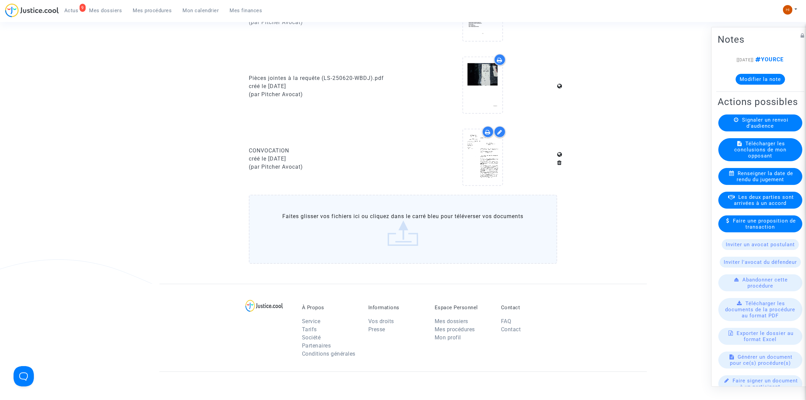
click at [137, 9] on span "Mes procédures" at bounding box center [152, 10] width 39 height 6
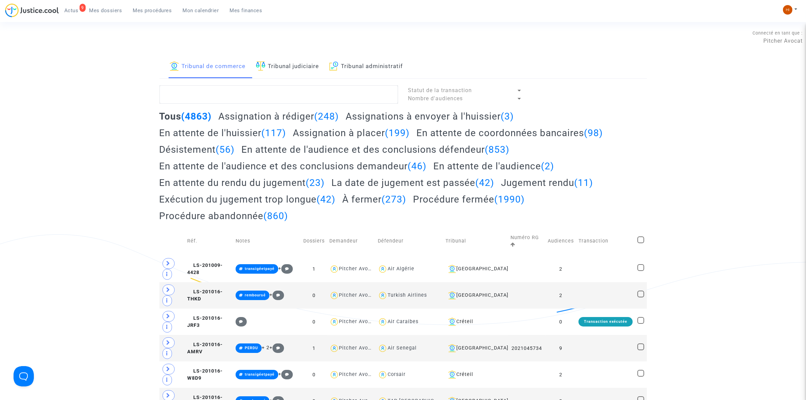
click at [284, 70] on link "Tribunal judiciaire" at bounding box center [287, 66] width 63 height 23
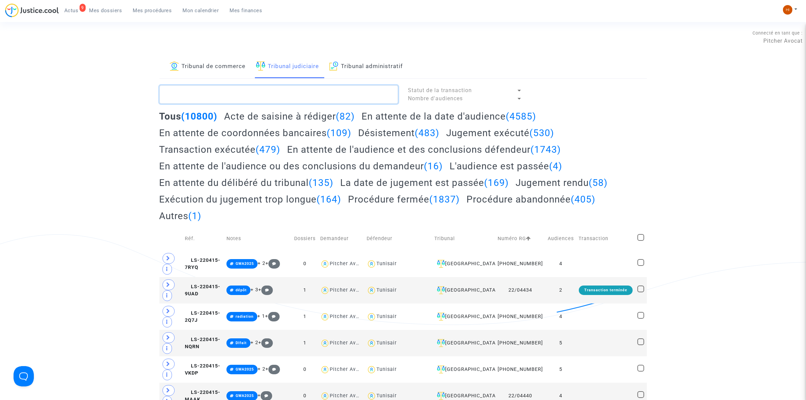
click at [240, 98] on textarea at bounding box center [278, 94] width 239 height 18
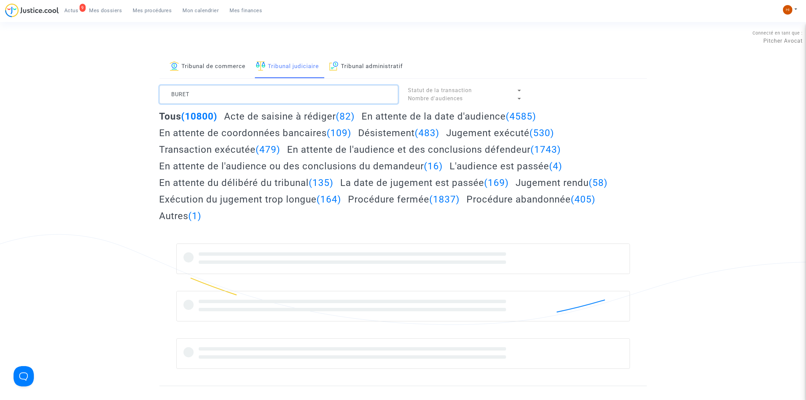
type textarea "BURET"
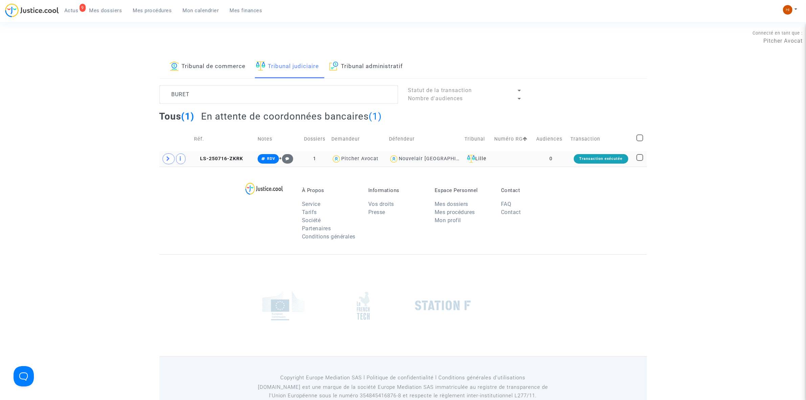
click at [225, 154] on td "LS-250716-ZKRK" at bounding box center [223, 159] width 64 height 16
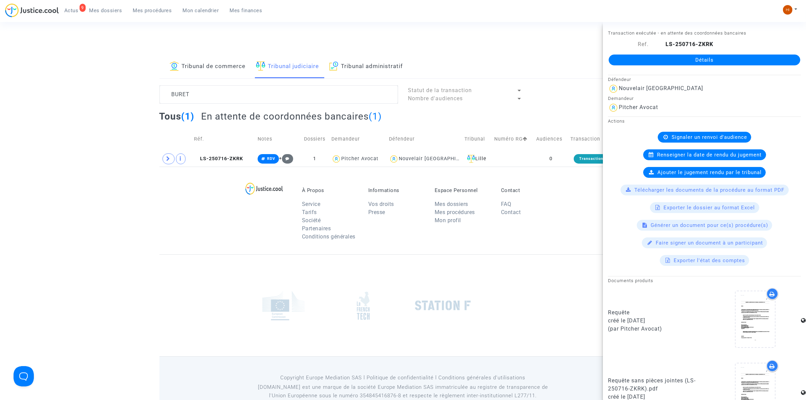
click at [643, 57] on link "Détails" at bounding box center [703, 59] width 191 height 11
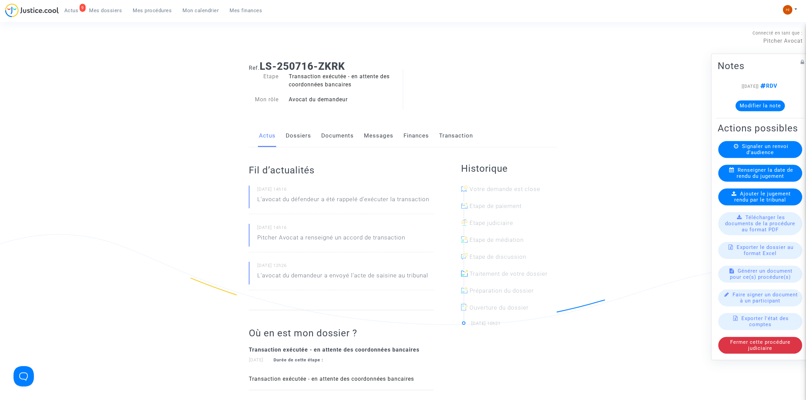
click at [310, 136] on link "Dossiers" at bounding box center [298, 136] width 25 height 22
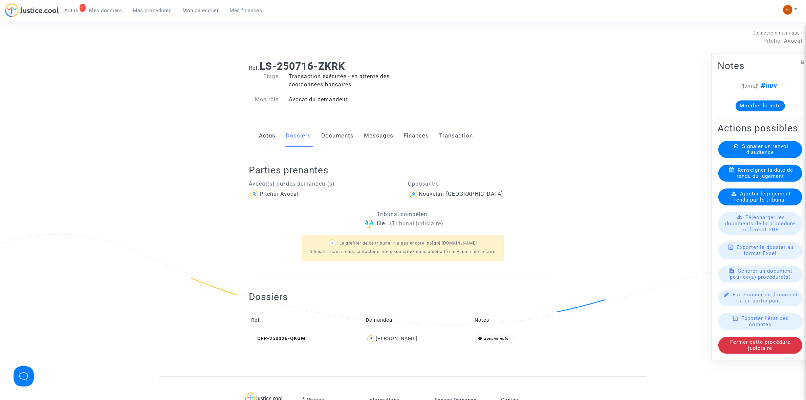
click at [339, 137] on link "Documents" at bounding box center [337, 136] width 32 height 22
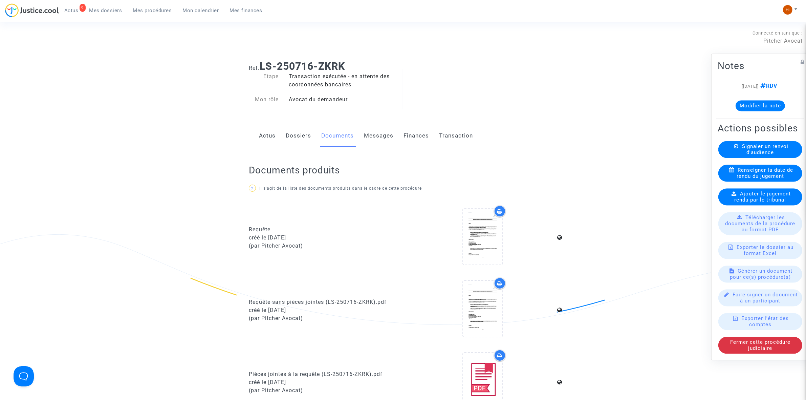
click at [731, 158] on div "Signaler un renvoi d'audience" at bounding box center [760, 149] width 84 height 17
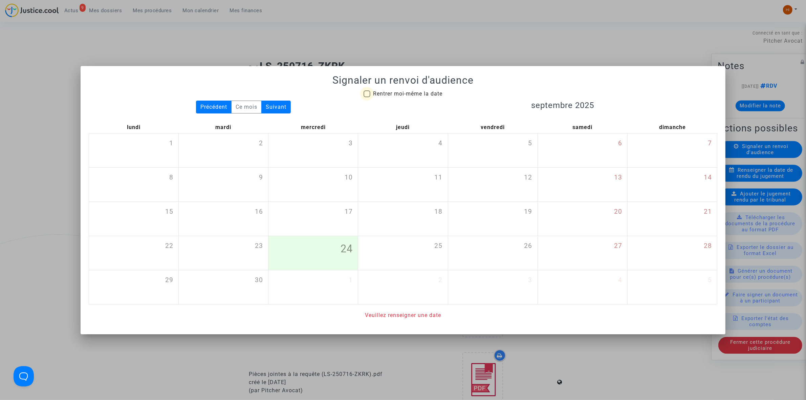
click at [409, 95] on span "Rentrer moi-même la date" at bounding box center [407, 93] width 69 height 6
click at [367, 97] on input "Rentrer moi-même la date" at bounding box center [366, 97] width 0 height 0
checkbox input "true"
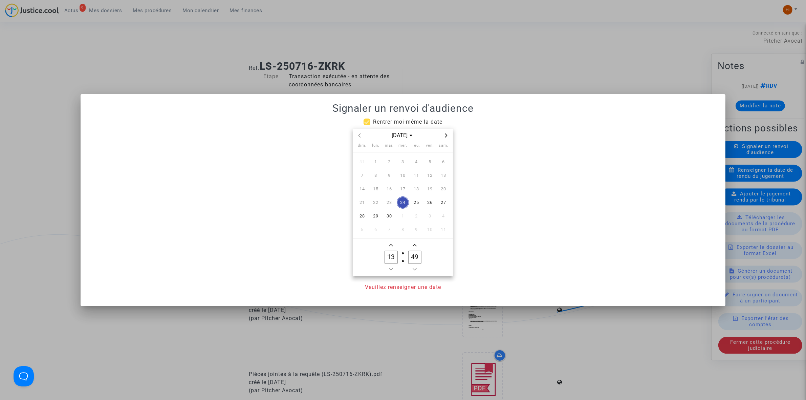
click at [447, 134] on icon "Next month" at bounding box center [446, 135] width 4 height 4
click at [447, 135] on icon "Next month" at bounding box center [446, 135] width 2 height 4
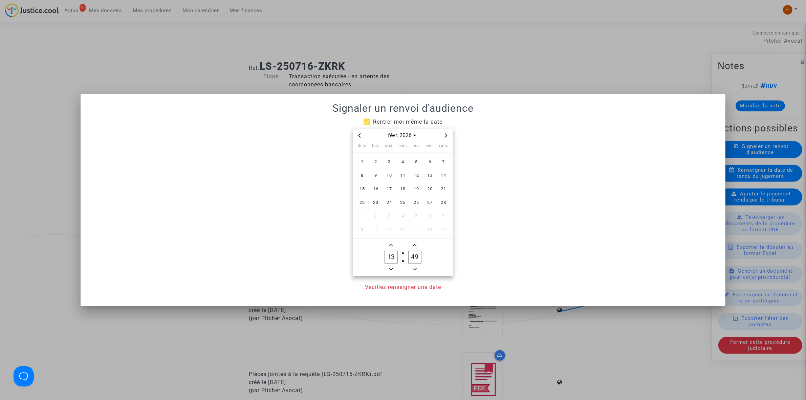
click at [447, 135] on icon "Next month" at bounding box center [446, 135] width 2 height 4
click at [393, 171] on span "5" at bounding box center [389, 175] width 12 height 12
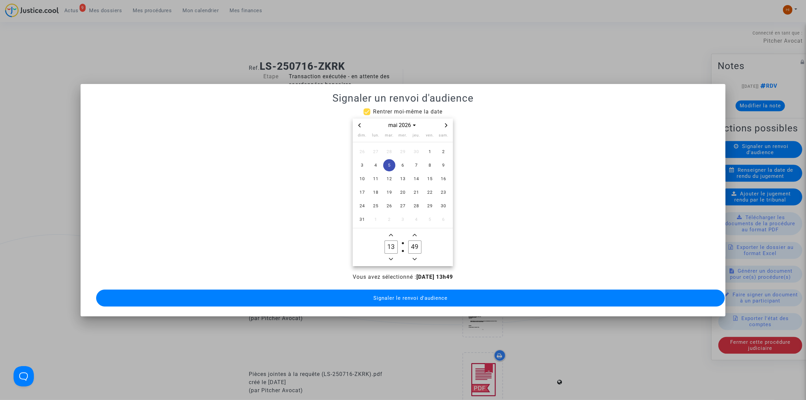
click at [391, 255] on span "Minus a hour" at bounding box center [391, 259] width 8 height 8
type input "09"
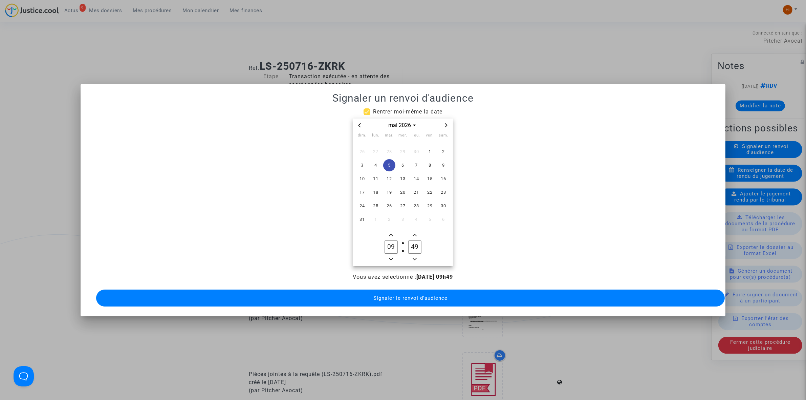
click at [417, 240] on label "49 Minute" at bounding box center [415, 247] width 24 height 14
click at [417, 240] on input "49" at bounding box center [414, 246] width 13 height 13
click at [417, 240] on label "49 Minute" at bounding box center [415, 247] width 24 height 14
click at [417, 240] on input "49" at bounding box center [414, 246] width 13 height 13
click at [394, 299] on button "Signaler le renvoi d'audience" at bounding box center [410, 297] width 628 height 17
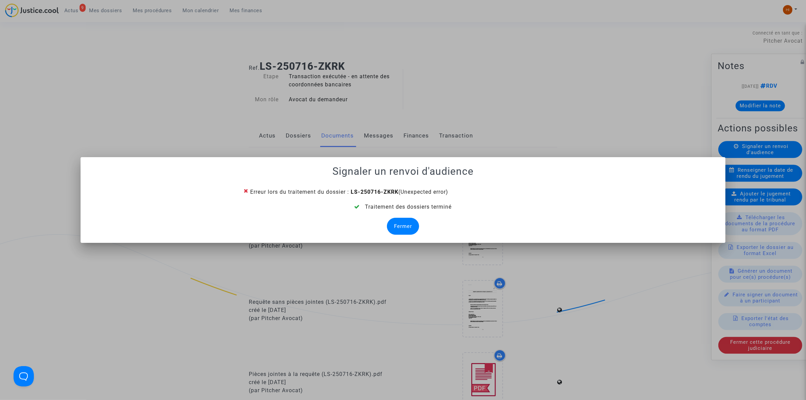
click at [405, 229] on div "Fermer" at bounding box center [403, 226] width 32 height 17
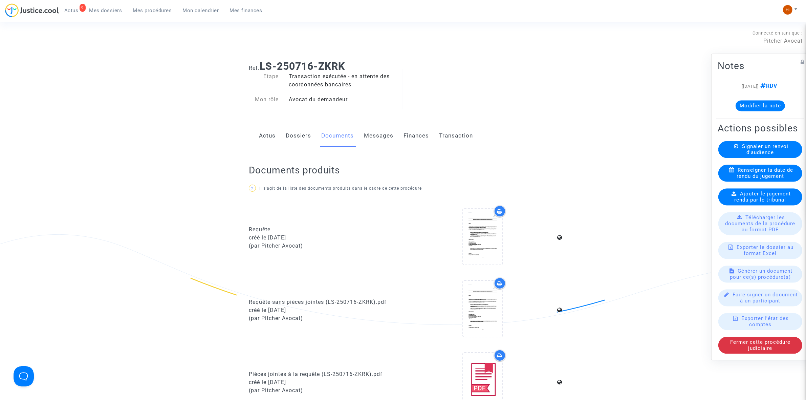
click at [746, 152] on span "Signaler un renvoi d'audience" at bounding box center [765, 149] width 46 height 12
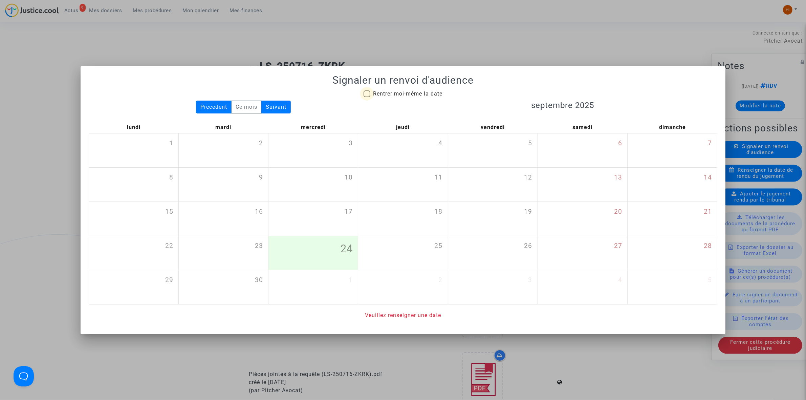
click at [415, 91] on span "Rentrer moi-même la date" at bounding box center [407, 93] width 69 height 6
click at [367, 97] on input "Rentrer moi-même la date" at bounding box center [366, 97] width 0 height 0
checkbox input "true"
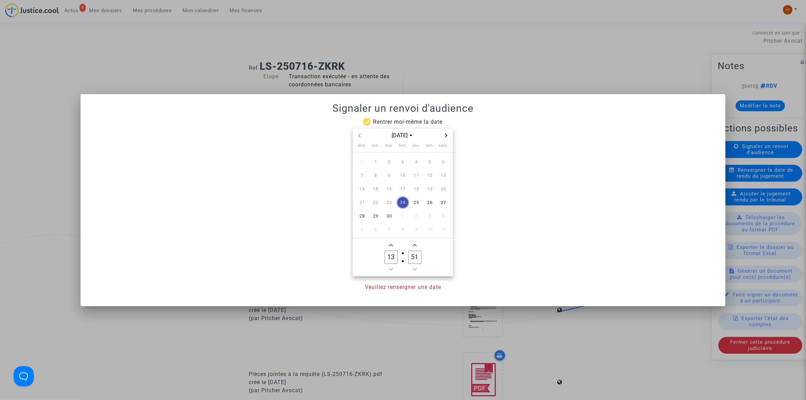
click at [450, 136] on div "[DATE]" at bounding box center [403, 136] width 100 height 14
click at [444, 135] on icon "Next month" at bounding box center [446, 135] width 4 height 4
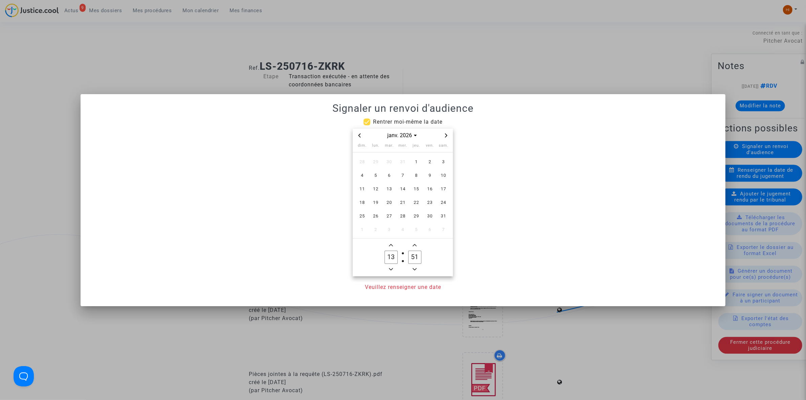
click at [444, 135] on icon "Next month" at bounding box center [446, 135] width 4 height 4
click at [448, 133] on icon "Next month" at bounding box center [446, 135] width 4 height 4
click at [445, 135] on icon "Next month" at bounding box center [446, 135] width 4 height 4
click at [392, 178] on span "5" at bounding box center [389, 175] width 12 height 12
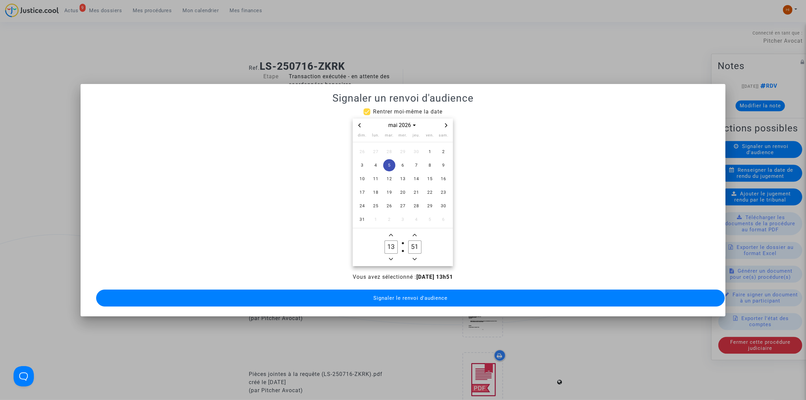
click at [390, 251] on owl-date-time-timer-box "13 Hour" at bounding box center [391, 247] width 24 height 32
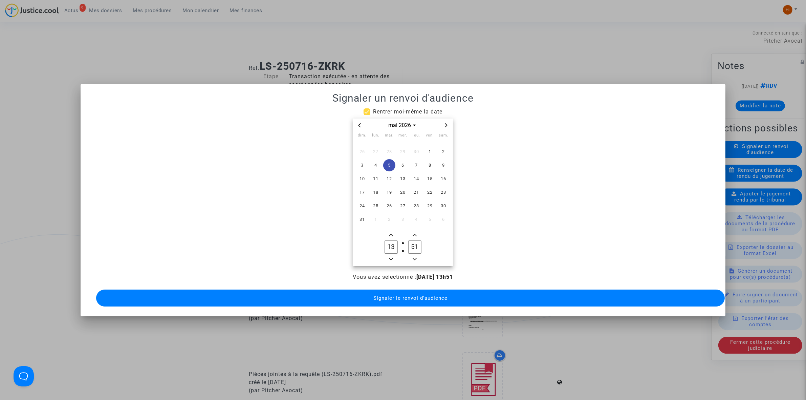
click at [391, 257] on icon "Minus a hour" at bounding box center [391, 259] width 4 height 4
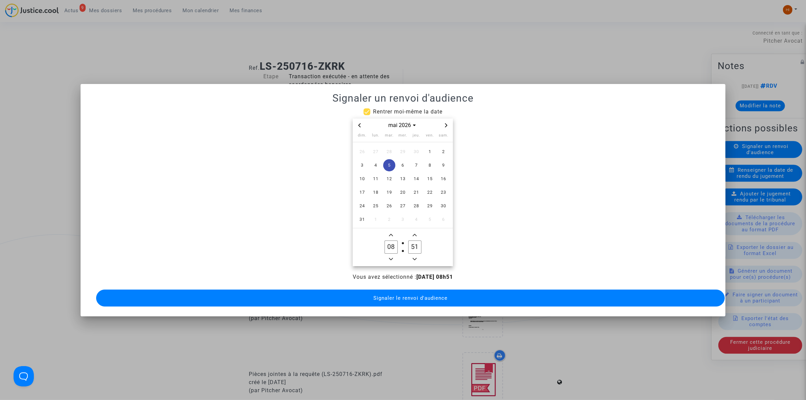
click at [391, 233] on icon "Add a hour" at bounding box center [391, 235] width 4 height 4
type input "09"
click at [422, 248] on label "51 Minute" at bounding box center [415, 247] width 24 height 14
click at [421, 248] on input "51" at bounding box center [414, 246] width 13 height 13
click at [422, 248] on label "51 Minute" at bounding box center [415, 247] width 24 height 14
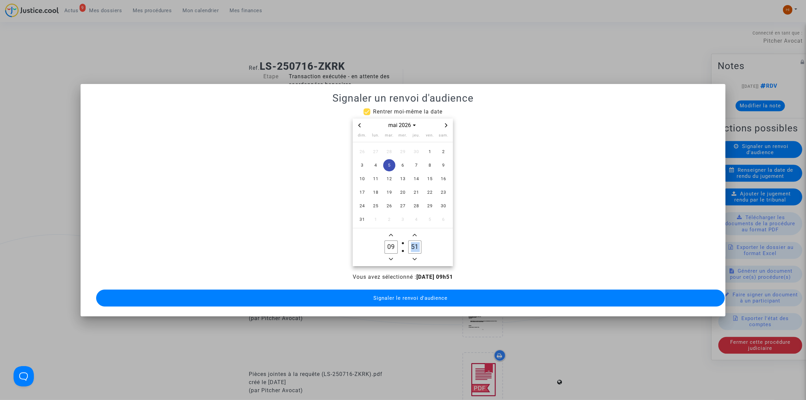
click at [421, 248] on input "51" at bounding box center [414, 246] width 13 height 13
click at [391, 296] on span "Signaler le renvoi d'audience" at bounding box center [410, 298] width 74 height 6
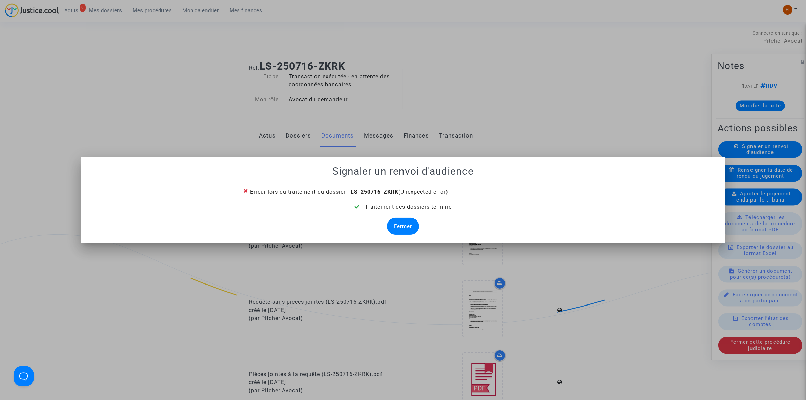
click at [397, 230] on div "Fermer" at bounding box center [403, 226] width 32 height 17
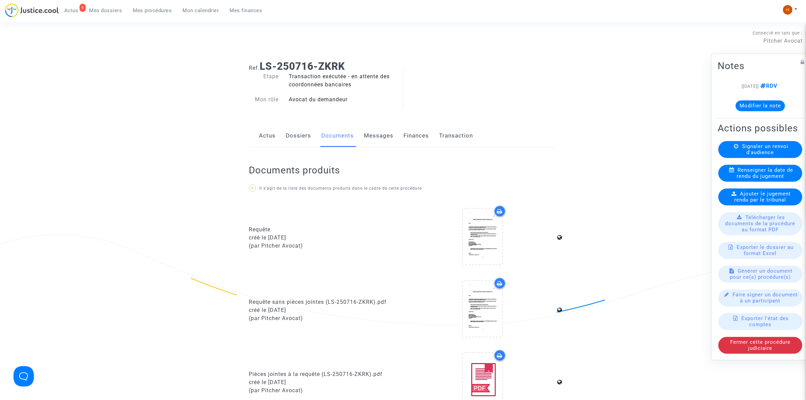
click at [306, 144] on link "Dossiers" at bounding box center [298, 136] width 25 height 22
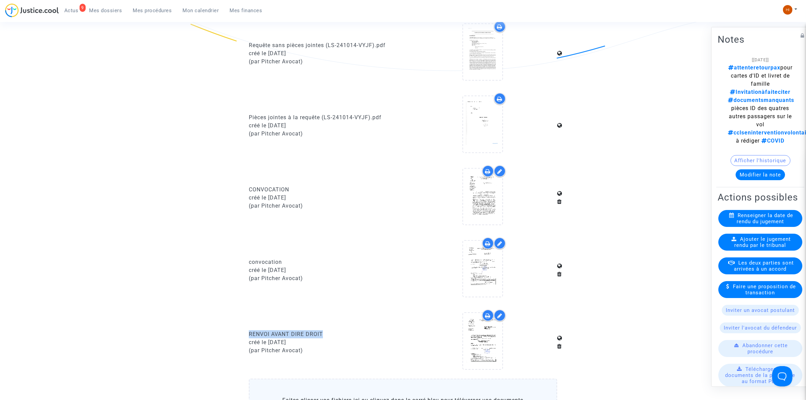
drag, startPoint x: 144, startPoint y: 9, endPoint x: 151, endPoint y: 15, distance: 9.1
click at [144, 9] on span "Mes procédures" at bounding box center [152, 10] width 39 height 6
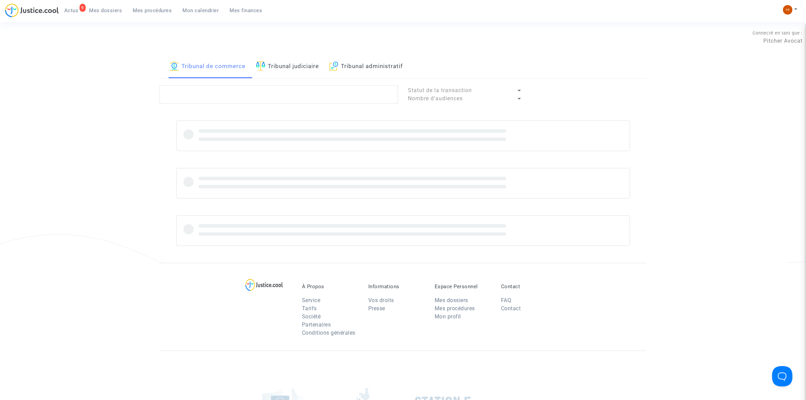
click at [280, 71] on link "Tribunal judiciaire" at bounding box center [287, 66] width 63 height 23
click at [272, 100] on textarea at bounding box center [278, 94] width 239 height 18
type textarea "AGGAR"
click at [185, 29] on div "Connecté en tant que : Pitcher Avocat" at bounding box center [401, 37] width 802 height 16
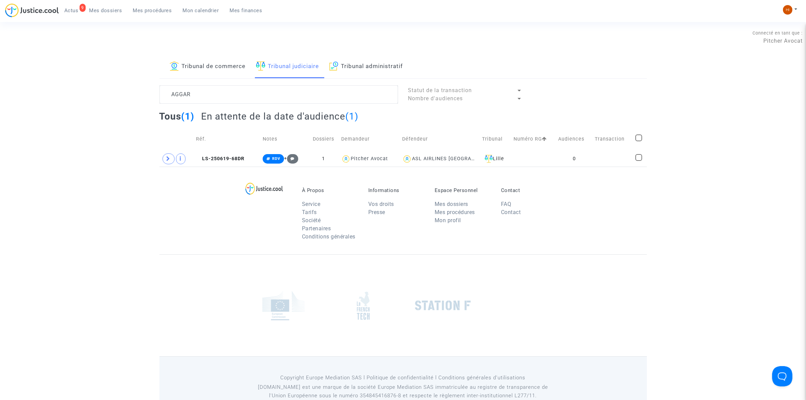
drag, startPoint x: 241, startPoint y: 156, endPoint x: 273, endPoint y: 136, distance: 37.2
click at [241, 156] on copy "LS-250619-68DR" at bounding box center [220, 159] width 48 height 6
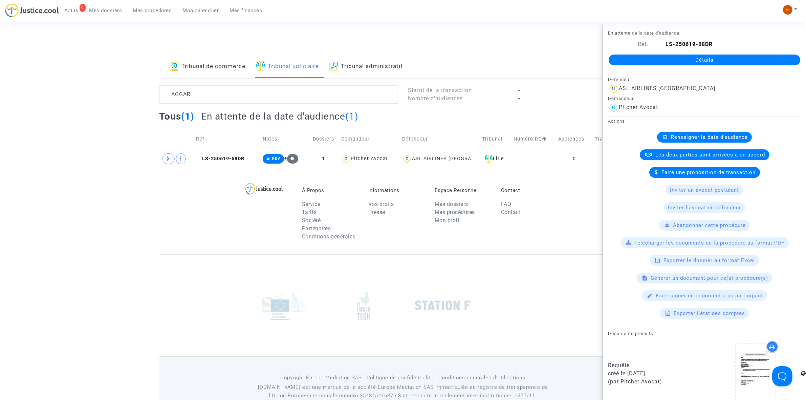
click at [641, 58] on link "Détails" at bounding box center [703, 59] width 191 height 11
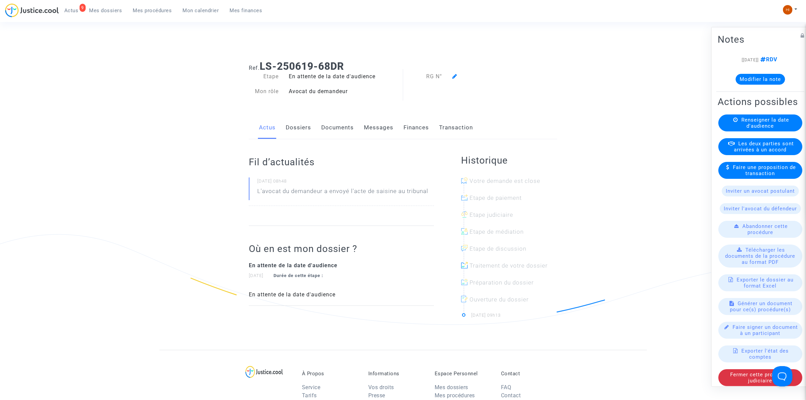
click at [762, 129] on span "Renseigner la date d'audience" at bounding box center [765, 122] width 48 height 12
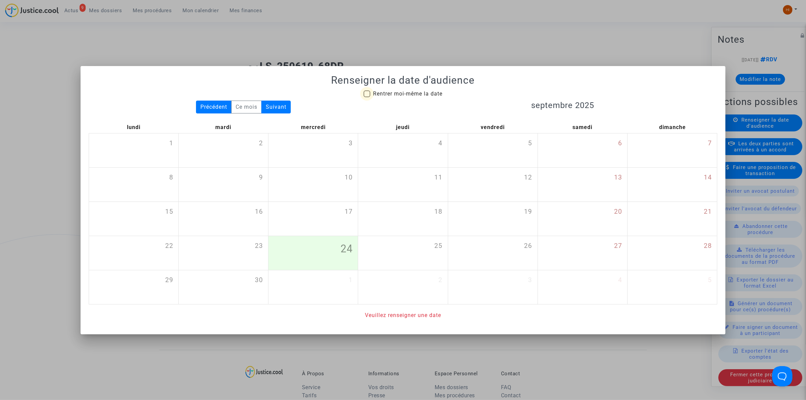
click at [384, 95] on span "Rentrer moi-même la date" at bounding box center [407, 93] width 69 height 6
click at [367, 97] on input "Rentrer moi-même la date" at bounding box center [366, 97] width 0 height 0
checkbox input "true"
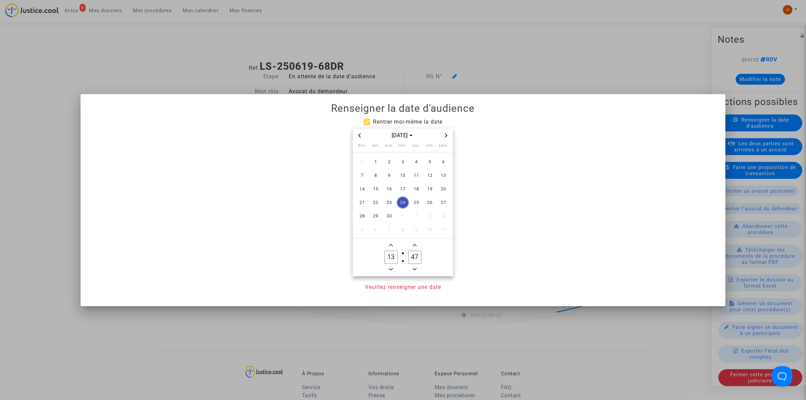
click at [444, 135] on icon "Next month" at bounding box center [446, 135] width 4 height 4
click at [444, 136] on icon "Next month" at bounding box center [446, 135] width 4 height 4
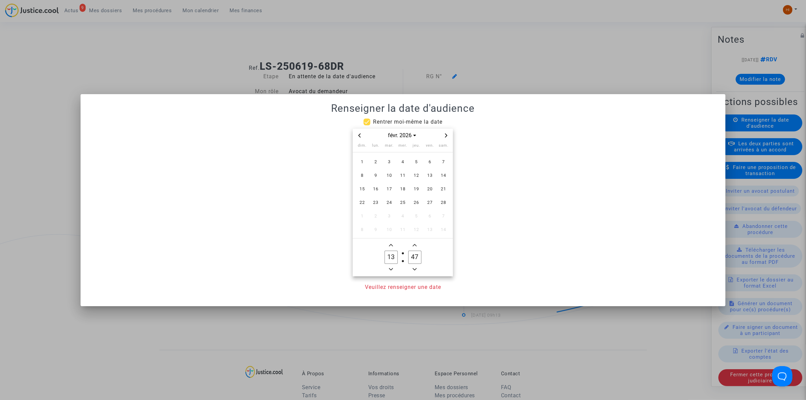
click at [444, 136] on icon "Next month" at bounding box center [446, 135] width 4 height 4
drag, startPoint x: 392, startPoint y: 180, endPoint x: 395, endPoint y: 227, distance: 47.5
click at [391, 180] on span "10" at bounding box center [389, 175] width 12 height 12
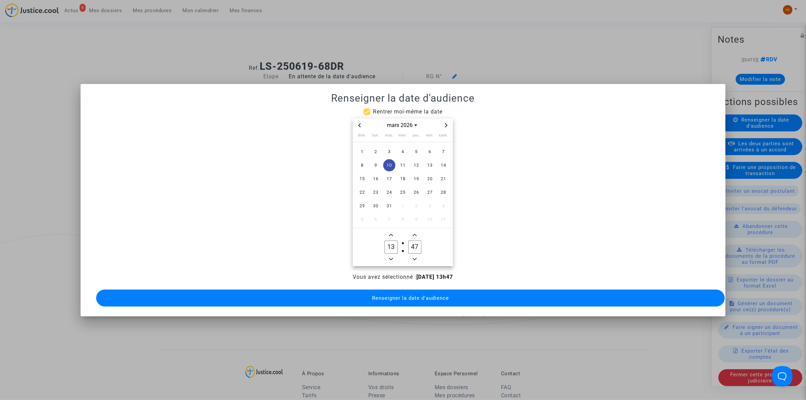
click at [390, 255] on span "Minus a hour" at bounding box center [391, 259] width 8 height 8
type input "09"
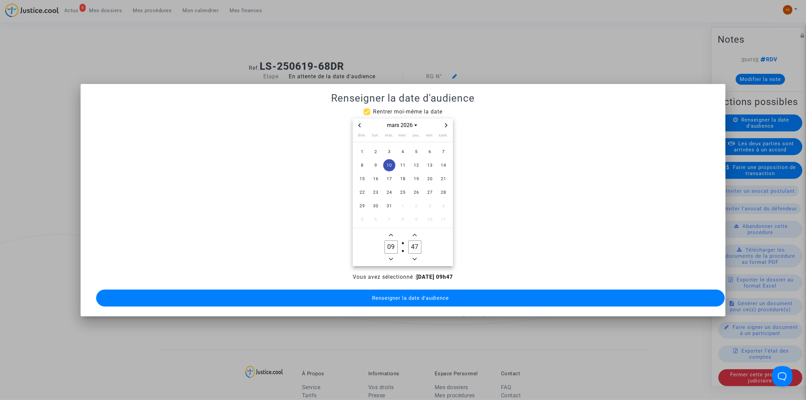
click at [417, 245] on input "47" at bounding box center [414, 246] width 13 height 13
type input "00"
click at [415, 295] on span "Renseigner la date d'audience" at bounding box center [410, 298] width 77 height 6
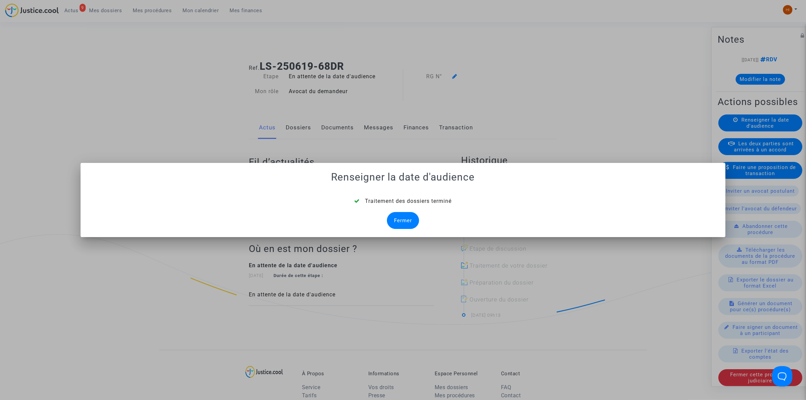
click at [406, 215] on div "Fermer" at bounding box center [403, 220] width 32 height 17
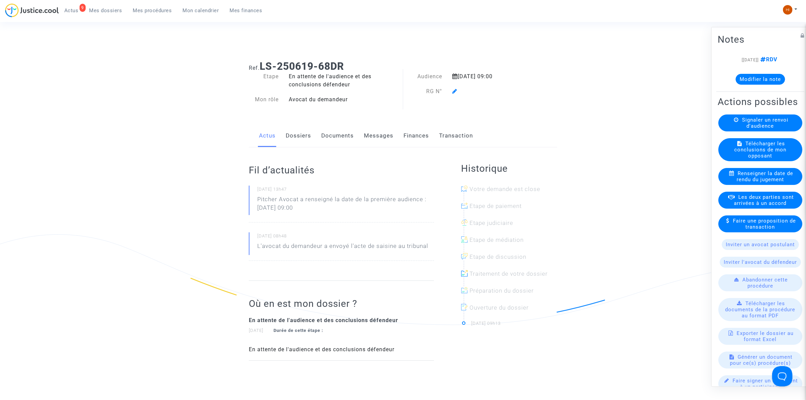
click at [452, 90] on icon at bounding box center [454, 90] width 5 height 5
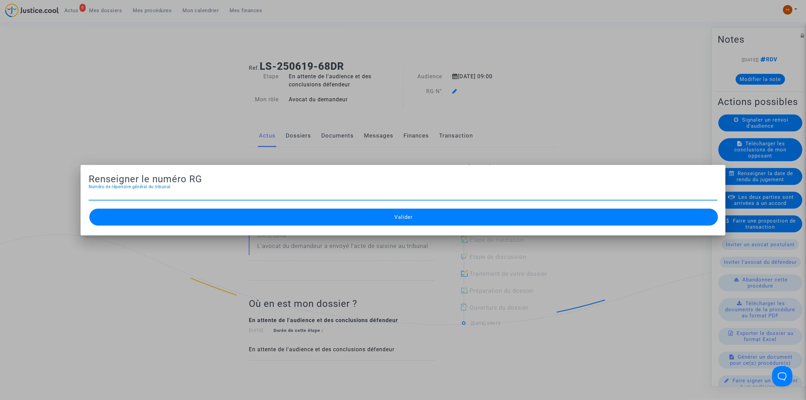
click at [392, 196] on input "Numéro de répertoire général du tribunal" at bounding box center [403, 194] width 628 height 6
paste input "25/07892"
type input "25/07844"
click at [390, 222] on button "Valider" at bounding box center [403, 216] width 628 height 17
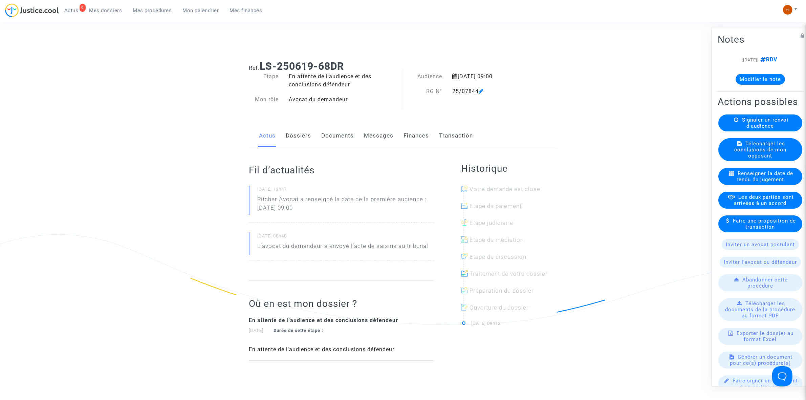
click at [327, 139] on link "Documents" at bounding box center [337, 136] width 32 height 22
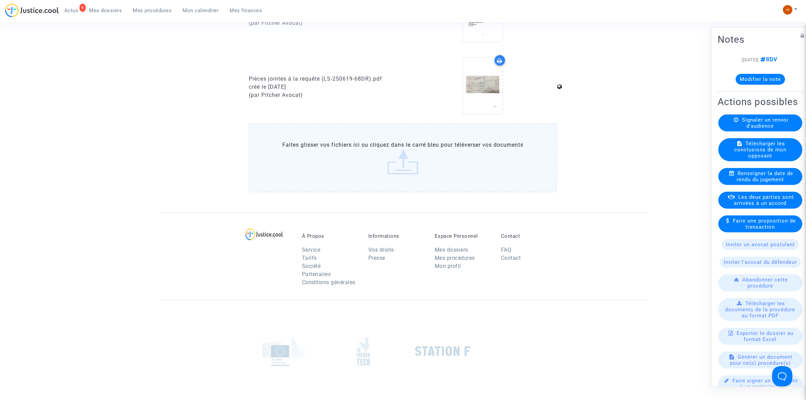
scroll to position [423, 0]
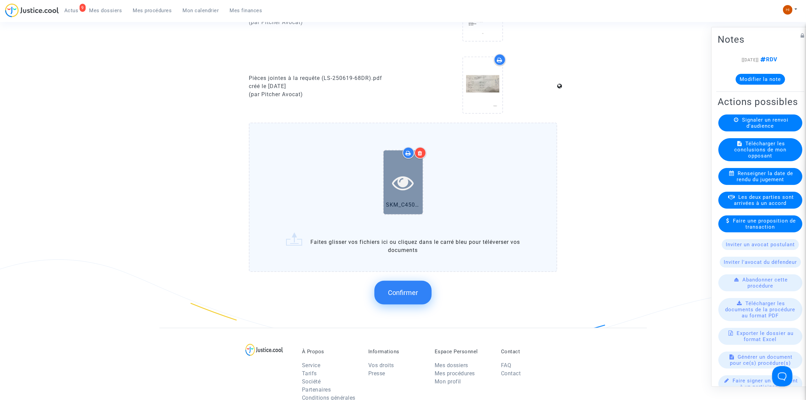
click at [407, 172] on icon at bounding box center [403, 183] width 22 height 22
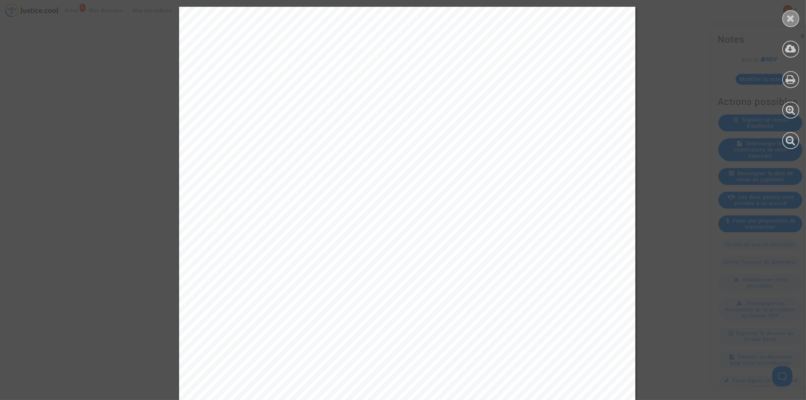
click at [784, 14] on div at bounding box center [790, 18] width 17 height 17
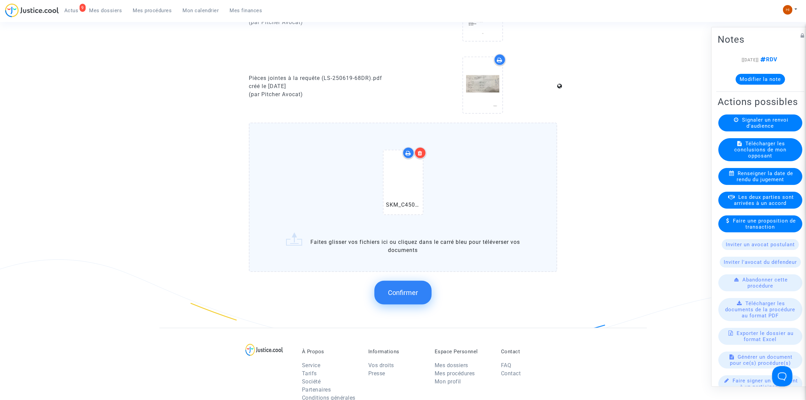
click at [404, 290] on span "Confirmer" at bounding box center [403, 292] width 30 height 8
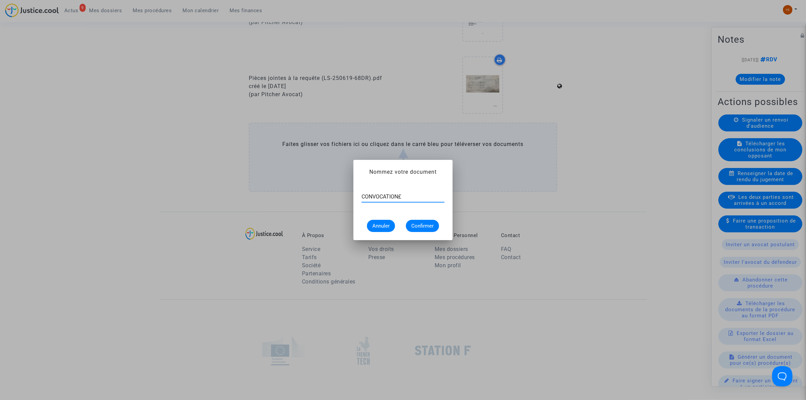
type input "CONVOCATION£"
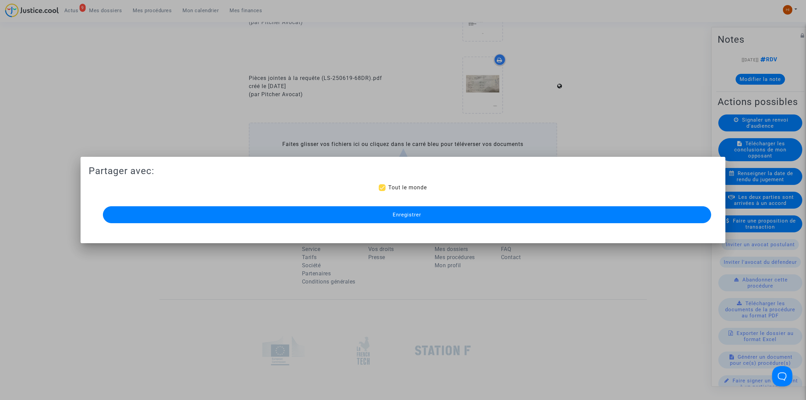
click at [301, 222] on button "Enregistrer" at bounding box center [407, 214] width 608 height 17
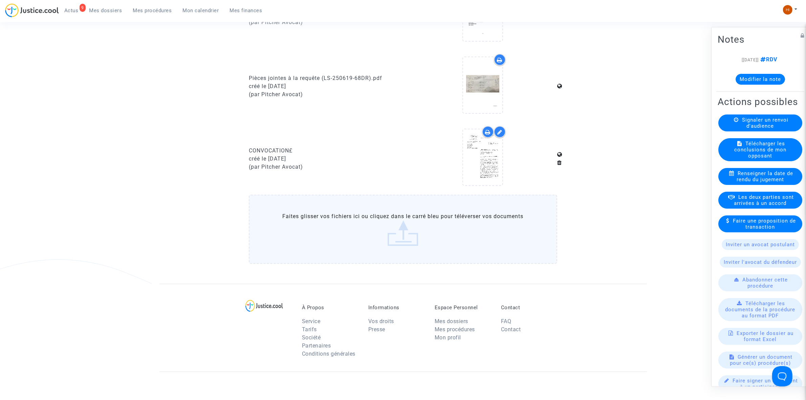
click at [141, 12] on span "Mes procédures" at bounding box center [152, 10] width 39 height 6
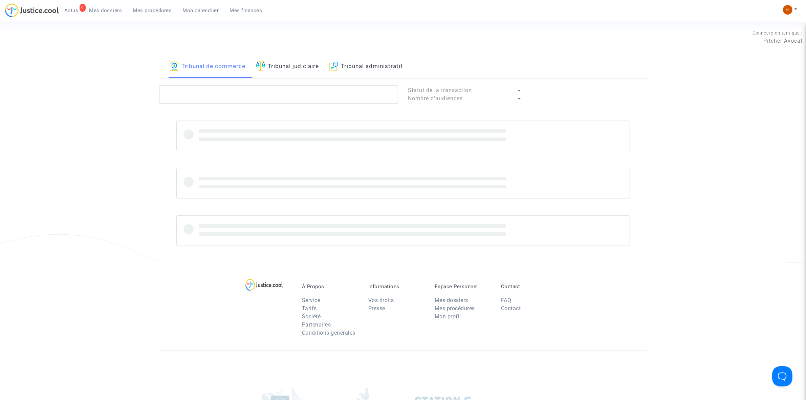
drag, startPoint x: 279, startPoint y: 66, endPoint x: 277, endPoint y: 73, distance: 7.5
click at [278, 67] on link "Tribunal judiciaire" at bounding box center [287, 66] width 63 height 23
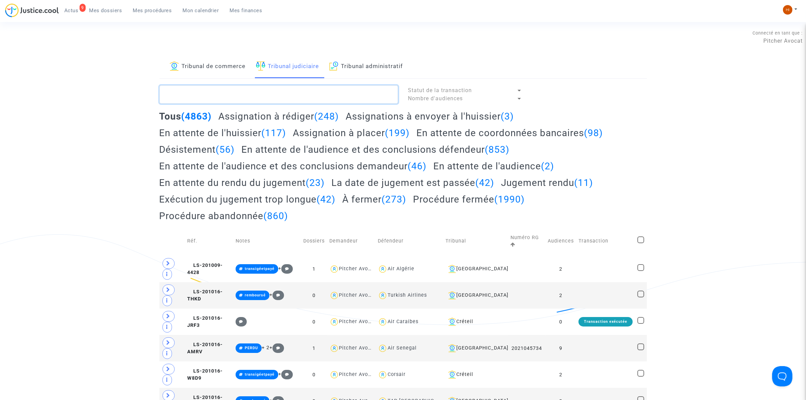
click at [279, 87] on textarea at bounding box center [278, 94] width 239 height 18
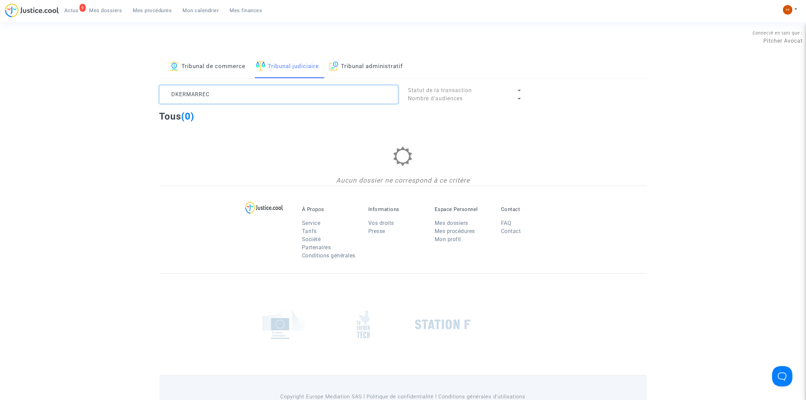
drag, startPoint x: 164, startPoint y: 94, endPoint x: 165, endPoint y: 100, distance: 5.8
click at [166, 95] on textarea at bounding box center [278, 94] width 239 height 18
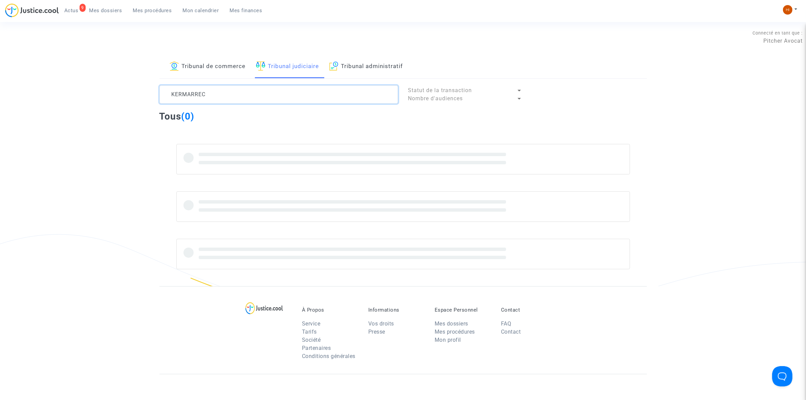
type textarea "KERMARREC"
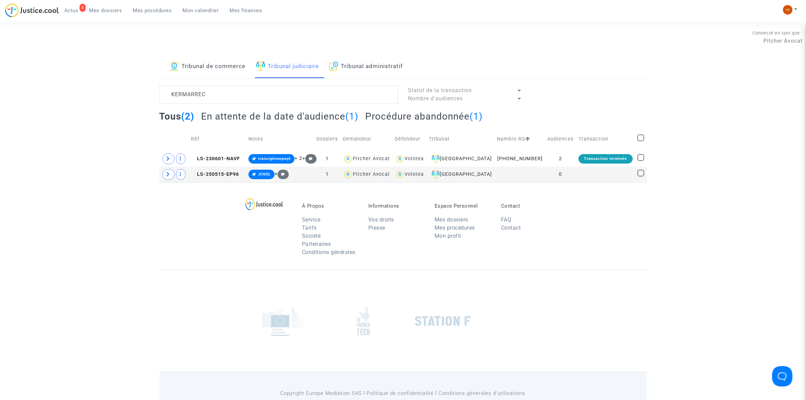
click at [323, 114] on h2 "En attente de la date d'audience (1)" at bounding box center [279, 116] width 157 height 12
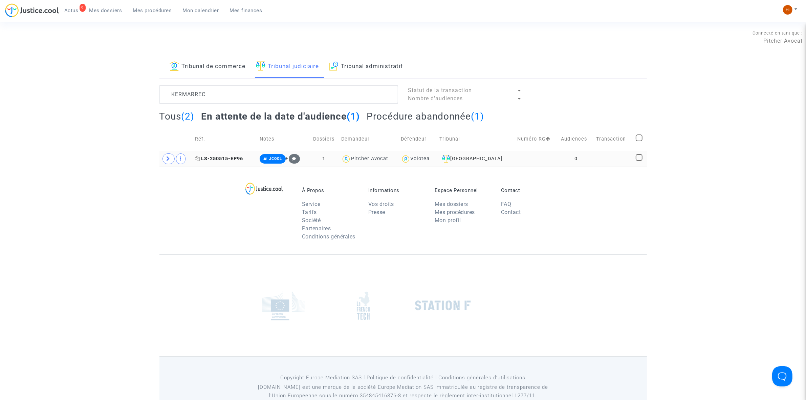
drag, startPoint x: 249, startPoint y: 160, endPoint x: 245, endPoint y: 161, distance: 3.5
click at [247, 160] on td "LS-250515-EP96" at bounding box center [225, 159] width 65 height 16
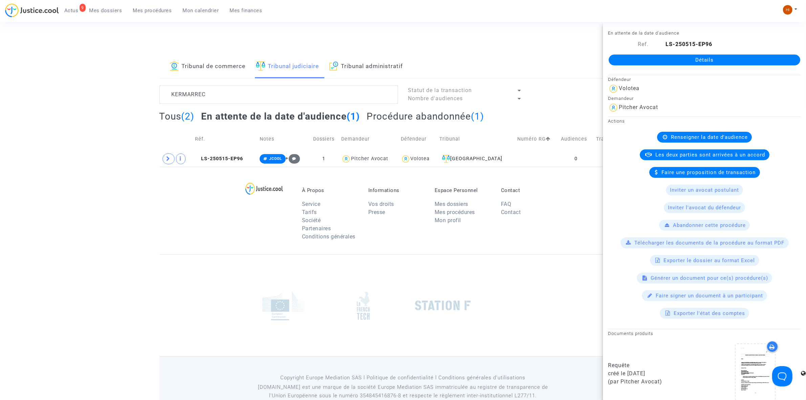
click at [661, 60] on link "Détails" at bounding box center [703, 59] width 191 height 11
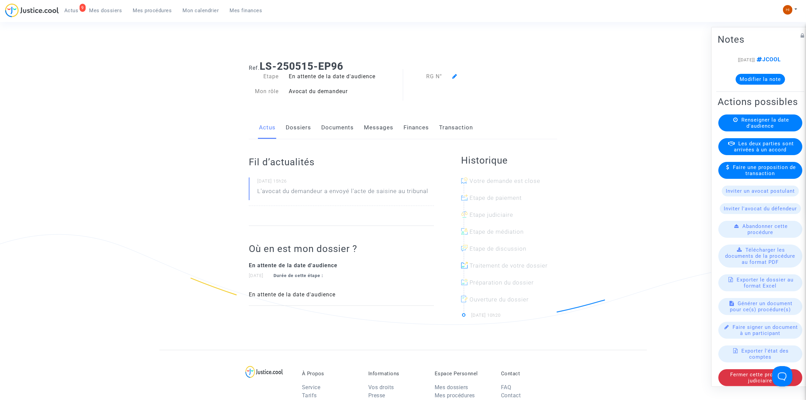
click at [338, 129] on link "Documents" at bounding box center [337, 127] width 32 height 22
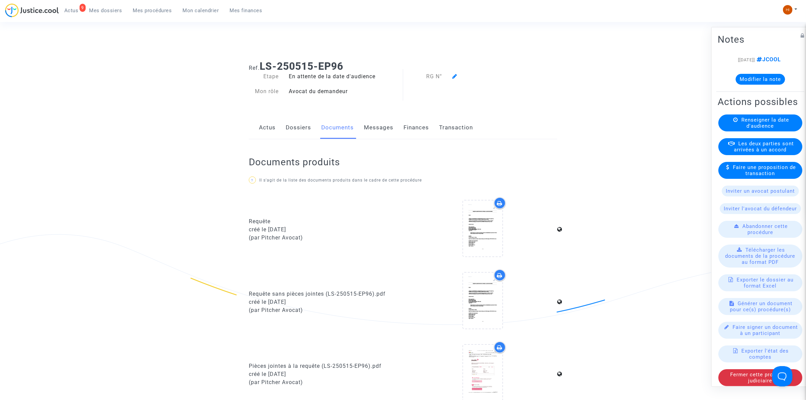
click at [777, 131] on div "Renseigner la date d'audience" at bounding box center [760, 122] width 84 height 17
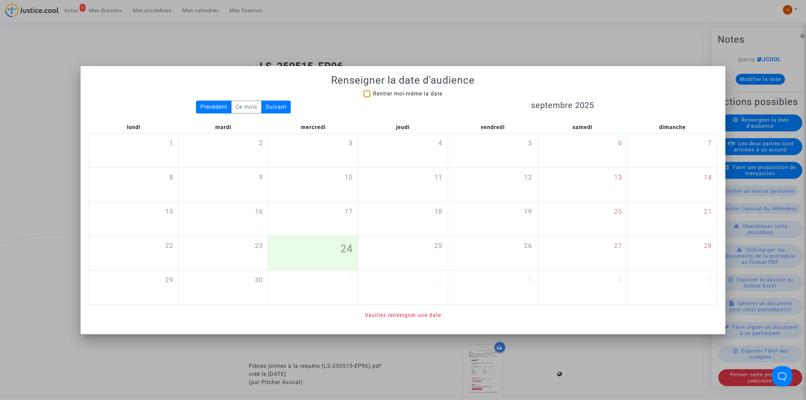
click at [408, 97] on span "Rentrer moi-même la date" at bounding box center [407, 94] width 69 height 8
click at [367, 97] on input "Rentrer moi-même la date" at bounding box center [366, 97] width 0 height 0
checkbox input "true"
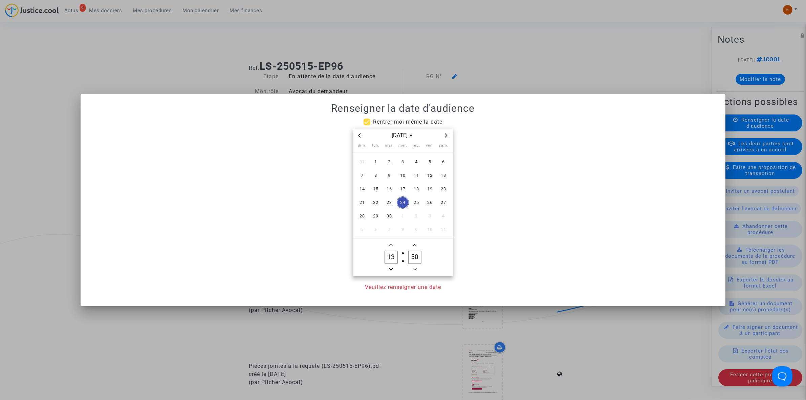
click at [450, 134] on div "[DATE]" at bounding box center [403, 136] width 100 height 14
click at [447, 134] on icon "Next month" at bounding box center [446, 135] width 4 height 4
click at [415, 164] on span "4" at bounding box center [416, 162] width 12 height 12
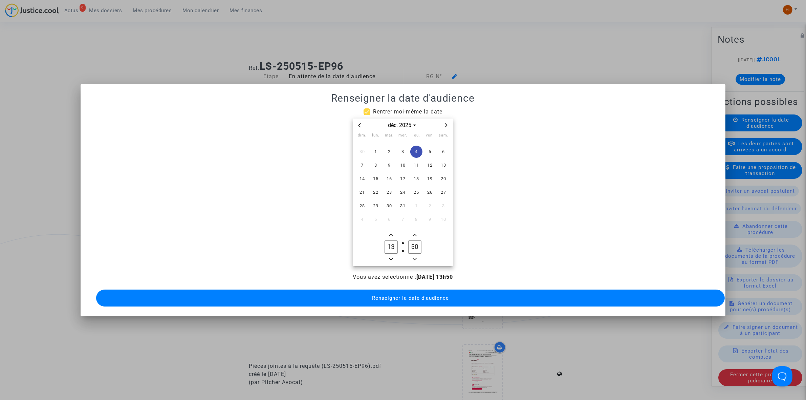
click at [393, 261] on owl-date-time-timer "13 Hour 50 Minute" at bounding box center [403, 247] width 100 height 38
click at [393, 258] on span "Minus a hour" at bounding box center [391, 259] width 8 height 8
click at [391, 257] on icon "Minus a hour" at bounding box center [391, 259] width 4 height 4
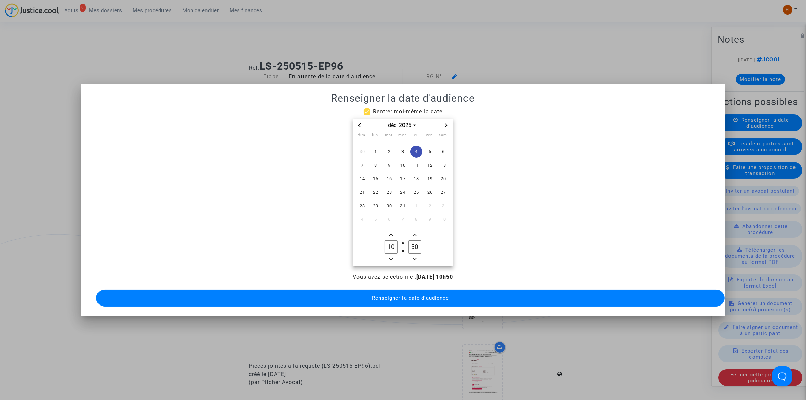
type input "09"
click at [419, 240] on input "50" at bounding box center [414, 246] width 13 height 13
click at [420, 240] on input "50" at bounding box center [414, 246] width 13 height 13
type input "00"
click at [405, 295] on span "Renseigner la date d'audience" at bounding box center [410, 298] width 77 height 6
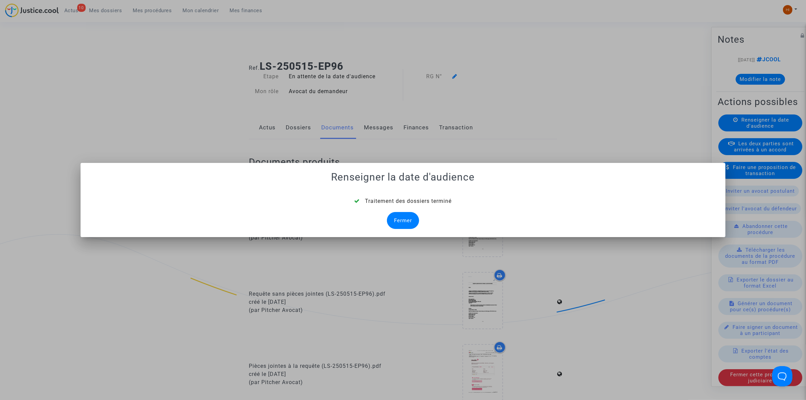
click at [391, 217] on div "Fermer" at bounding box center [403, 220] width 32 height 17
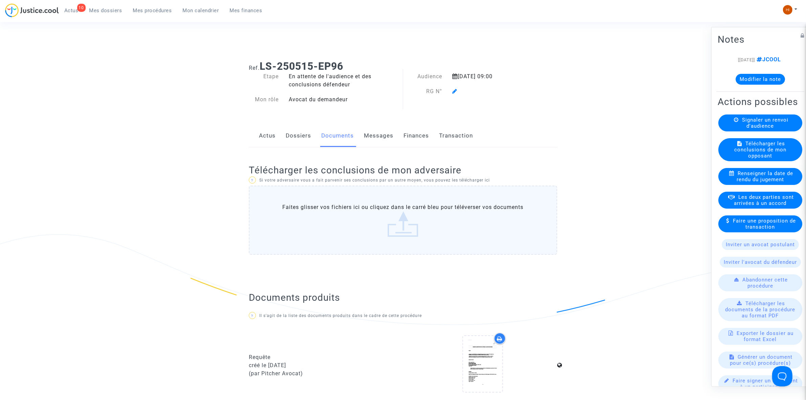
click at [455, 93] on icon at bounding box center [454, 90] width 5 height 5
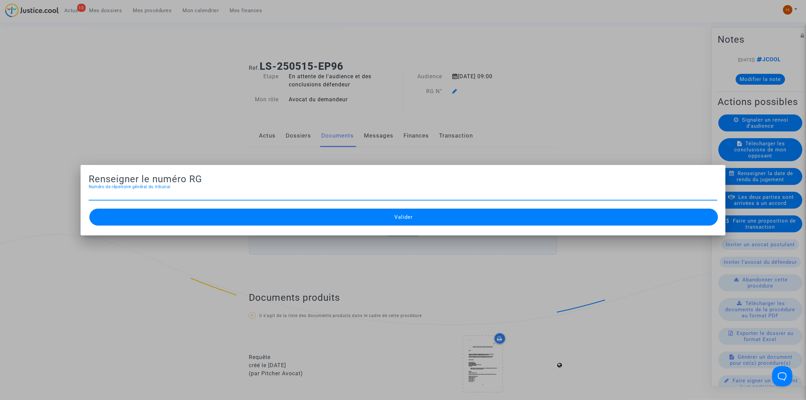
paste input "25/01146"
type input "25/01156"
drag, startPoint x: 412, startPoint y: 218, endPoint x: 231, endPoint y: 55, distance: 243.4
click at [411, 219] on span "Valider" at bounding box center [403, 217] width 18 height 6
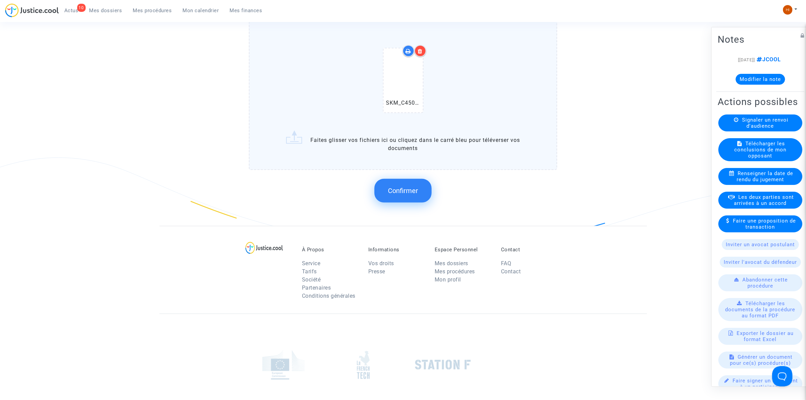
scroll to position [550, 0]
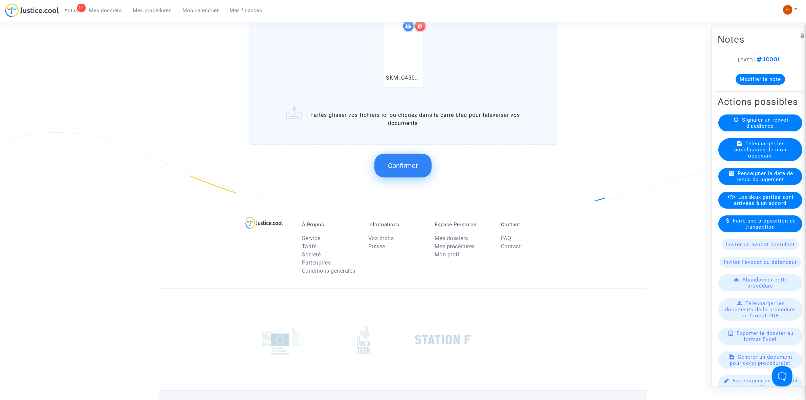
click at [410, 165] on span "Confirmer" at bounding box center [403, 165] width 30 height 8
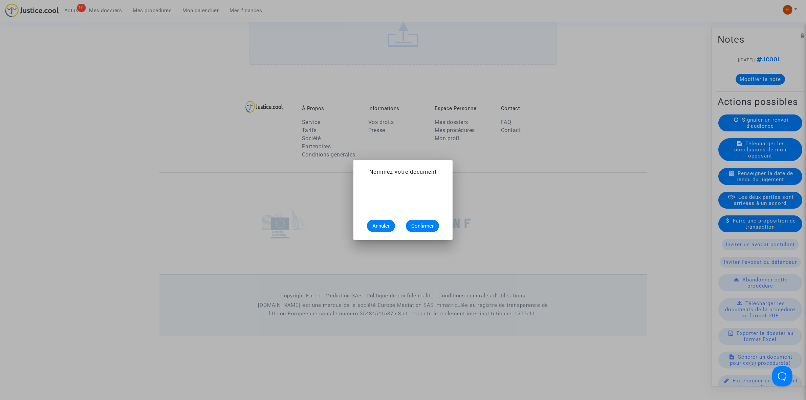
scroll to position [0, 0]
type input "CONVOCATION"
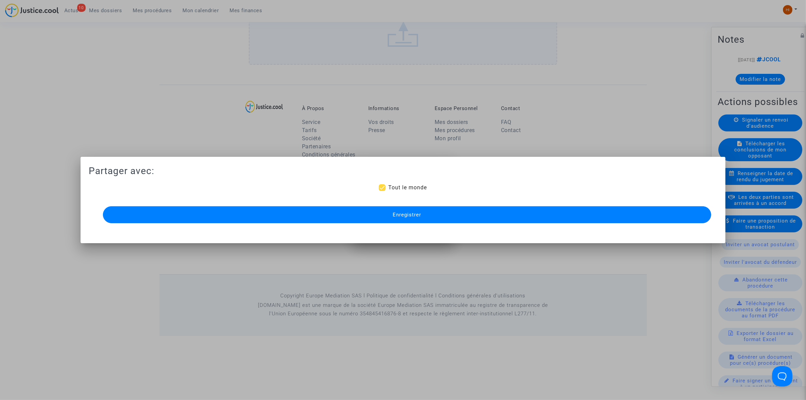
scroll to position [483, 0]
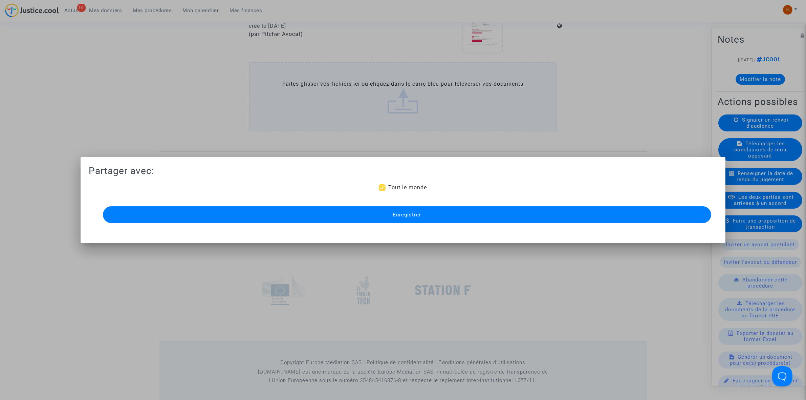
click at [423, 216] on button "Enregistrer" at bounding box center [407, 214] width 608 height 17
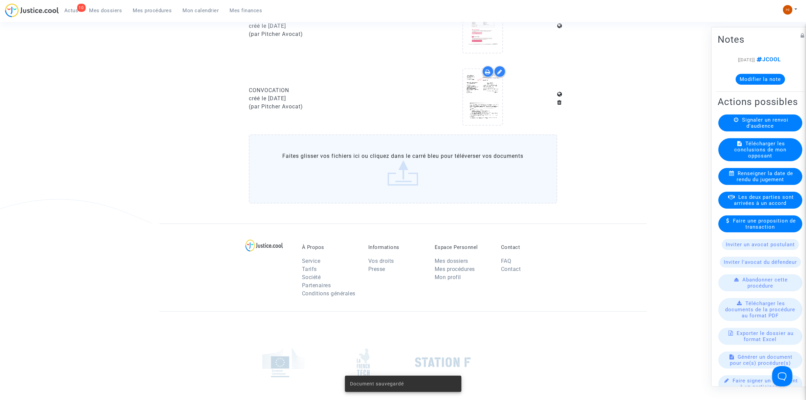
drag, startPoint x: 141, startPoint y: 4, endPoint x: 135, endPoint y: 7, distance: 6.5
click at [140, 4] on ul "10 Actus Mes dossiers Mes procédures Mon calendrier Mes finances" at bounding box center [163, 9] width 209 height 12
click at [156, 13] on link "Mes procédures" at bounding box center [153, 10] width 50 height 10
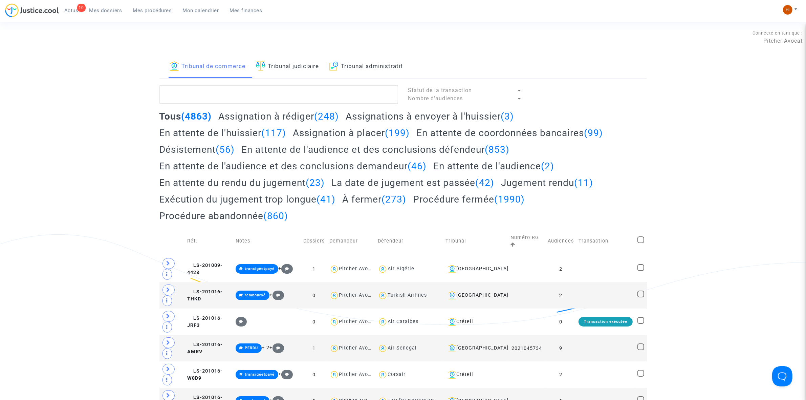
click at [274, 64] on link "Tribunal judiciaire" at bounding box center [287, 66] width 63 height 23
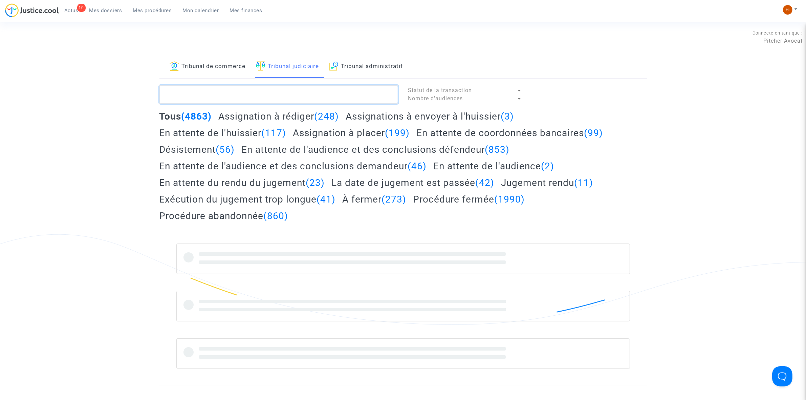
click at [261, 94] on textarea at bounding box center [278, 94] width 239 height 18
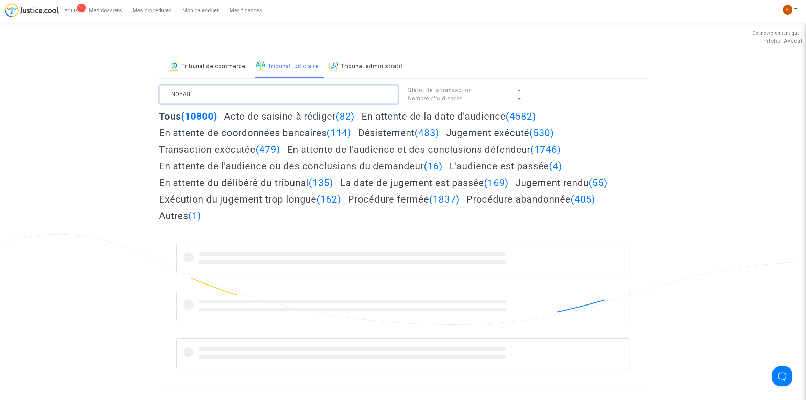
type textarea "NOYAU"
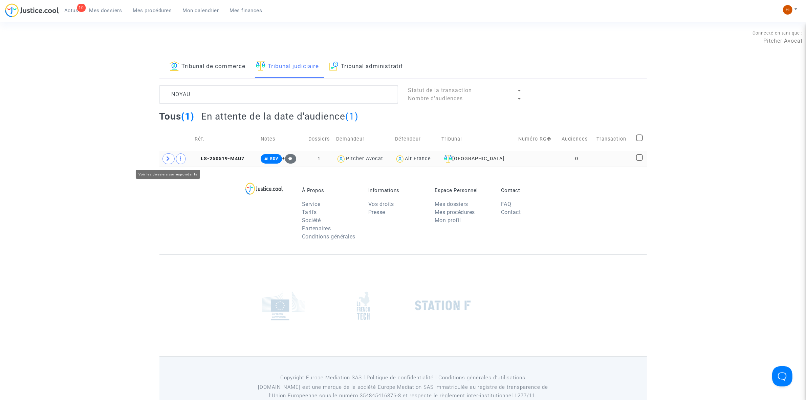
click at [170, 153] on td at bounding box center [175, 159] width 33 height 16
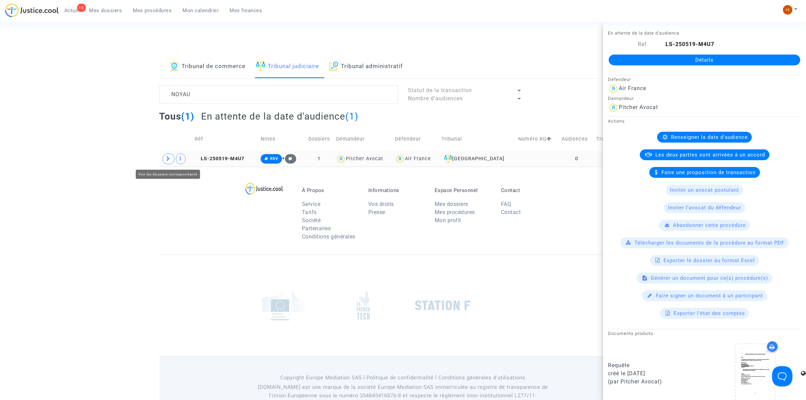
click at [172, 159] on span at bounding box center [168, 158] width 12 height 11
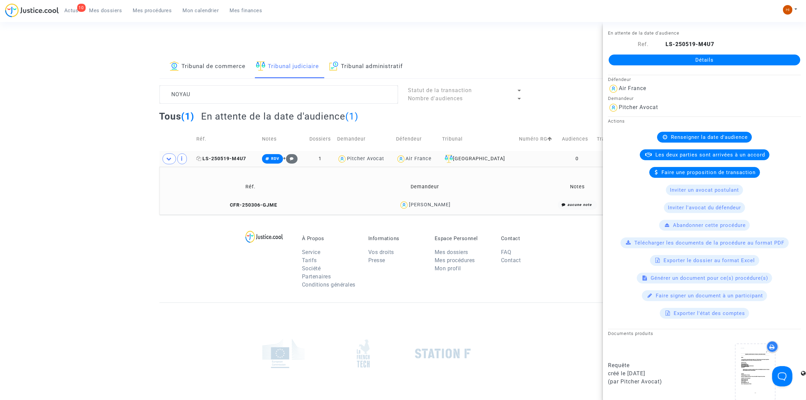
click at [238, 156] on span "LS-250519-M4U7" at bounding box center [221, 159] width 50 height 6
click at [771, 58] on link "Détails" at bounding box center [703, 59] width 191 height 11
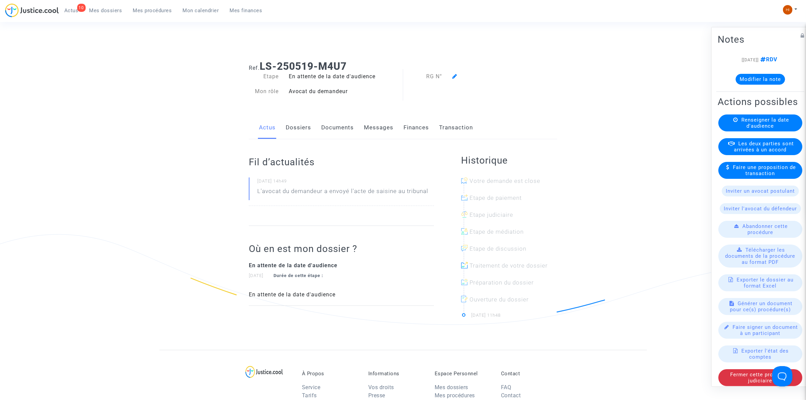
click at [782, 131] on div "Renseigner la date d'audience" at bounding box center [760, 122] width 84 height 17
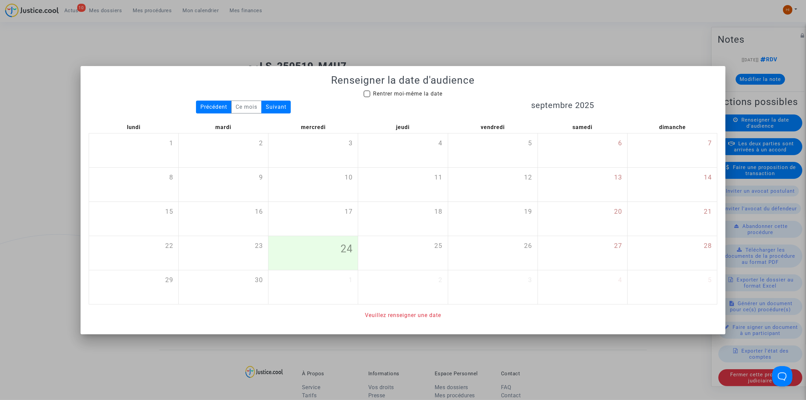
click at [427, 94] on span "Rentrer moi-même la date" at bounding box center [407, 93] width 69 height 6
click at [367, 97] on input "Rentrer moi-même la date" at bounding box center [366, 97] width 0 height 0
checkbox input "true"
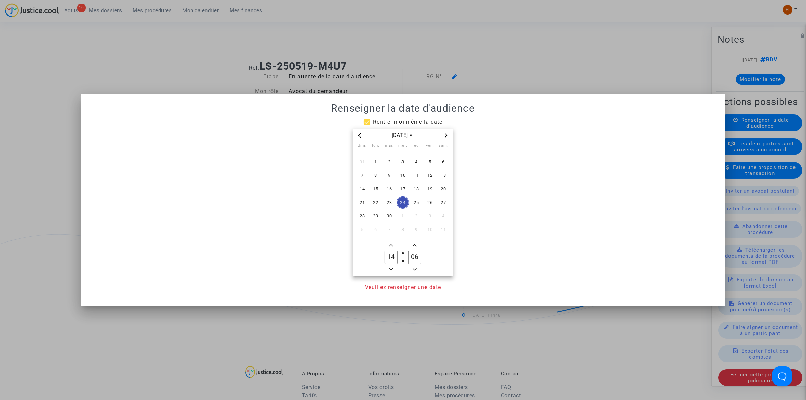
click at [444, 136] on span "Next month" at bounding box center [446, 135] width 8 height 8
click at [444, 135] on span "Next month" at bounding box center [446, 135] width 8 height 8
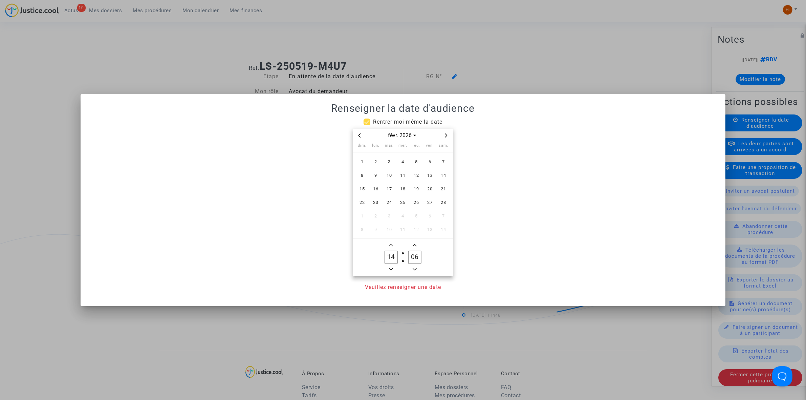
click at [444, 135] on span "Next month" at bounding box center [446, 135] width 8 height 8
click at [358, 137] on icon "Previous month" at bounding box center [359, 135] width 4 height 4
click at [432, 204] on span "27" at bounding box center [430, 202] width 12 height 12
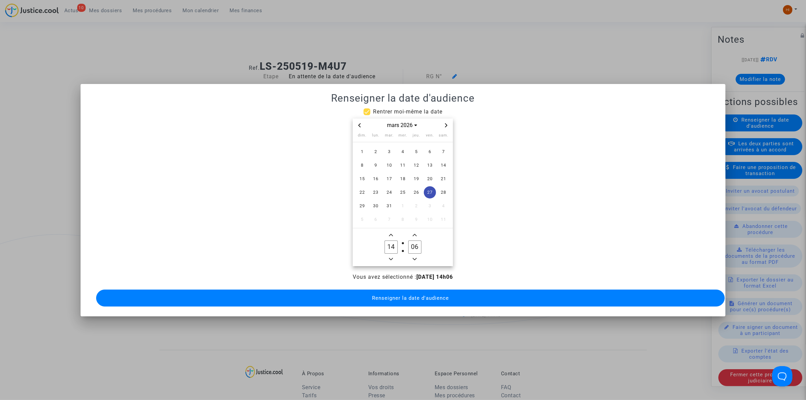
click at [392, 257] on icon "Minus a hour" at bounding box center [391, 259] width 4 height 4
click at [392, 257] on icon "Minus a hour" at bounding box center [391, 258] width 4 height 2
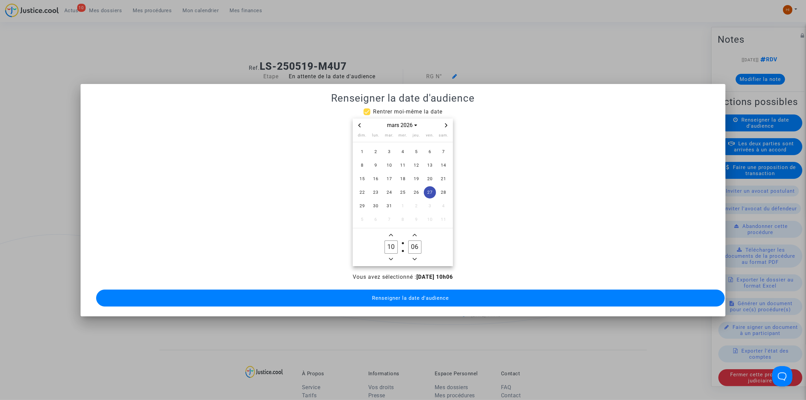
type input "09"
click at [420, 244] on input "06" at bounding box center [414, 246] width 13 height 13
type input "00"
click at [365, 300] on button "Renseigner la date d'audience" at bounding box center [410, 297] width 628 height 17
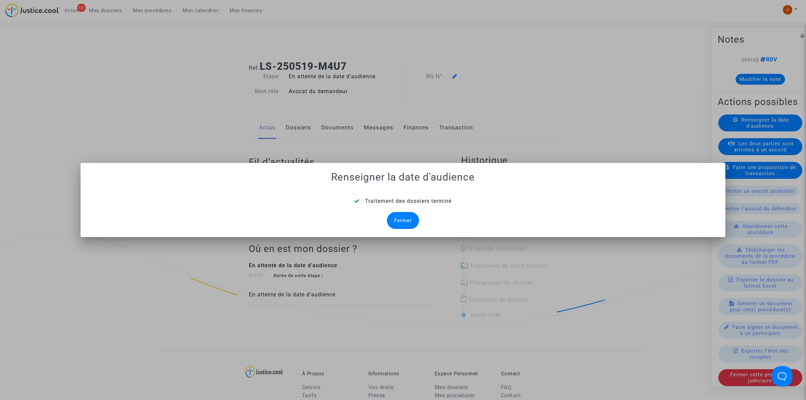
click at [410, 222] on div "Fermer" at bounding box center [403, 220] width 32 height 17
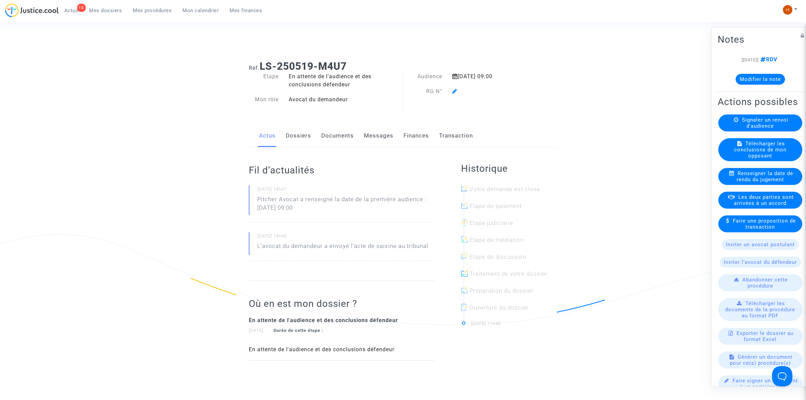
click at [454, 95] on div "Audience 27 mars 2026 09:00 RG N°" at bounding box center [469, 91] width 133 height 38
click at [456, 86] on span at bounding box center [454, 71] width 5 height 45
click at [454, 97] on div "Audience 27 mars 2026 09:00 RG N°" at bounding box center [469, 91] width 133 height 38
click at [454, 89] on icon at bounding box center [454, 90] width 5 height 5
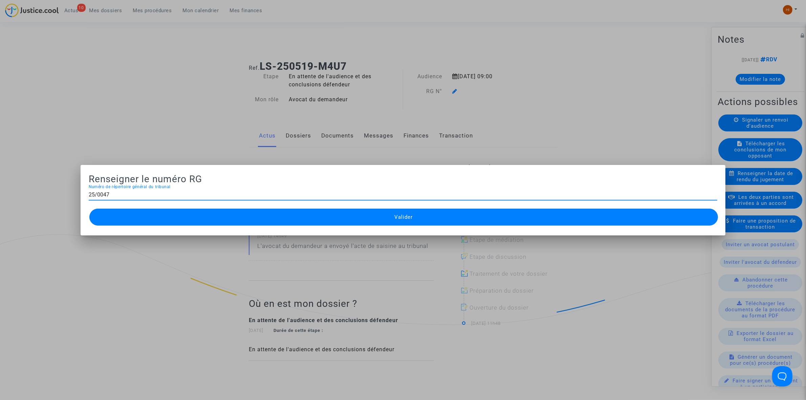
click at [98, 196] on input "25/0047" at bounding box center [403, 194] width 628 height 6
type input "25/02047"
click at [117, 218] on button "Valider" at bounding box center [403, 216] width 628 height 17
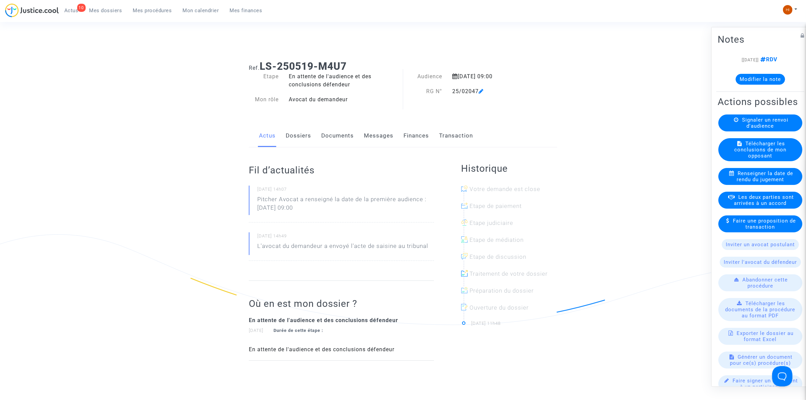
click at [339, 133] on link "Documents" at bounding box center [337, 136] width 32 height 22
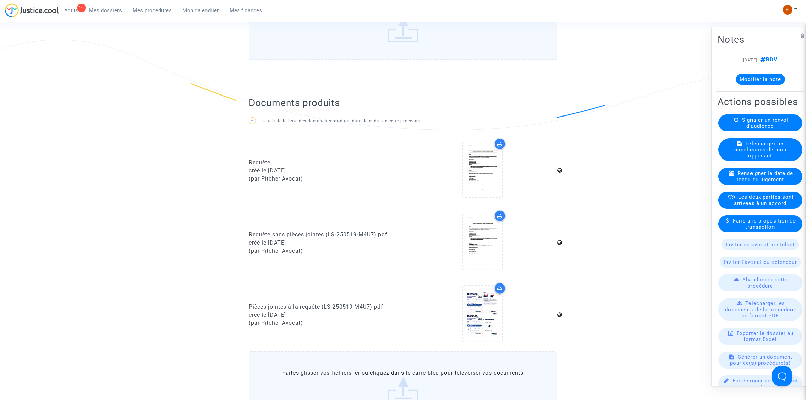
scroll to position [296, 0]
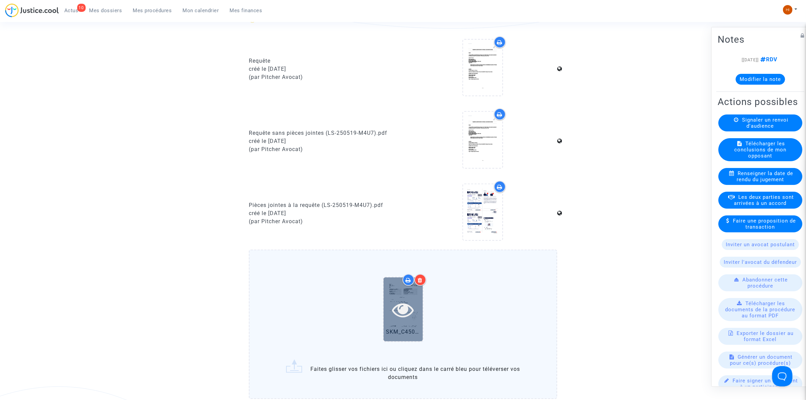
click at [398, 313] on icon at bounding box center [403, 309] width 22 height 22
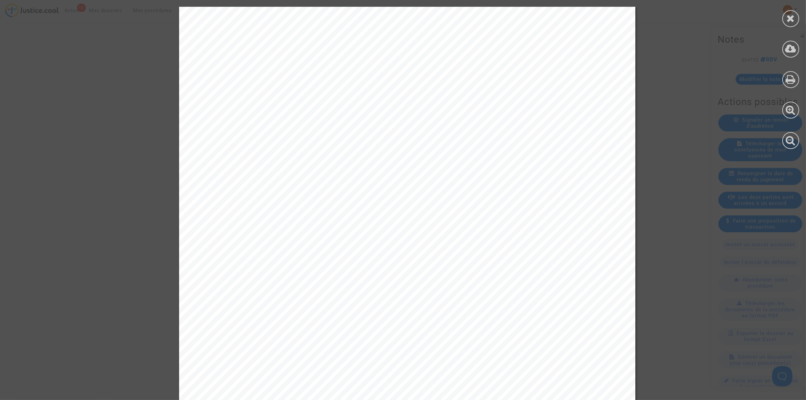
click at [796, 10] on div at bounding box center [790, 78] width 30 height 156
click at [788, 19] on icon at bounding box center [790, 18] width 8 height 10
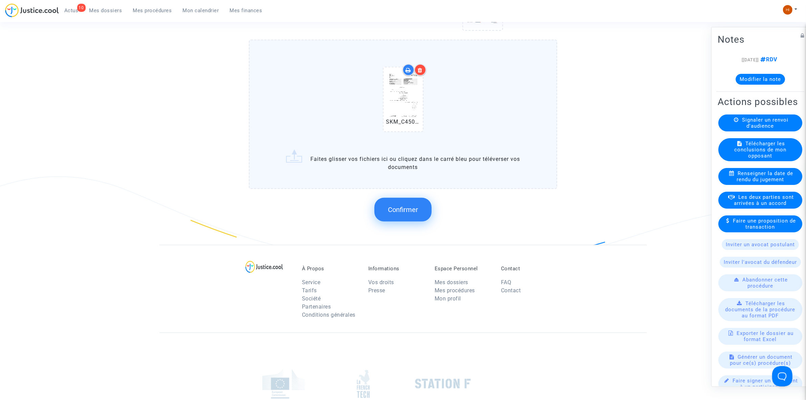
scroll to position [507, 0]
click at [398, 207] on span "Confirmer" at bounding box center [403, 208] width 30 height 8
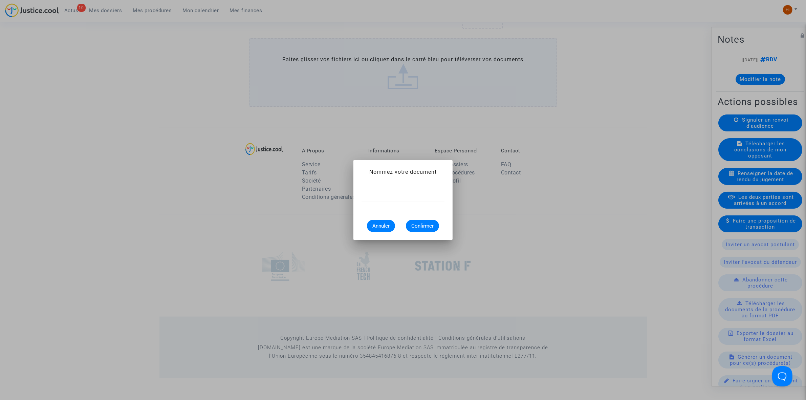
scroll to position [0, 0]
type input "CONVOCATION"
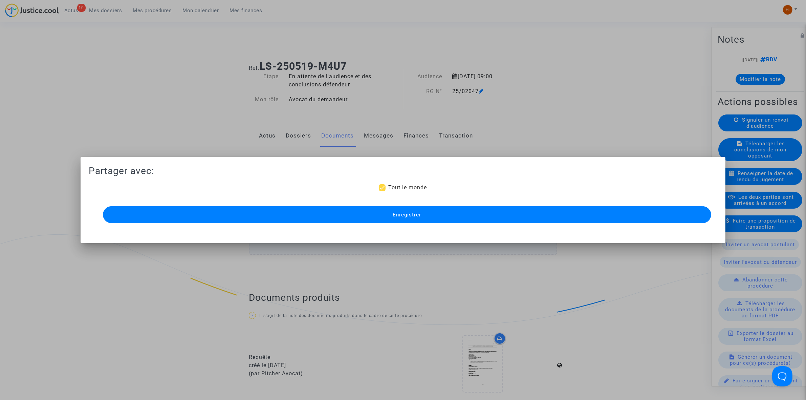
scroll to position [483, 0]
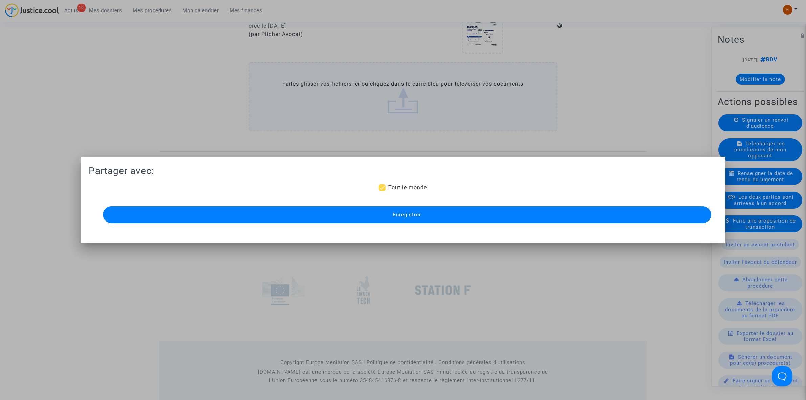
click at [397, 207] on button "Enregistrer" at bounding box center [407, 214] width 608 height 17
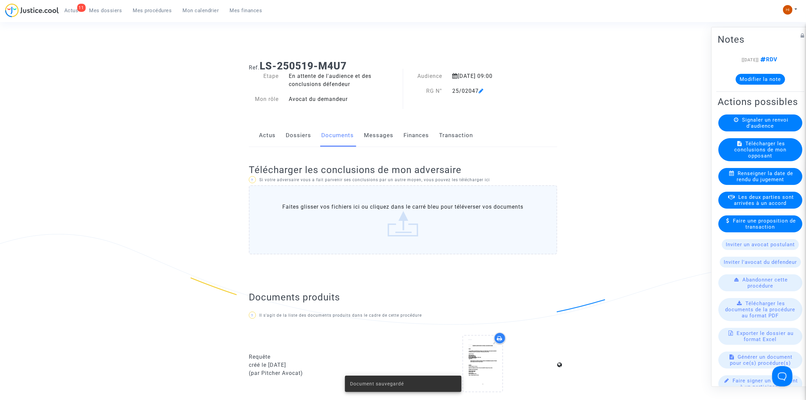
scroll to position [0, 0]
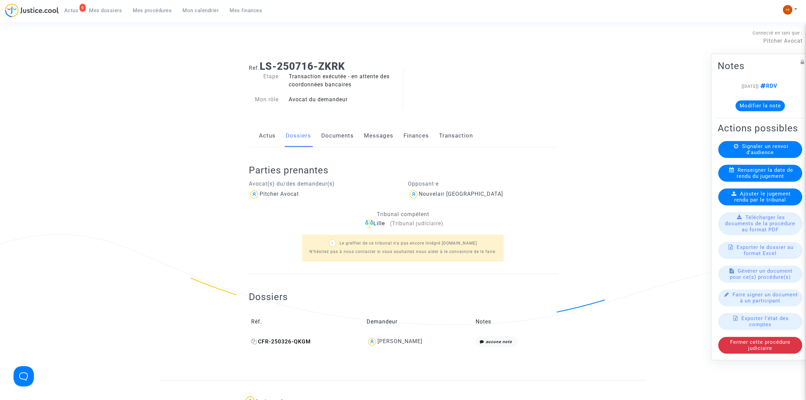
click at [285, 342] on span "CFR-250326-QKGM" at bounding box center [281, 341] width 60 height 6
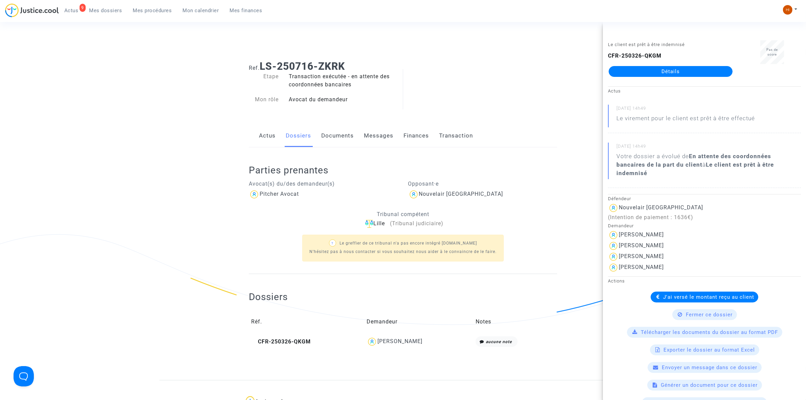
scroll to position [254, 0]
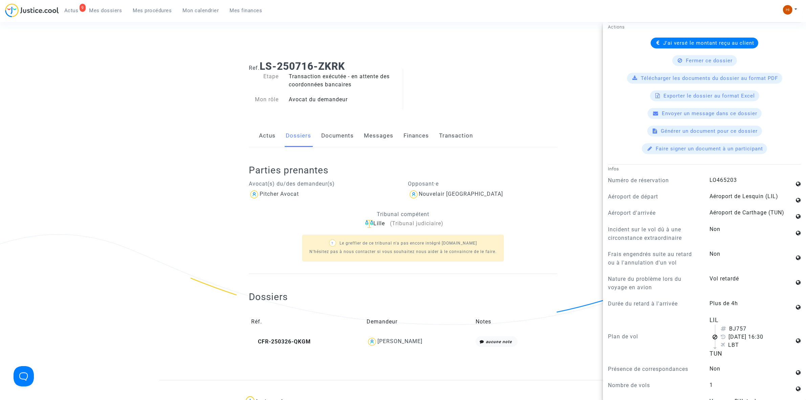
click at [334, 131] on link "Documents" at bounding box center [337, 136] width 32 height 22
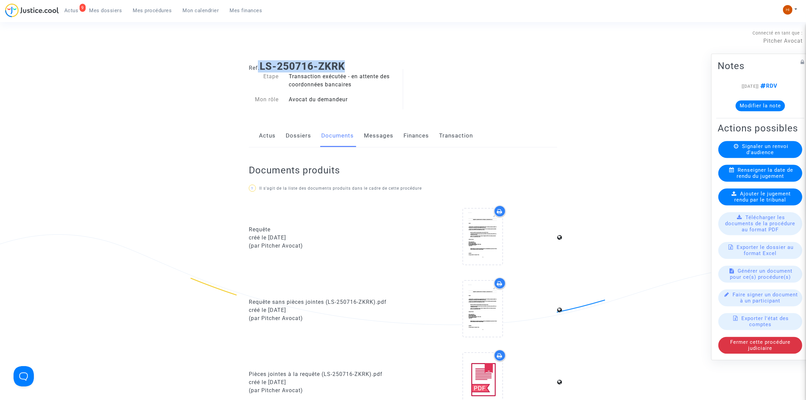
drag, startPoint x: 361, startPoint y: 64, endPoint x: 258, endPoint y: 60, distance: 103.3
click at [258, 60] on div "Ref. LS-250716-ZKRK" at bounding box center [403, 63] width 318 height 17
copy h1 ". LS-250716-ZKRK"
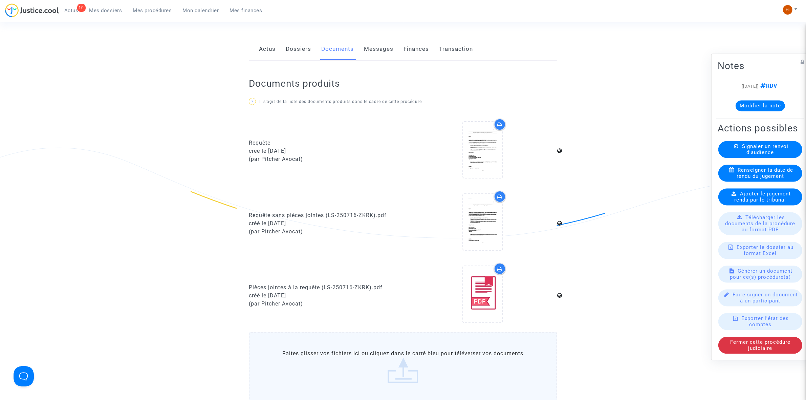
scroll to position [296, 0]
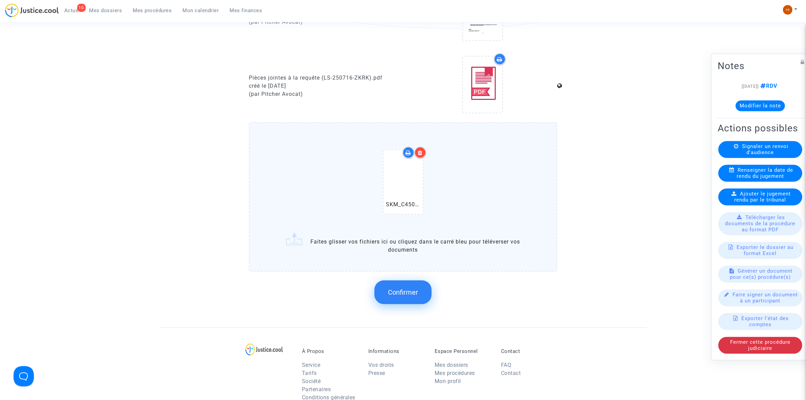
click at [409, 284] on button "Confirmer" at bounding box center [402, 292] width 57 height 24
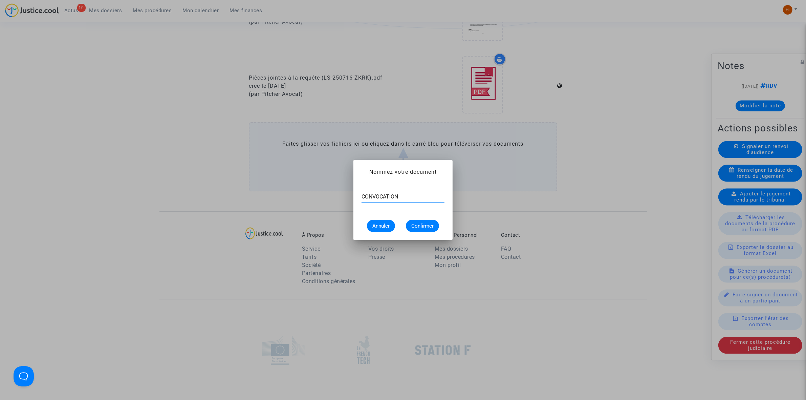
type input "CONVOCATION"
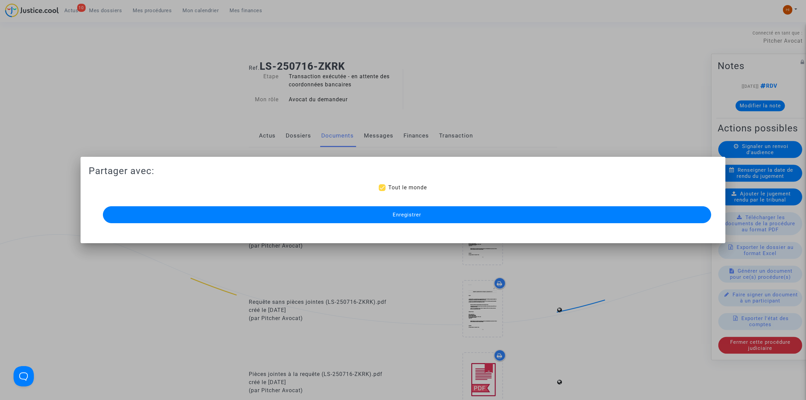
scroll to position [296, 0]
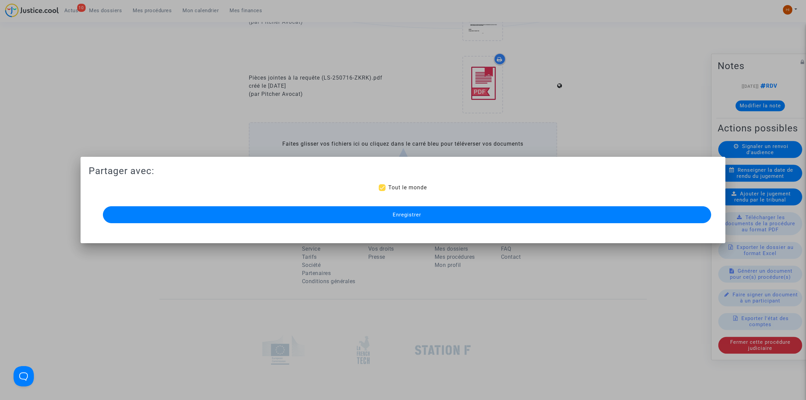
click at [481, 222] on button "Enregistrer" at bounding box center [407, 214] width 608 height 17
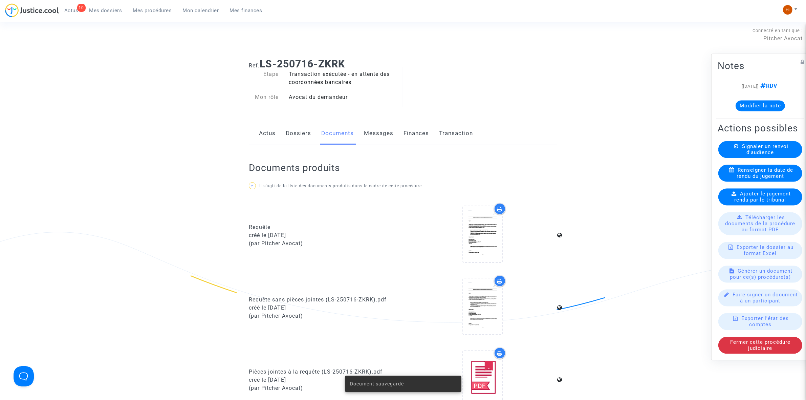
scroll to position [0, 0]
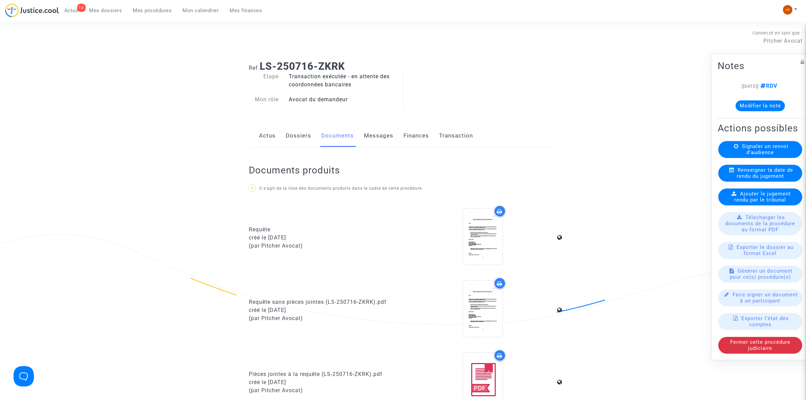
click at [304, 140] on link "Dossiers" at bounding box center [298, 136] width 25 height 22
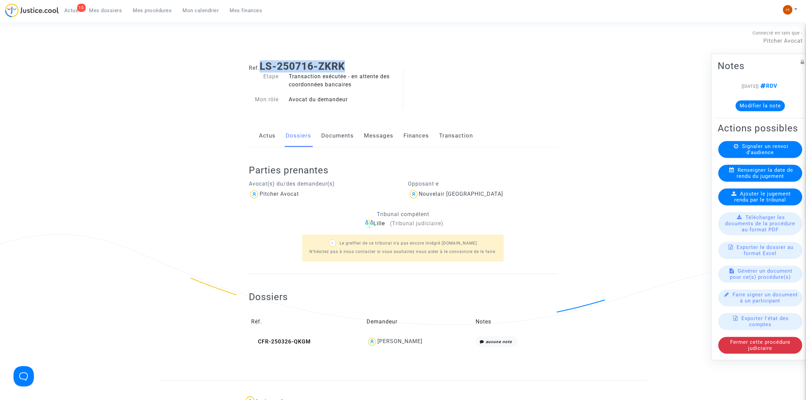
drag, startPoint x: 346, startPoint y: 66, endPoint x: 263, endPoint y: 66, distance: 83.6
click at [263, 66] on b "LS-250716-ZKRK" at bounding box center [301, 66] width 85 height 12
copy b "LS-250716-ZKRK"
drag, startPoint x: 420, startPoint y: 344, endPoint x: 381, endPoint y: 342, distance: 38.6
click at [381, 342] on div "Ségolène Buret" at bounding box center [418, 341] width 104 height 11
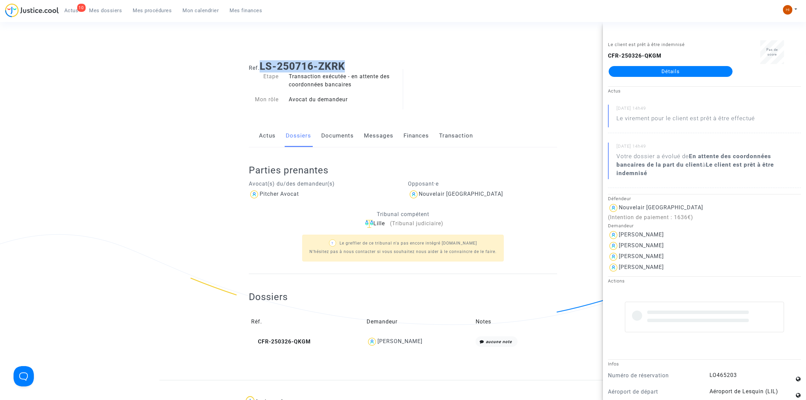
copy div "Ségolène Buret"
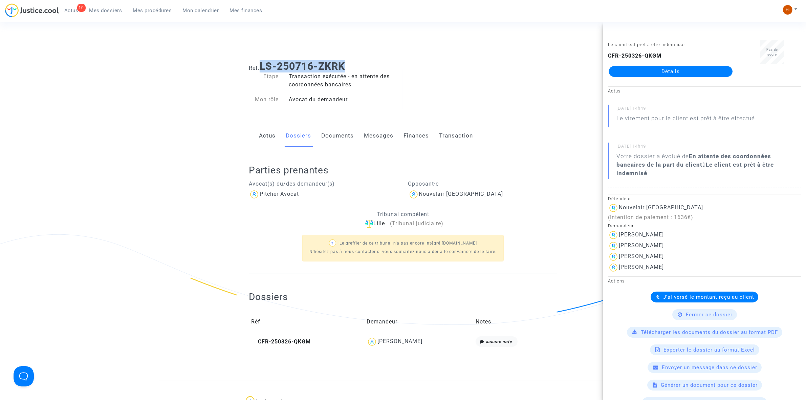
click at [456, 142] on link "Transaction" at bounding box center [456, 136] width 34 height 22
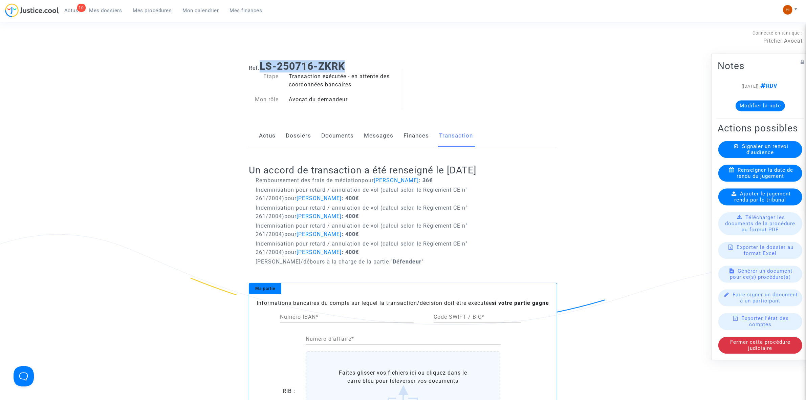
click at [298, 133] on link "Dossiers" at bounding box center [298, 136] width 25 height 22
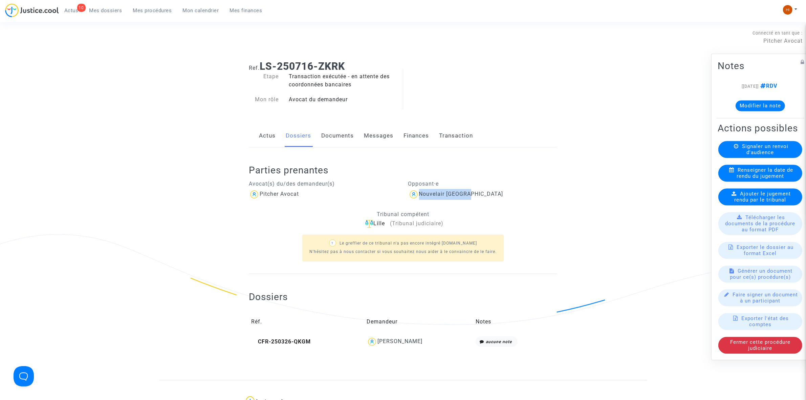
drag, startPoint x: 496, startPoint y: 197, endPoint x: 417, endPoint y: 198, distance: 79.2
click at [417, 198] on div "Nouvelair [GEOGRAPHIC_DATA]" at bounding box center [482, 194] width 149 height 11
copy div "Nouvelair [GEOGRAPHIC_DATA]"
click at [305, 340] on span "CFR-250326-QKGM" at bounding box center [281, 341] width 60 height 6
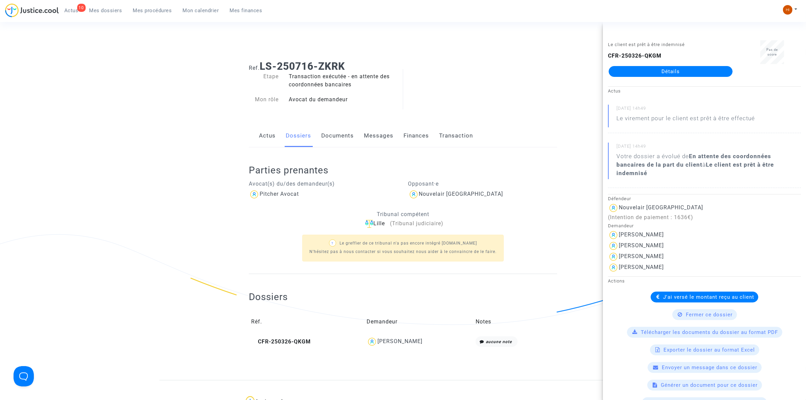
click at [683, 71] on link "Détails" at bounding box center [670, 71] width 124 height 11
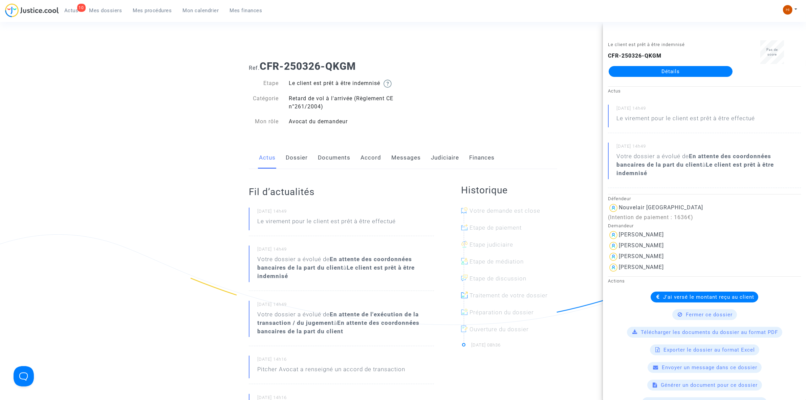
click at [562, 86] on ng-component "Ref. CFR-250326-QKGM Etape Le client est prêt à être indemnisé Catégorie Retard…" at bounding box center [402, 328] width 487 height 546
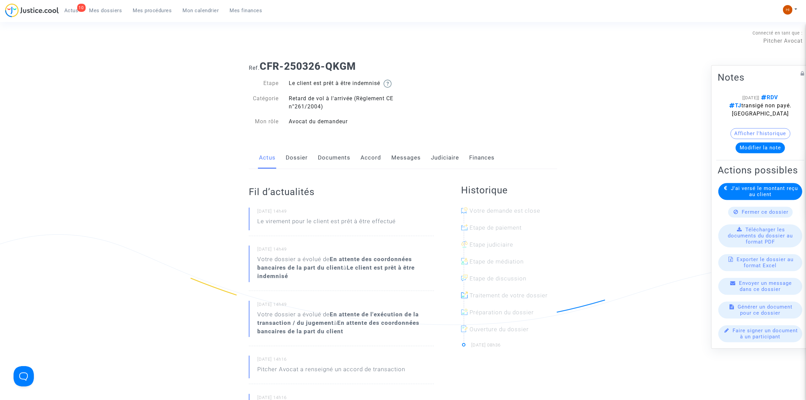
click at [439, 161] on link "Judiciaire" at bounding box center [445, 157] width 28 height 22
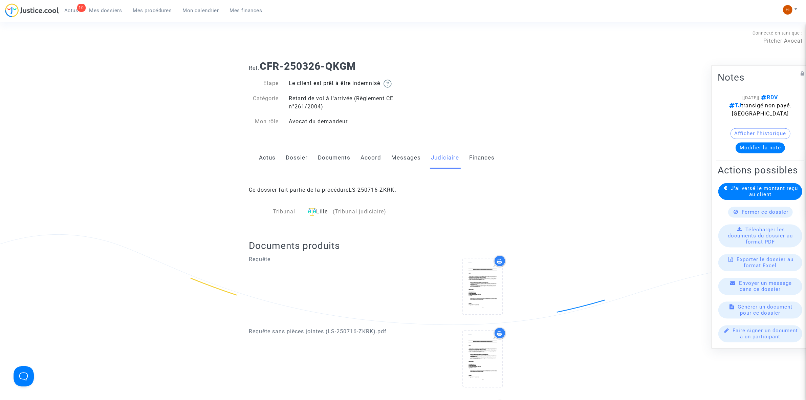
click at [378, 188] on link "LS-250716-ZKRK" at bounding box center [371, 189] width 46 height 6
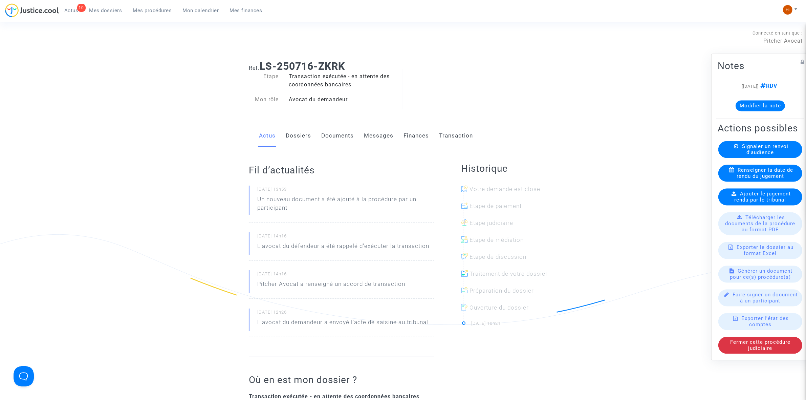
click at [744, 103] on button "Modifier la note" at bounding box center [759, 105] width 49 height 11
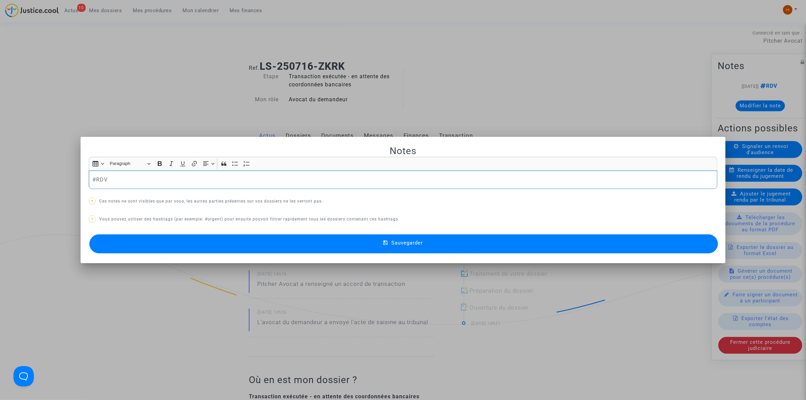
click at [382, 172] on div "#RDV" at bounding box center [403, 179] width 628 height 19
drag, startPoint x: 181, startPoint y: 167, endPoint x: 149, endPoint y: 179, distance: 34.3
click at [149, 179] on p "#RDV" at bounding box center [402, 179] width 621 height 8
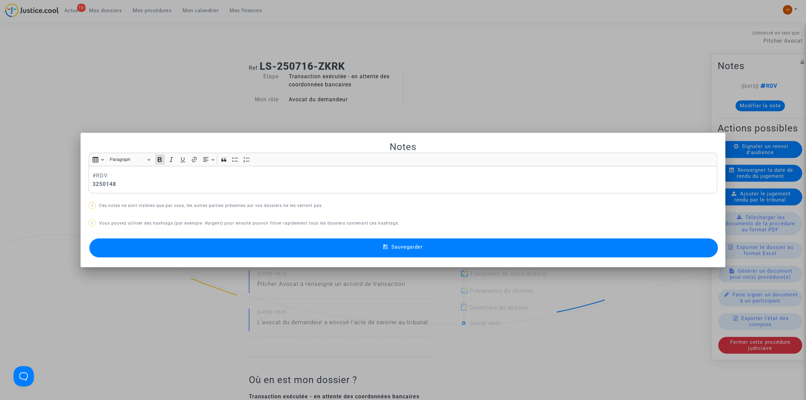
click at [353, 246] on button "Sauvegarder" at bounding box center [403, 247] width 628 height 19
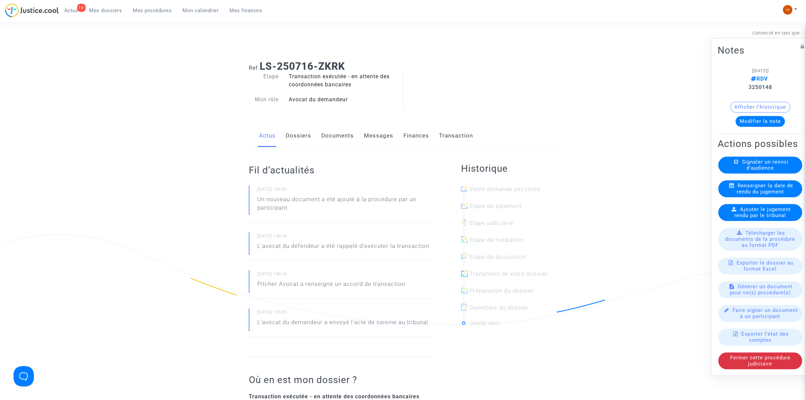
click at [170, 13] on span "Mes procédures" at bounding box center [152, 10] width 39 height 6
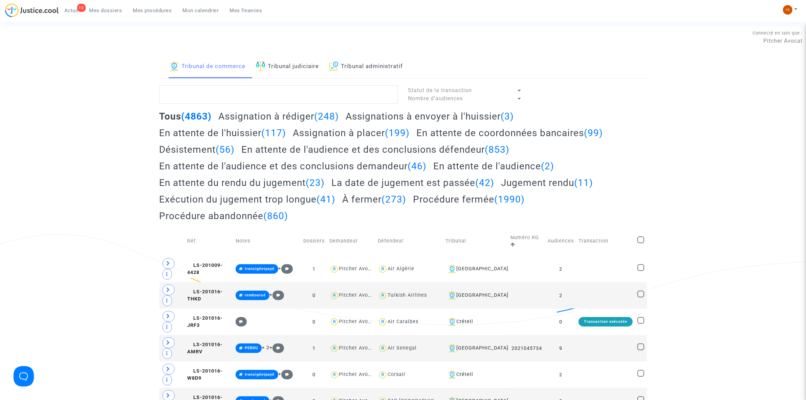
click at [296, 69] on link "Tribunal judiciaire" at bounding box center [287, 66] width 63 height 23
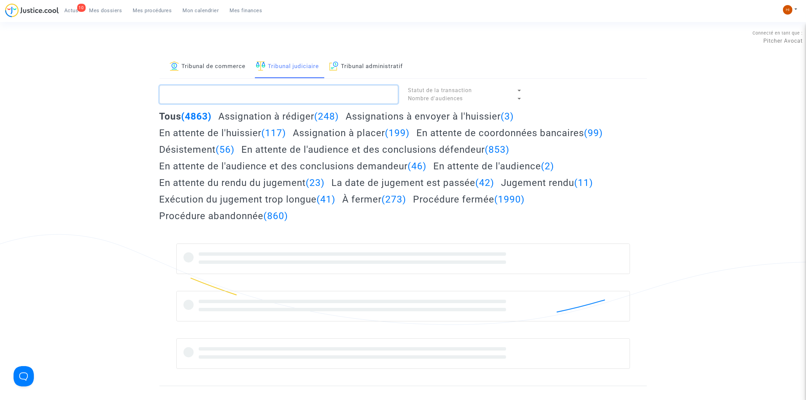
click at [289, 100] on textarea at bounding box center [278, 94] width 239 height 18
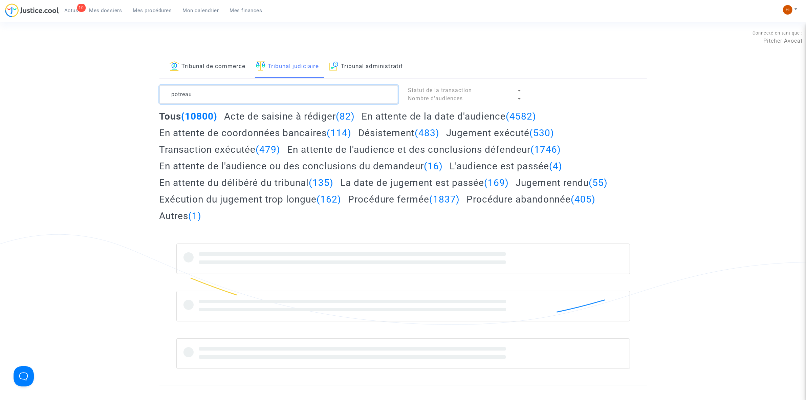
type textarea "potreau"
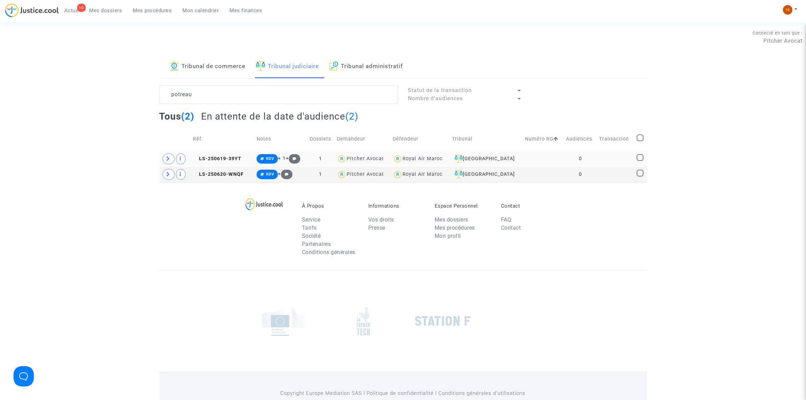
click at [163, 163] on td at bounding box center [174, 159] width 31 height 16
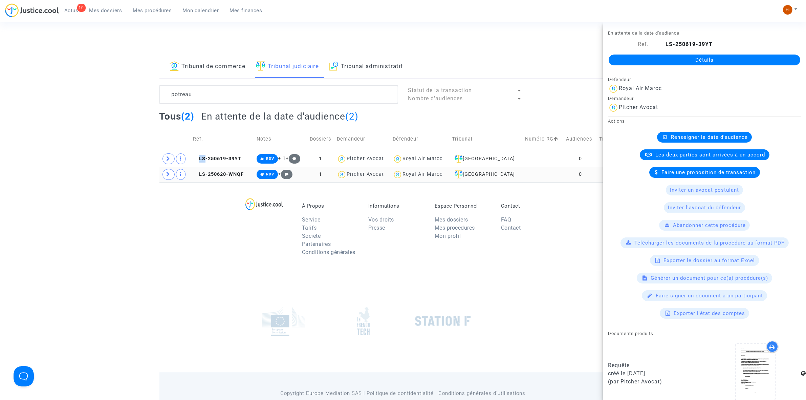
click at [164, 181] on td at bounding box center [174, 174] width 31 height 16
click at [166, 181] on td at bounding box center [174, 174] width 31 height 16
click at [163, 177] on span at bounding box center [168, 174] width 12 height 11
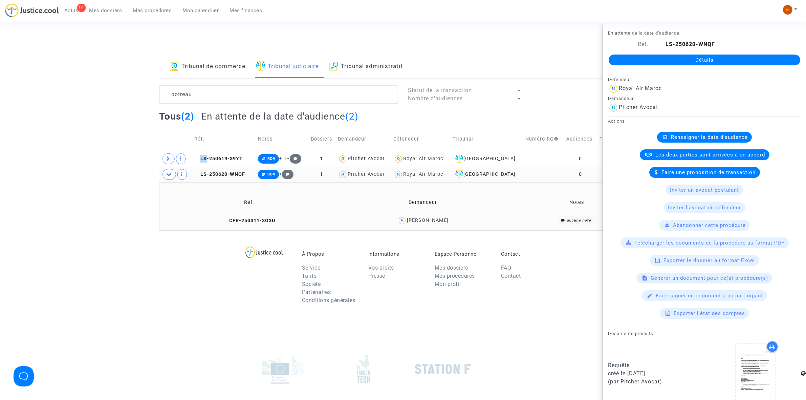
click at [259, 217] on td "CFR-250311-3G3U" at bounding box center [249, 220] width 175 height 15
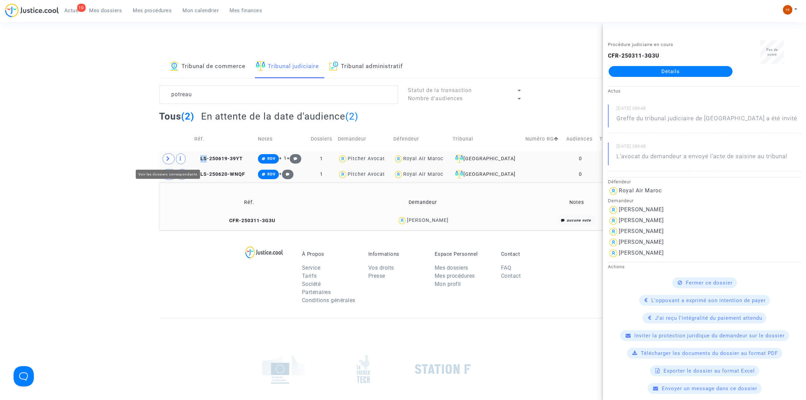
click at [168, 159] on icon at bounding box center [168, 158] width 4 height 5
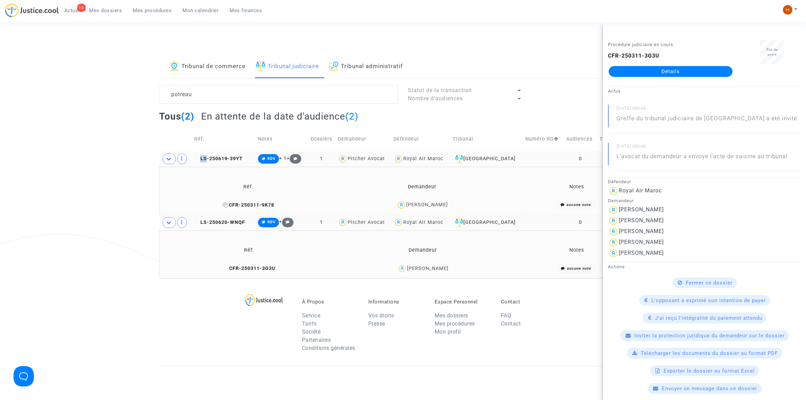
click at [241, 205] on span "CFR-250311-9K78" at bounding box center [248, 205] width 51 height 6
click at [265, 94] on textarea at bounding box center [278, 94] width 239 height 18
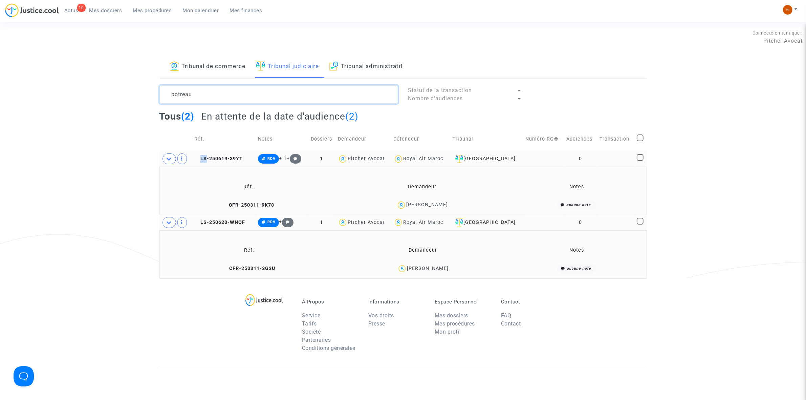
click at [265, 94] on textarea at bounding box center [278, 94] width 239 height 18
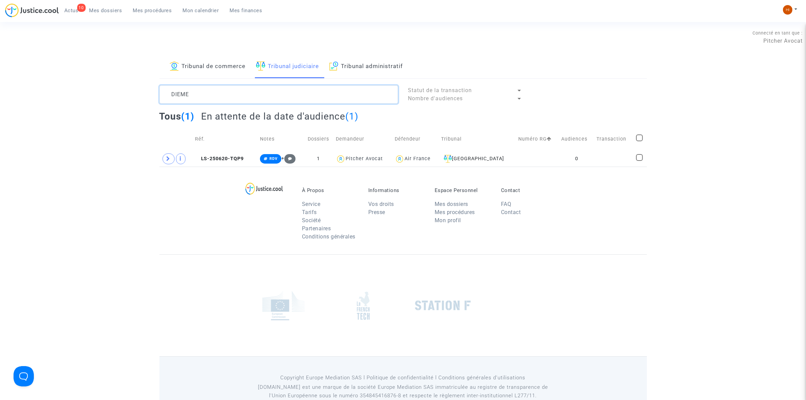
drag, startPoint x: 232, startPoint y: 90, endPoint x: 82, endPoint y: 67, distance: 151.6
click at [82, 68] on div "Tribunal de commerce Tribunal judiciaire Tribunal administratif DIEME Statut de…" at bounding box center [403, 110] width 806 height 111
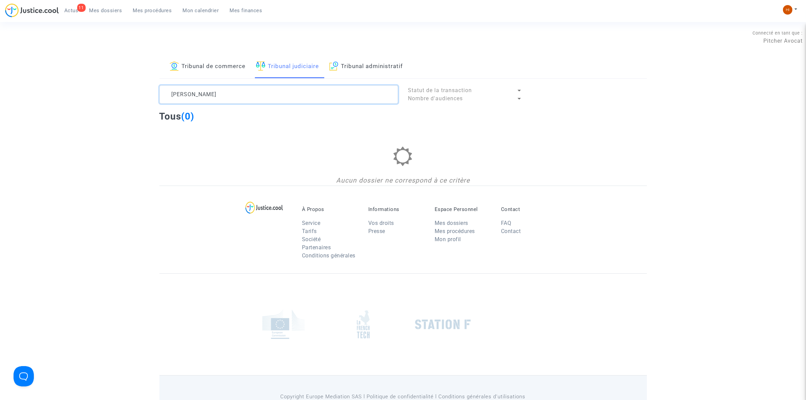
drag, startPoint x: 196, startPoint y: 95, endPoint x: 47, endPoint y: 79, distance: 150.4
click at [47, 79] on div "Tribunal de commerce Tribunal judiciaire Tribunal administratif SEYDOU DIEME St…" at bounding box center [403, 120] width 806 height 130
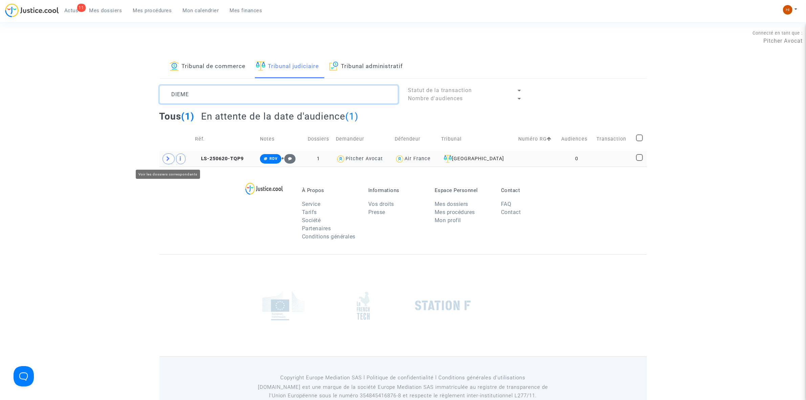
type textarea "DIEME"
click at [167, 160] on icon at bounding box center [168, 158] width 4 height 5
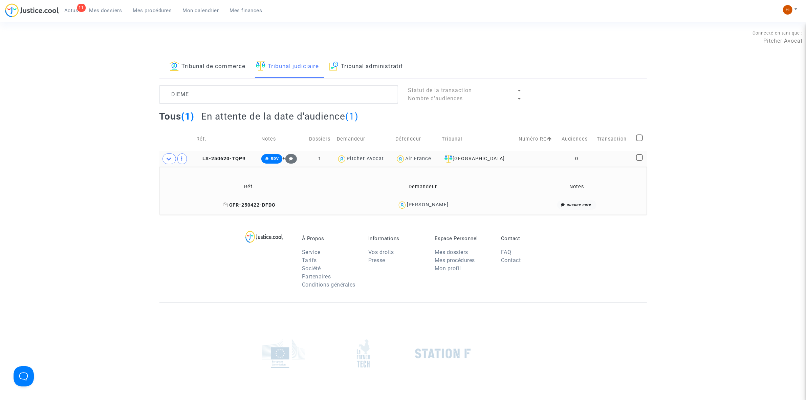
click at [249, 207] on span "CFR-250422-DFDC" at bounding box center [249, 205] width 52 height 6
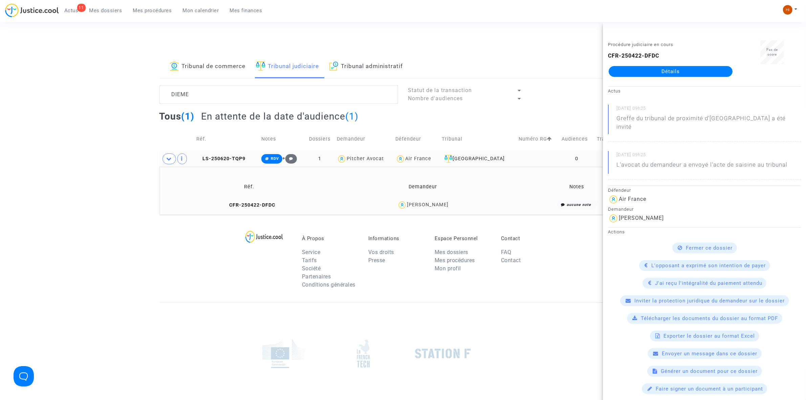
click at [98, 13] on span "Mes dossiers" at bounding box center [105, 10] width 33 height 6
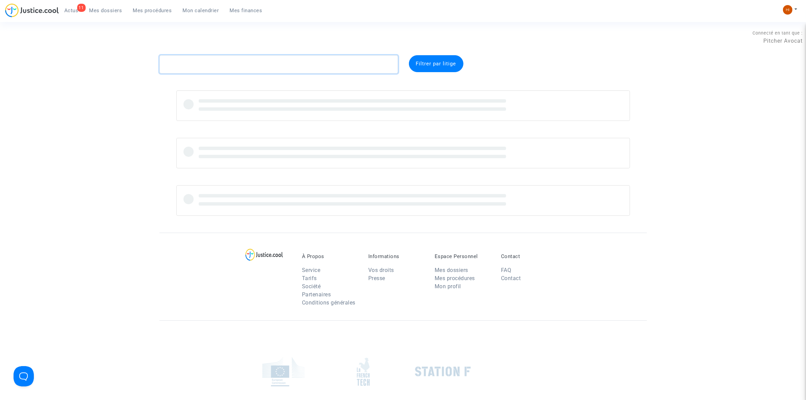
click at [202, 63] on textarea at bounding box center [278, 64] width 239 height 18
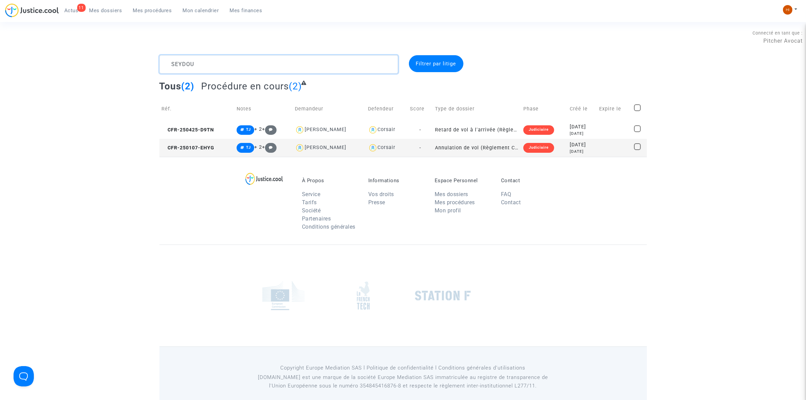
type textarea "SEYDOU"
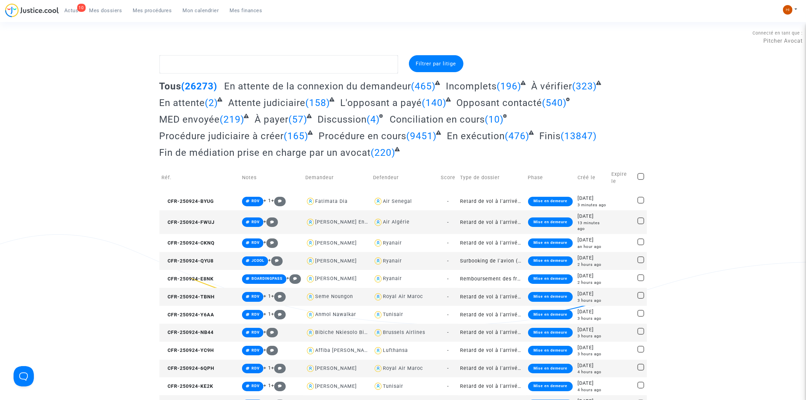
click at [139, 12] on span "Mes procédures" at bounding box center [152, 10] width 39 height 6
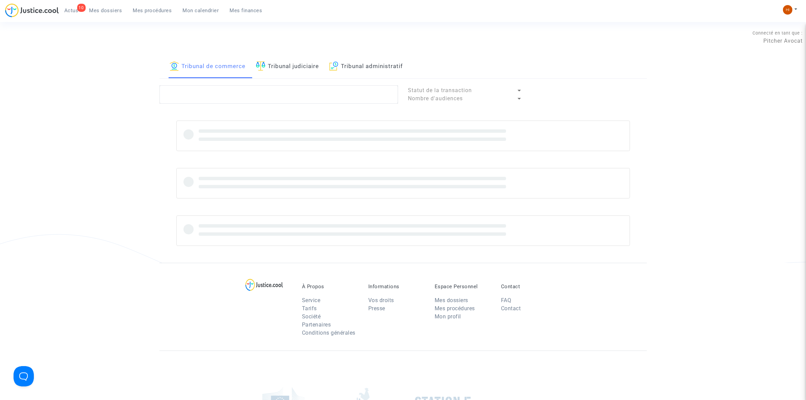
click at [274, 68] on link "Tribunal judiciaire" at bounding box center [287, 66] width 63 height 23
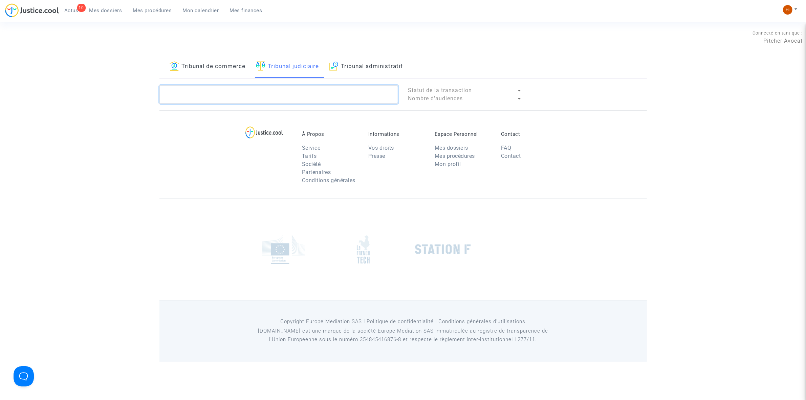
click at [277, 100] on textarea at bounding box center [278, 94] width 239 height 18
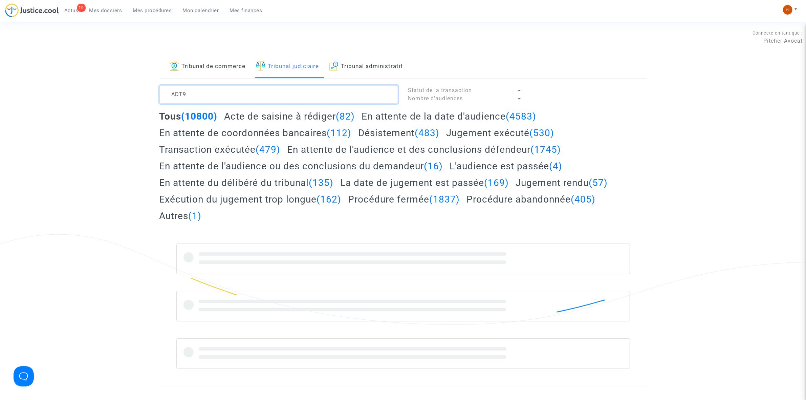
type textarea "ADT9"
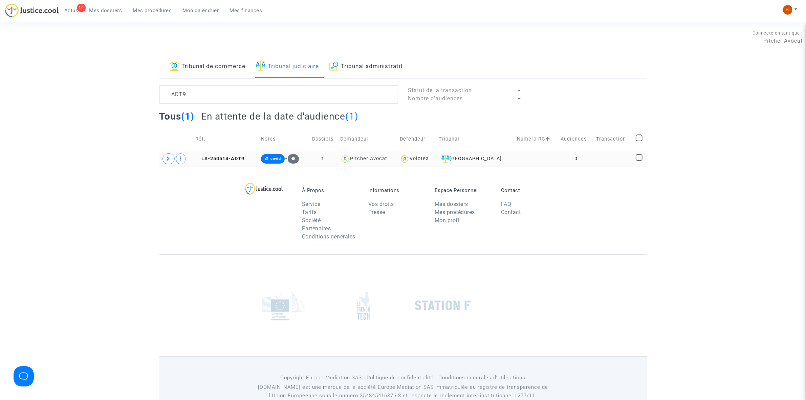
click at [242, 162] on td "LS-250514-ADT9" at bounding box center [226, 159] width 66 height 16
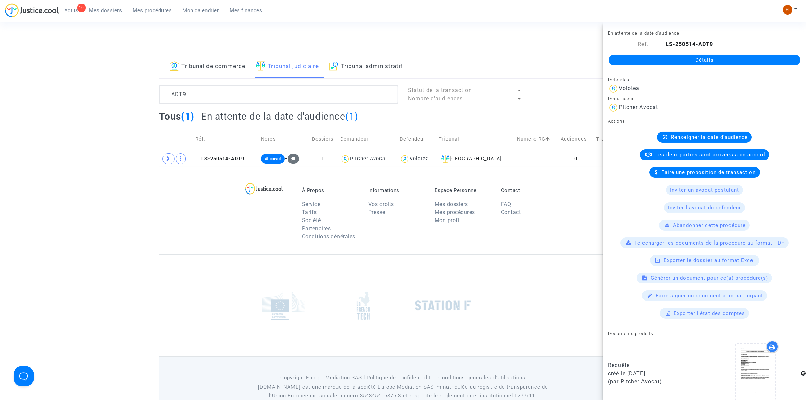
click at [684, 54] on link "Détails" at bounding box center [703, 59] width 191 height 11
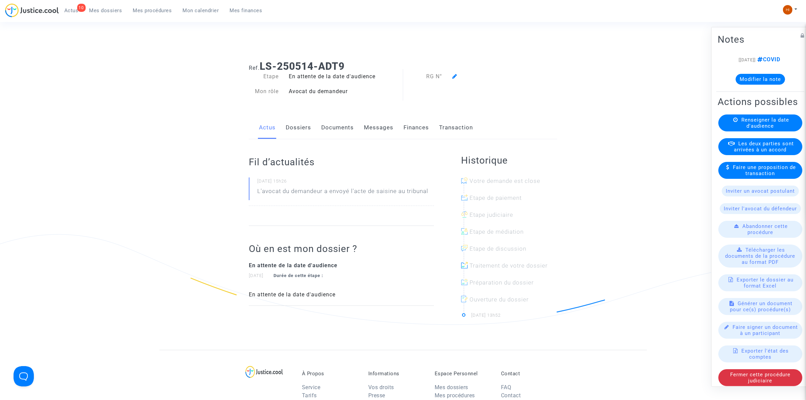
click at [744, 131] on div "Renseigner la date d'audience" at bounding box center [760, 122] width 84 height 17
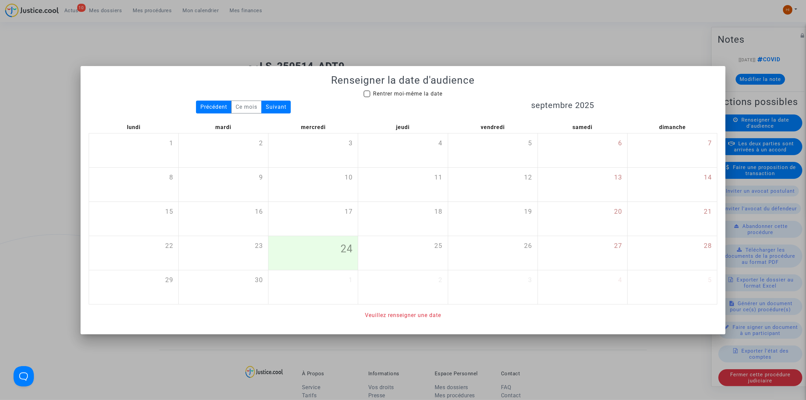
click at [421, 95] on span "Rentrer moi-même la date" at bounding box center [407, 93] width 69 height 6
click at [367, 97] on input "Rentrer moi-même la date" at bounding box center [366, 97] width 0 height 0
checkbox input "true"
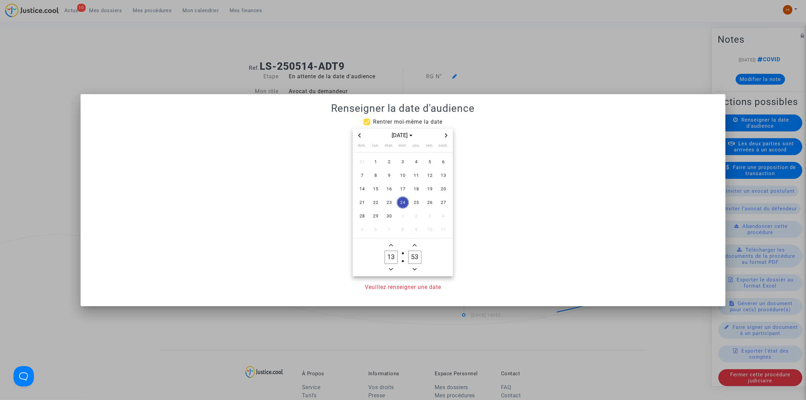
click at [448, 135] on span "Next month" at bounding box center [446, 135] width 8 height 8
click at [359, 137] on icon "Previous month" at bounding box center [359, 135] width 4 height 4
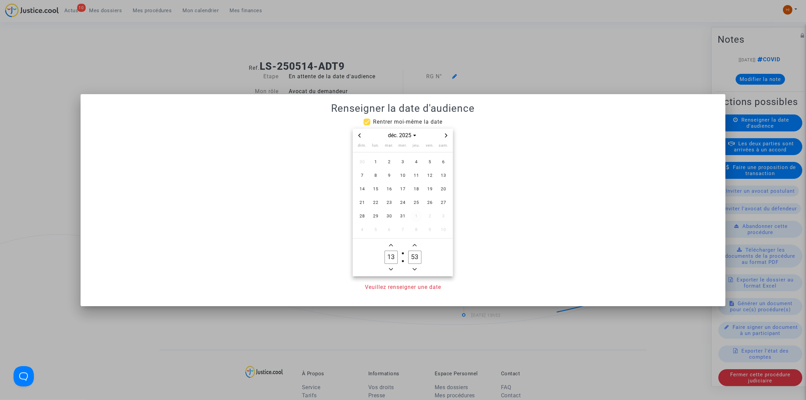
drag, startPoint x: 417, startPoint y: 164, endPoint x: 415, endPoint y: 199, distance: 34.9
click at [415, 164] on span "4" at bounding box center [416, 162] width 12 height 12
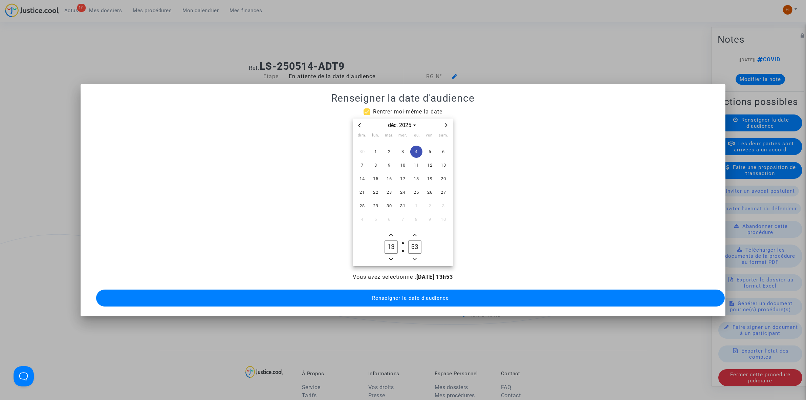
click at [393, 257] on icon "Minus a hour" at bounding box center [391, 259] width 4 height 4
click at [393, 255] on span "Minus a hour" at bounding box center [391, 259] width 8 height 8
click at [394, 255] on button "Minus a hour" at bounding box center [391, 259] width 8 height 8
type input "09"
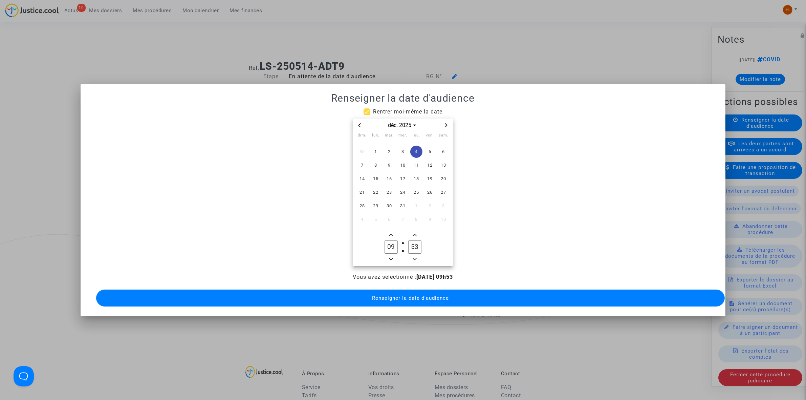
click at [420, 242] on input "53" at bounding box center [414, 246] width 13 height 13
type input "00"
click at [420, 289] on button "Renseigner la date d'audience" at bounding box center [410, 297] width 628 height 17
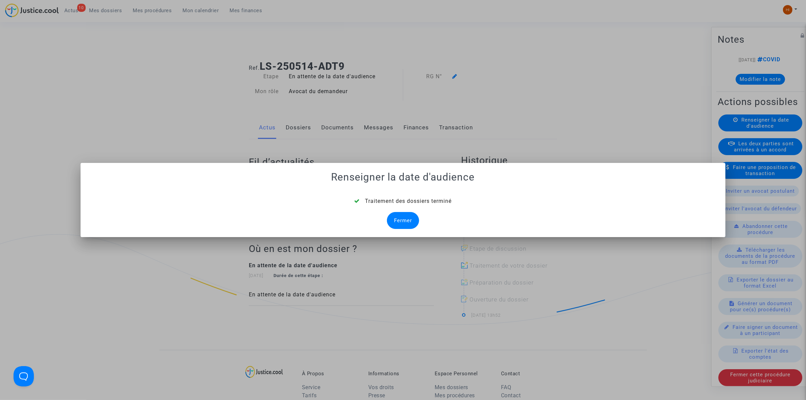
drag, startPoint x: 405, startPoint y: 222, endPoint x: 416, endPoint y: 212, distance: 14.6
click at [405, 222] on div "Fermer" at bounding box center [403, 220] width 32 height 17
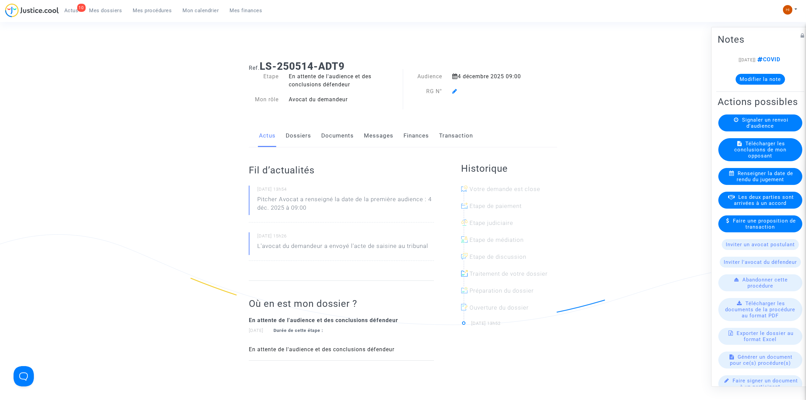
click at [453, 90] on icon at bounding box center [454, 90] width 5 height 5
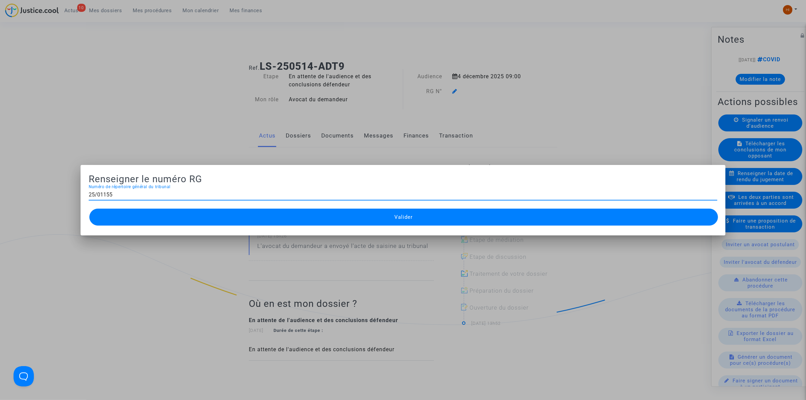
type input "25/01155"
click at [398, 219] on span "Valider" at bounding box center [403, 217] width 18 height 6
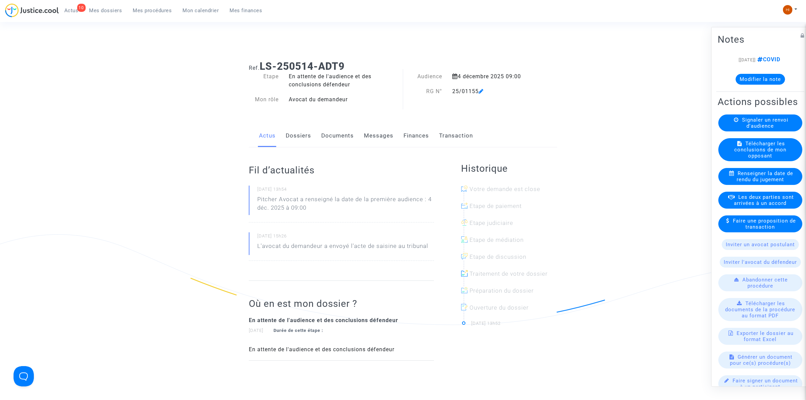
click at [332, 132] on link "Documents" at bounding box center [337, 136] width 32 height 22
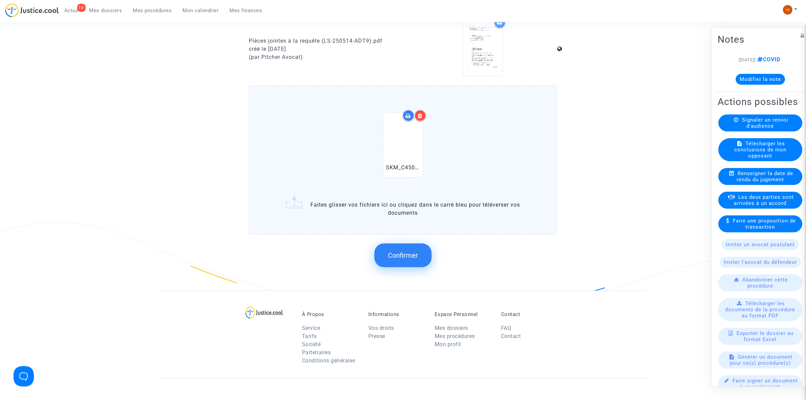
scroll to position [507, 0]
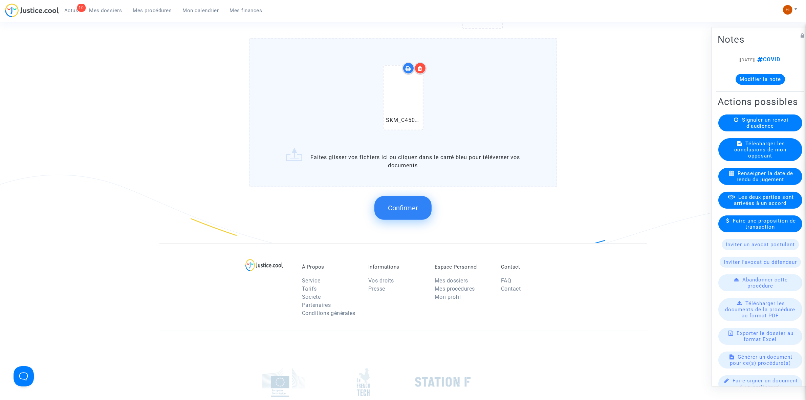
click at [413, 207] on span "Confirmer" at bounding box center [403, 208] width 30 height 8
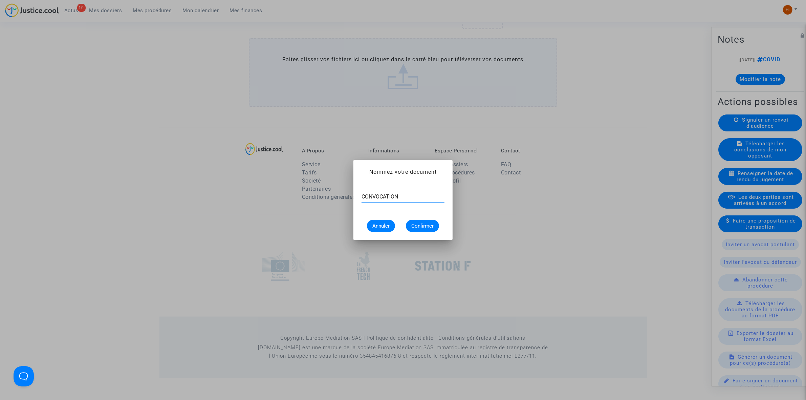
type input "CONVOCATION"
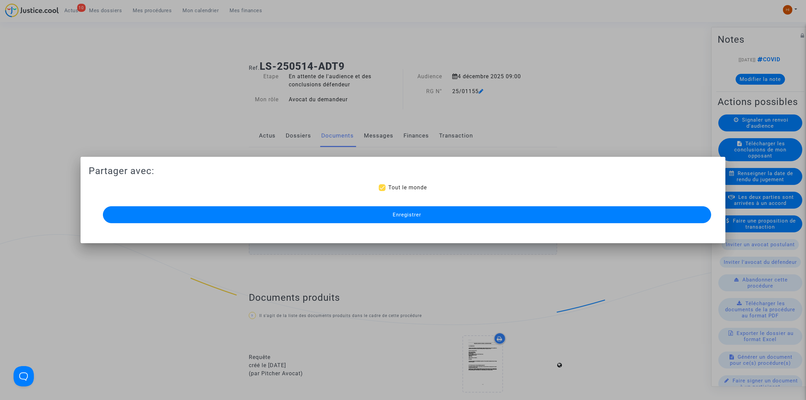
scroll to position [483, 0]
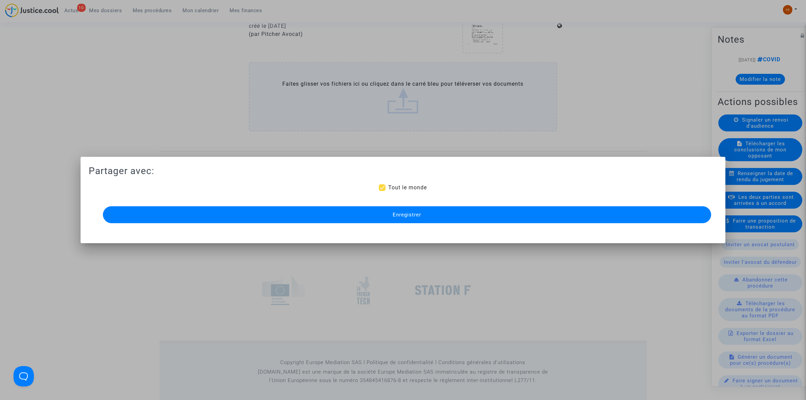
click at [411, 207] on button "Enregistrer" at bounding box center [407, 214] width 608 height 17
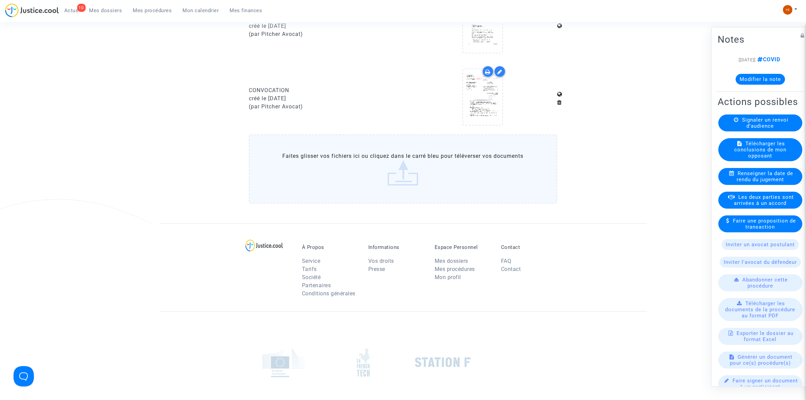
click at [150, 13] on span "Mes procédures" at bounding box center [152, 10] width 39 height 6
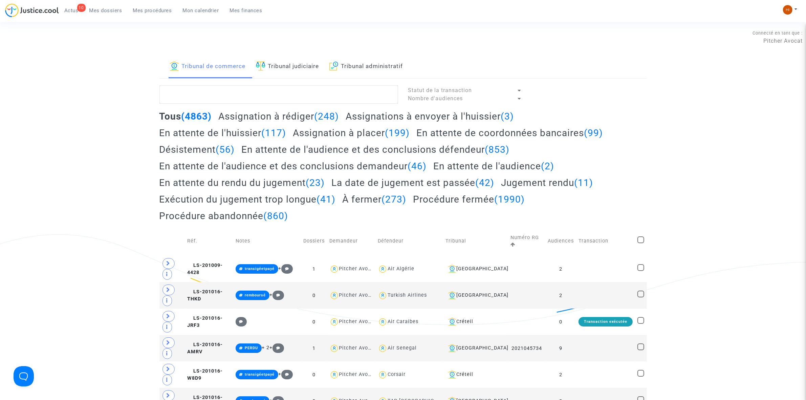
click at [296, 66] on link "Tribunal judiciaire" at bounding box center [287, 66] width 63 height 23
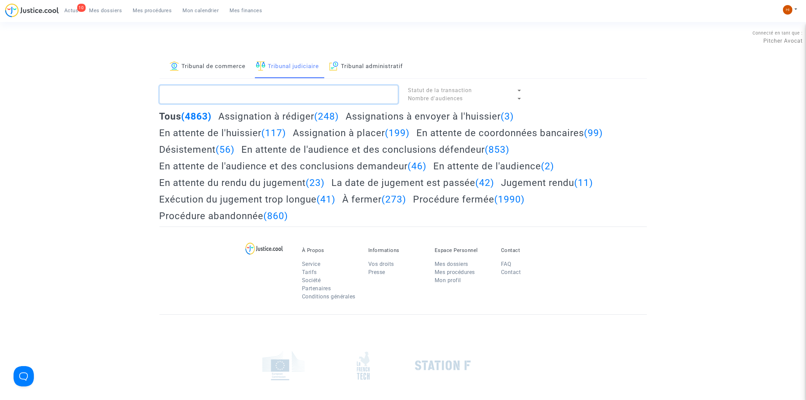
click at [291, 96] on textarea at bounding box center [278, 94] width 239 height 18
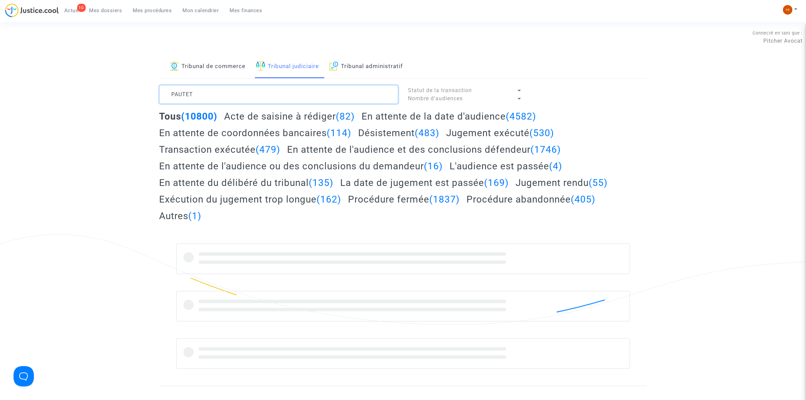
type textarea "PAUTET"
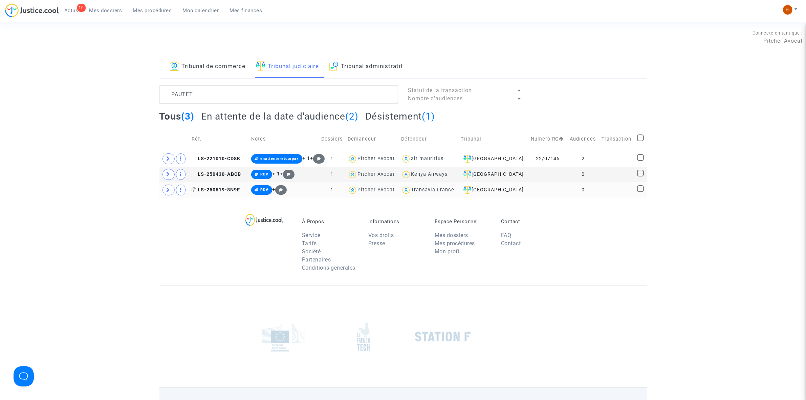
click at [233, 190] on span "LS-250519-8N9E" at bounding box center [215, 190] width 48 height 6
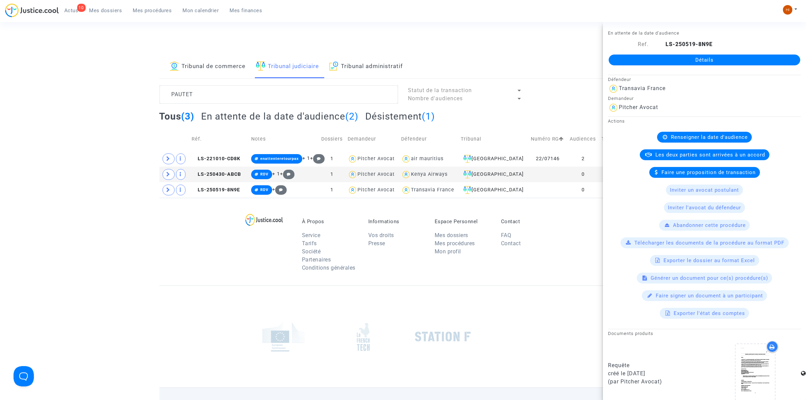
click at [679, 56] on link "Détails" at bounding box center [703, 59] width 191 height 11
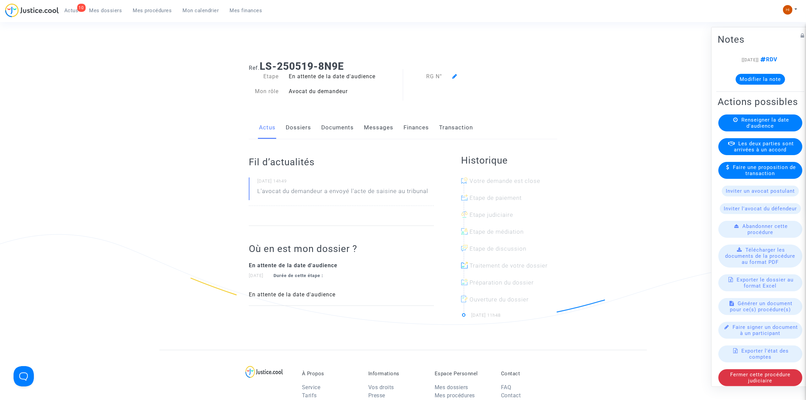
click at [754, 129] on span "Renseigner la date d'audience" at bounding box center [765, 122] width 48 height 12
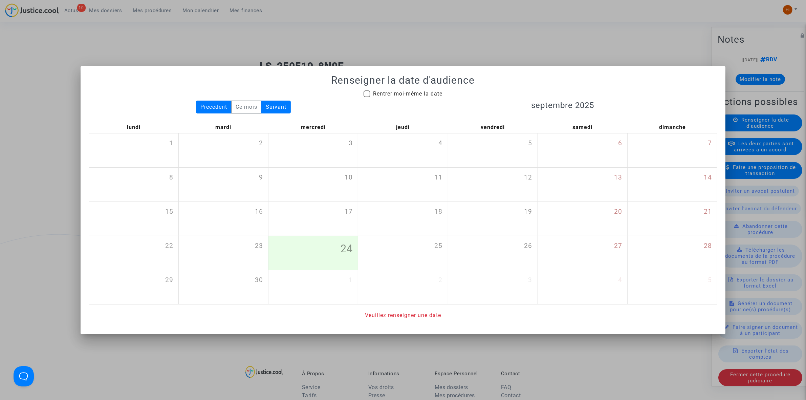
click at [389, 96] on span "Rentrer moi-même la date" at bounding box center [407, 94] width 69 height 8
click at [367, 97] on input "Rentrer moi-même la date" at bounding box center [366, 97] width 0 height 0
checkbox input "true"
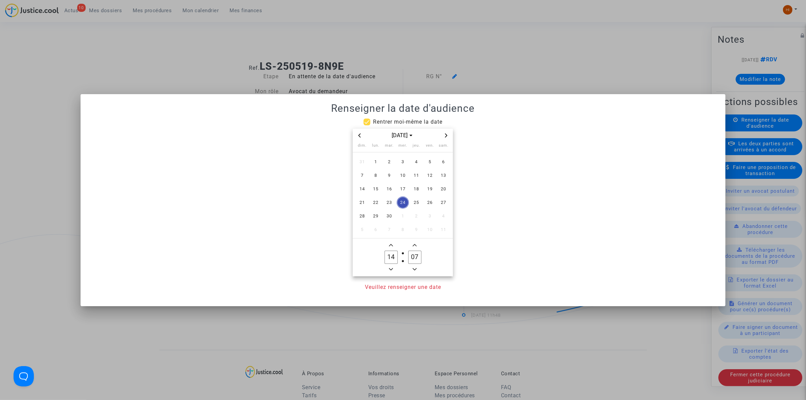
click at [445, 137] on icon "Next month" at bounding box center [446, 135] width 2 height 4
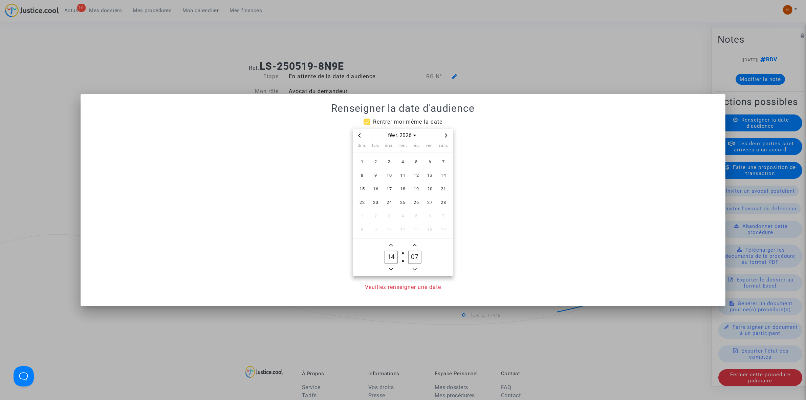
click at [445, 137] on icon "Next month" at bounding box center [446, 135] width 2 height 4
click at [429, 200] on span "27" at bounding box center [430, 202] width 12 height 12
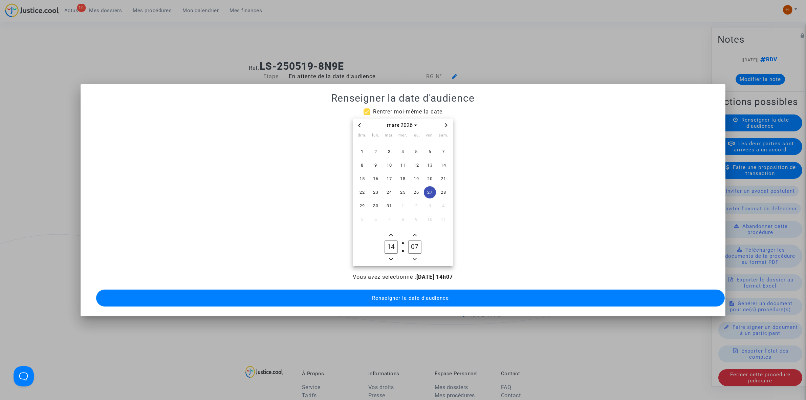
click at [393, 255] on span "Minus a hour" at bounding box center [391, 259] width 8 height 8
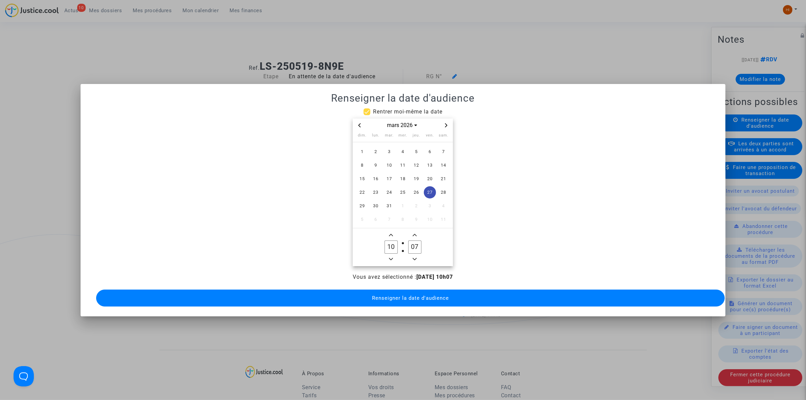
type input "09"
click at [411, 247] on input "07" at bounding box center [414, 246] width 13 height 13
type input "00"
click at [406, 300] on button "Renseigner la date d'audience" at bounding box center [410, 297] width 628 height 17
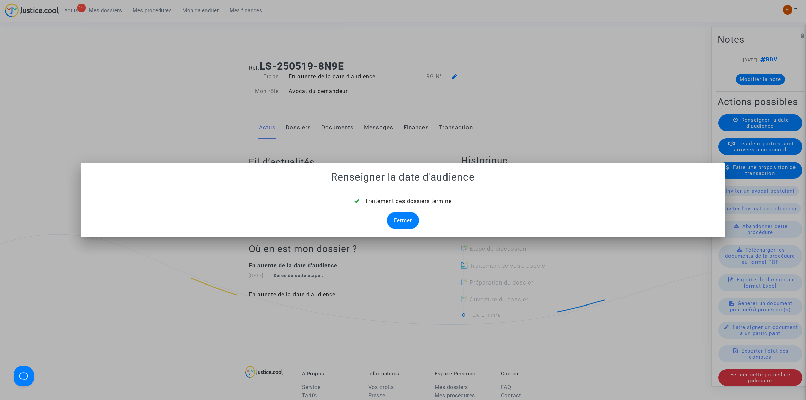
drag, startPoint x: 405, startPoint y: 218, endPoint x: 425, endPoint y: 155, distance: 65.8
click at [405, 218] on div "Fermer" at bounding box center [403, 220] width 32 height 17
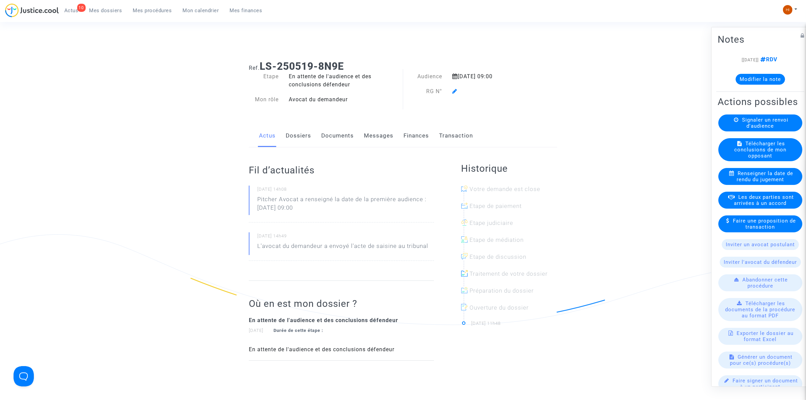
click at [453, 91] on icon at bounding box center [454, 90] width 5 height 5
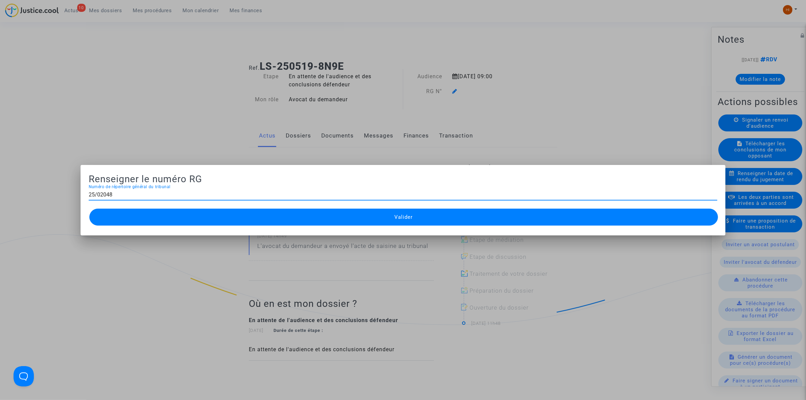
type input "25/02048"
click at [339, 204] on div "25/02048 Numéro de répertoire général du tribunal" at bounding box center [403, 196] width 628 height 22
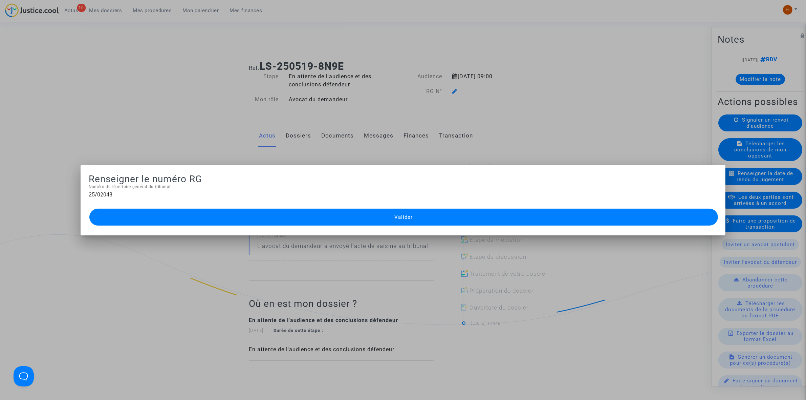
click at [337, 214] on button "Valider" at bounding box center [403, 216] width 628 height 17
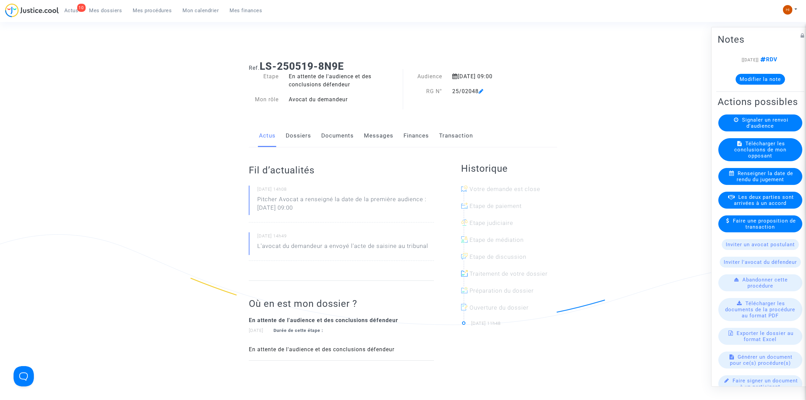
click at [342, 131] on link "Documents" at bounding box center [337, 136] width 32 height 22
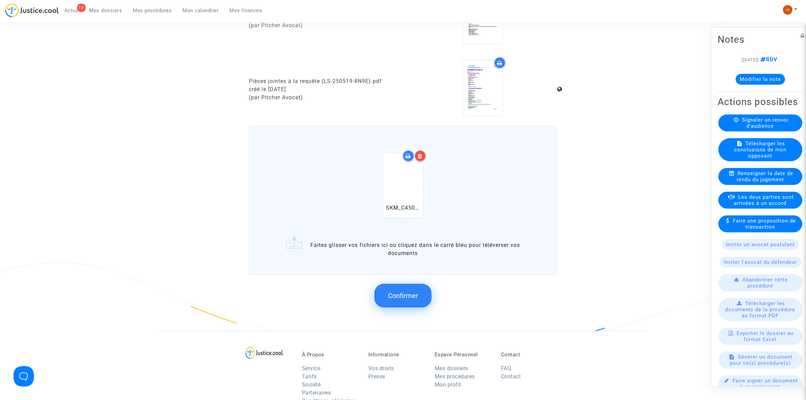
scroll to position [423, 0]
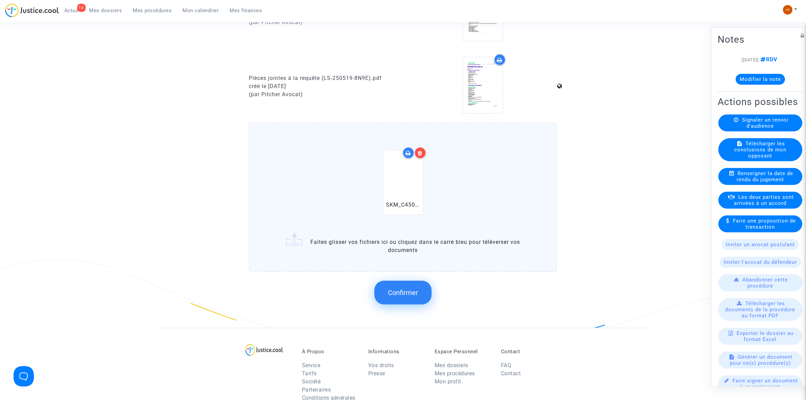
click at [383, 287] on button "Confirmer" at bounding box center [402, 292] width 57 height 24
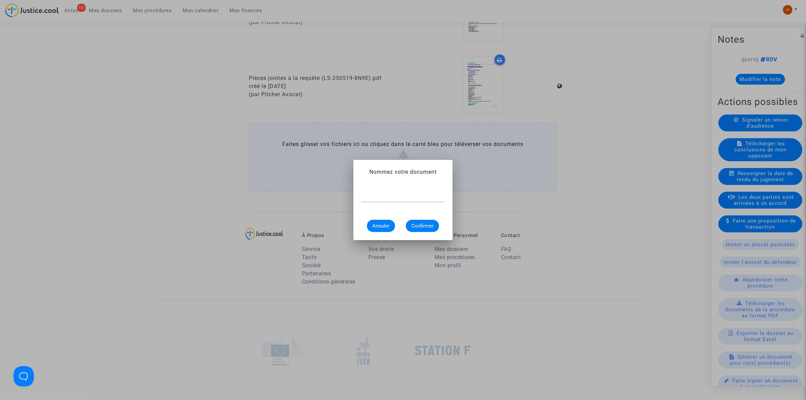
scroll to position [0, 0]
type input "CONVOCATION"
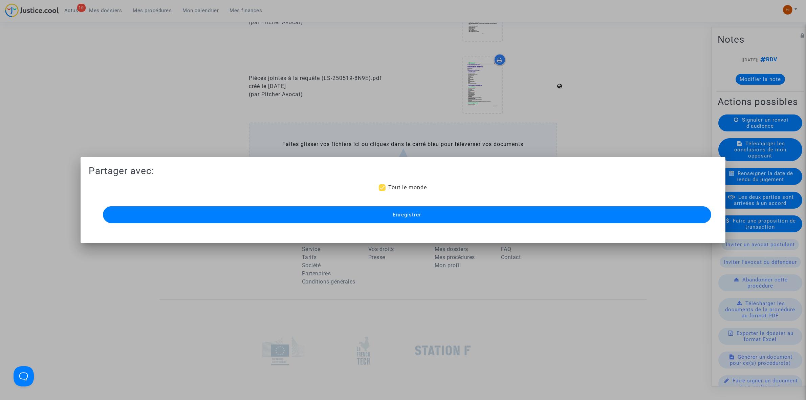
click at [439, 217] on button "Enregistrer" at bounding box center [407, 214] width 608 height 17
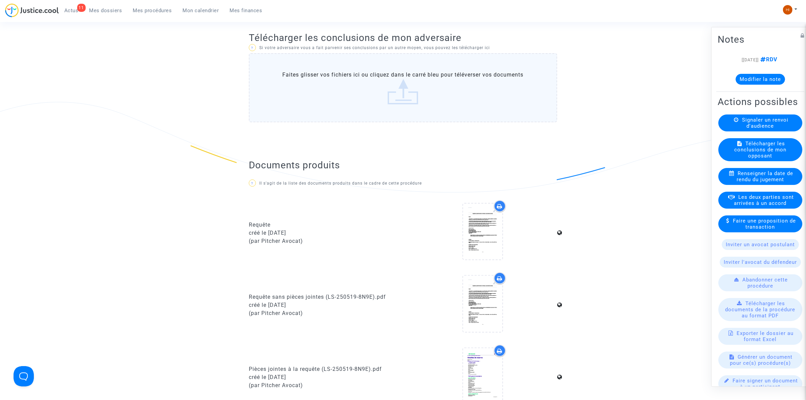
scroll to position [0, 0]
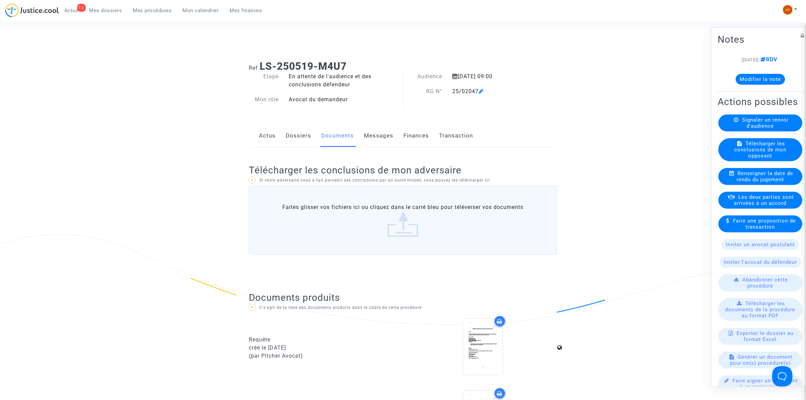
click at [149, 20] on div "11 Actus Mes dossiers Mes procédures Mon calendrier Mes finances" at bounding box center [136, 12] width 263 height 19
click at [157, 10] on span "Mes procédures" at bounding box center [152, 10] width 39 height 6
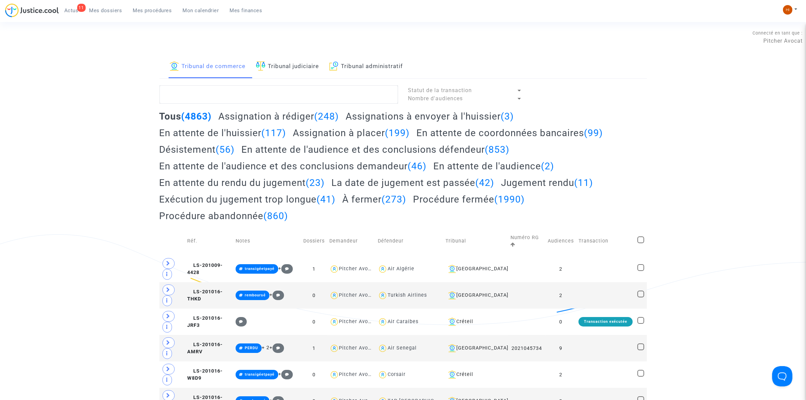
click at [265, 64] on img at bounding box center [260, 65] width 9 height 9
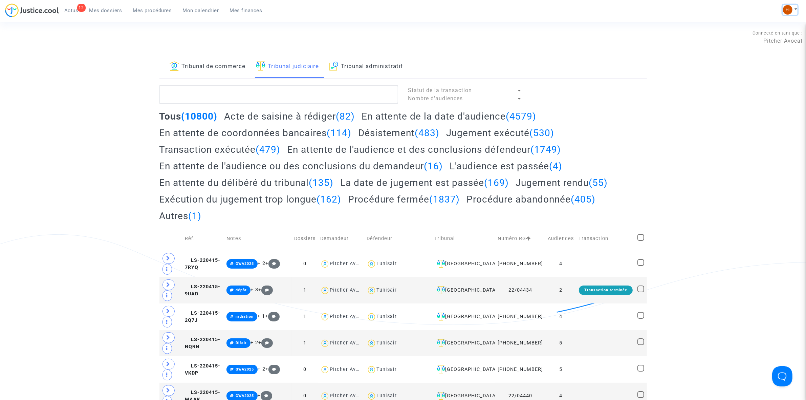
click at [791, 6] on button at bounding box center [789, 10] width 15 height 10
click at [777, 32] on link "Changer de compte" at bounding box center [762, 34] width 68 height 11
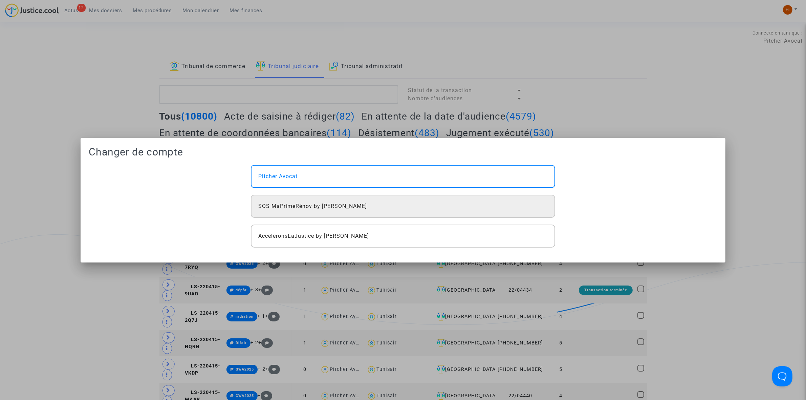
click at [422, 208] on div "SOS MaPrimeRénov by [PERSON_NAME]" at bounding box center [403, 206] width 304 height 23
